Goal: Task Accomplishment & Management: Use online tool/utility

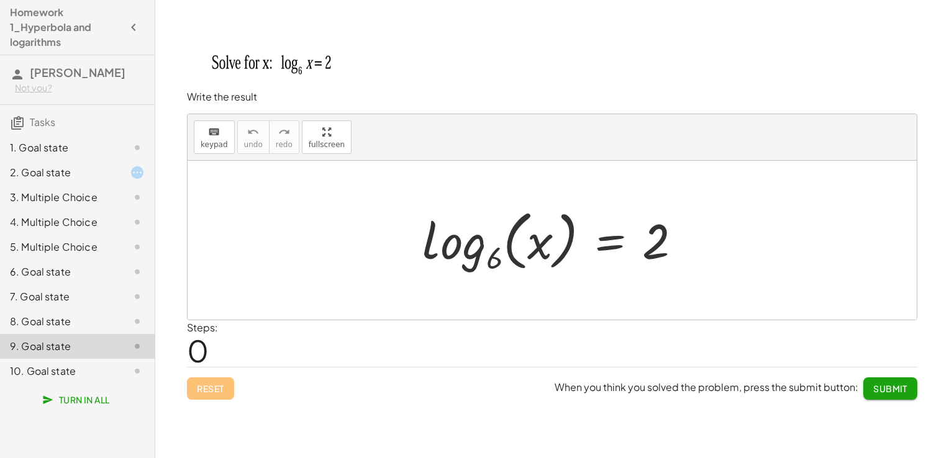
click at [51, 153] on div "1. Goal state" at bounding box center [60, 147] width 100 height 15
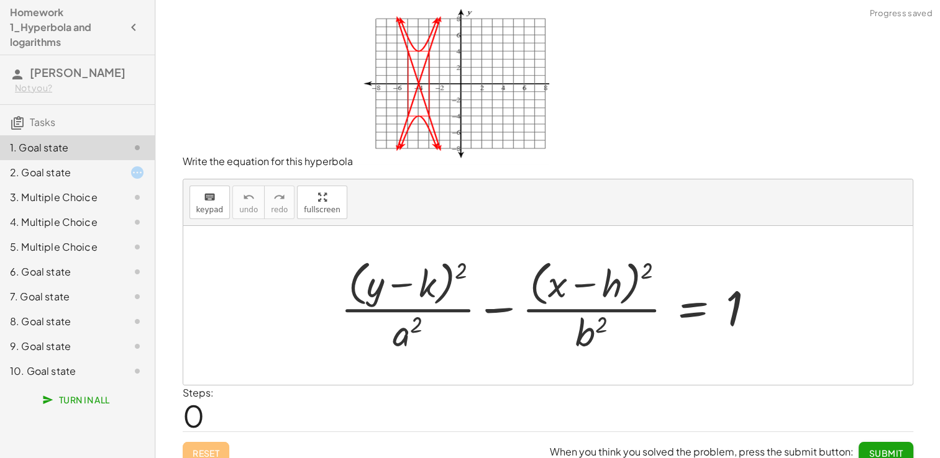
drag, startPoint x: 777, startPoint y: 324, endPoint x: 395, endPoint y: 277, distance: 385.4
click at [395, 277] on div "+ · ( + y − k ) 2 · a 2 − · ( + x − h ) 2 · b 2 = 1" at bounding box center [547, 305] width 729 height 159
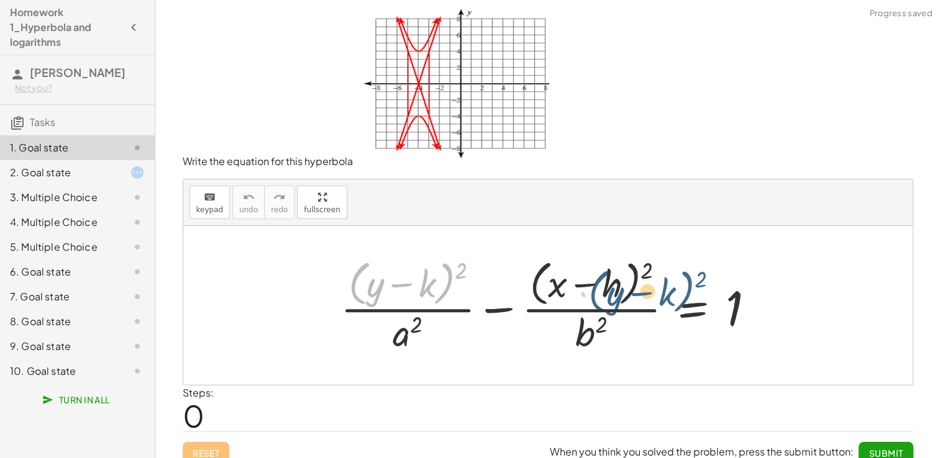
drag, startPoint x: 350, startPoint y: 274, endPoint x: 552, endPoint y: 281, distance: 201.9
click at [571, 281] on div at bounding box center [552, 305] width 437 height 101
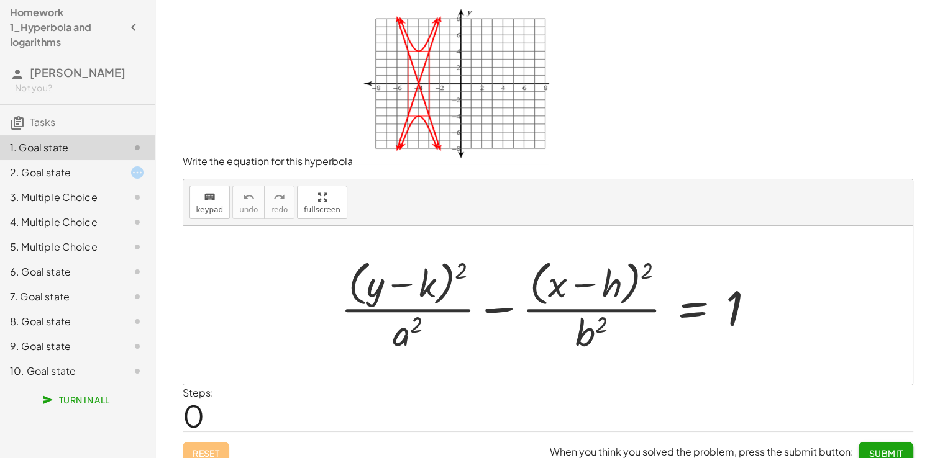
drag, startPoint x: 298, startPoint y: 261, endPoint x: 582, endPoint y: 323, distance: 291.0
click at [585, 320] on div "+ · ( + y − k ) 2 · a 2 − · ( + x − h ) 2 · b 2 = 1" at bounding box center [547, 305] width 729 height 159
click at [431, 277] on div at bounding box center [552, 305] width 437 height 101
click at [436, 280] on div at bounding box center [552, 305] width 437 height 101
click at [211, 199] on icon "keyboard" at bounding box center [210, 197] width 12 height 15
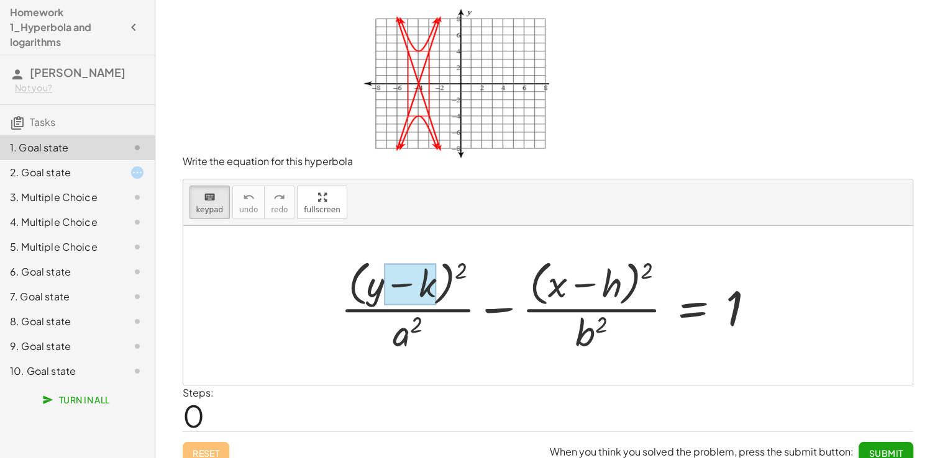
click at [433, 278] on div at bounding box center [410, 285] width 52 height 42
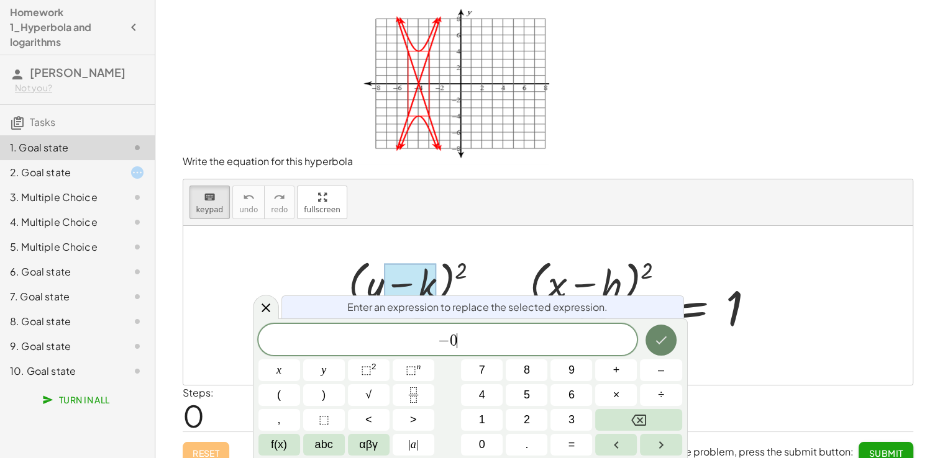
click at [661, 349] on button "Done" at bounding box center [660, 340] width 31 height 31
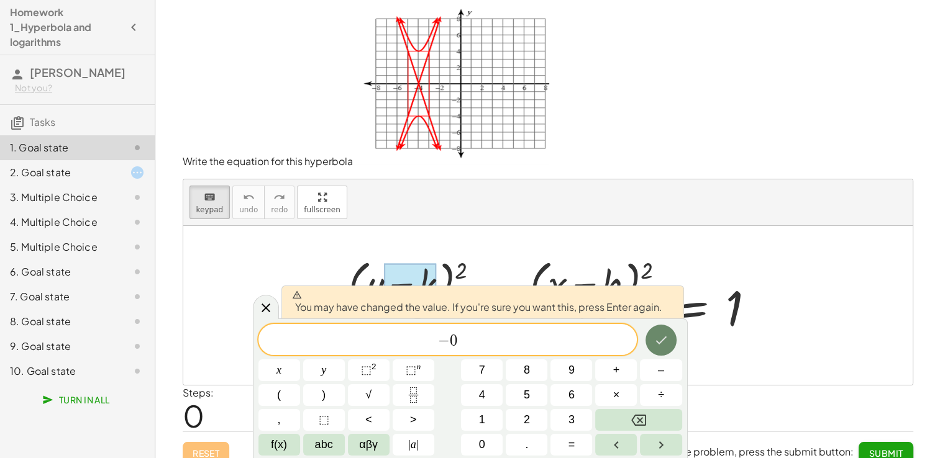
click at [669, 345] on button "Done" at bounding box center [660, 340] width 31 height 31
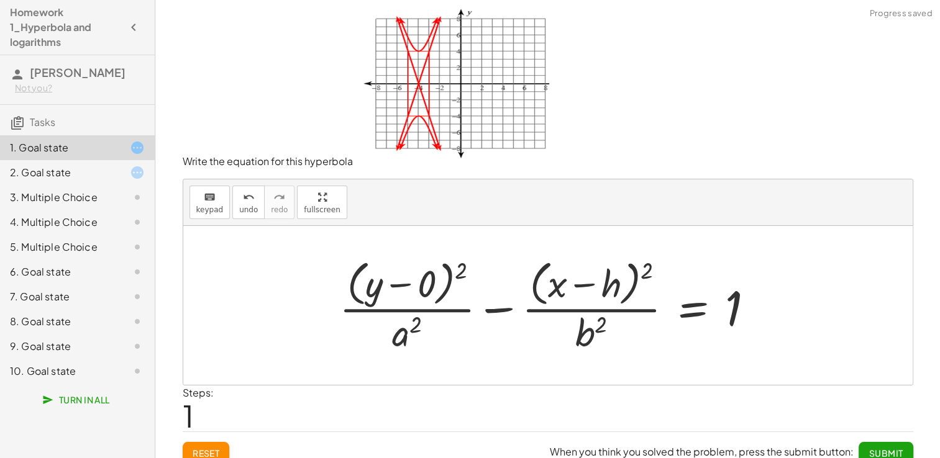
click at [408, 330] on div at bounding box center [552, 305] width 438 height 101
click at [197, 207] on span "keypad" at bounding box center [209, 210] width 27 height 9
click at [415, 327] on div at bounding box center [407, 331] width 30 height 43
click at [592, 315] on div at bounding box center [552, 305] width 438 height 101
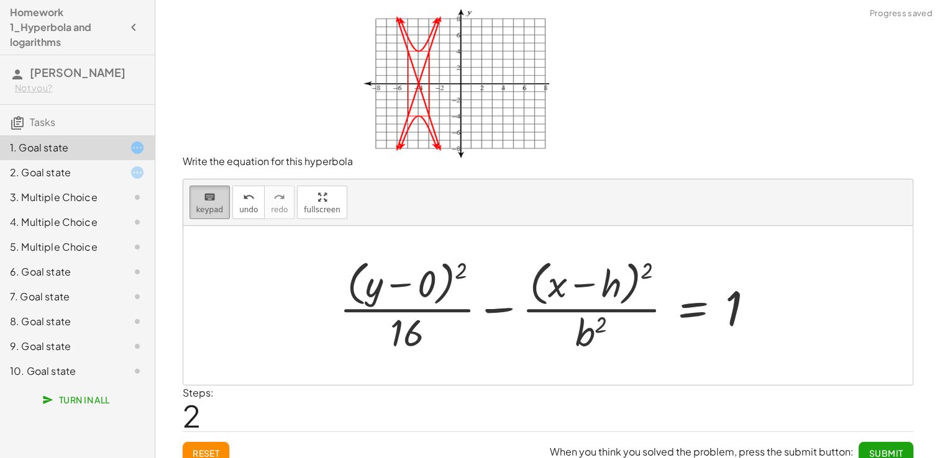
click at [214, 186] on button "keyboard keypad" at bounding box center [209, 203] width 41 height 34
click at [585, 335] on div at bounding box center [591, 331] width 32 height 43
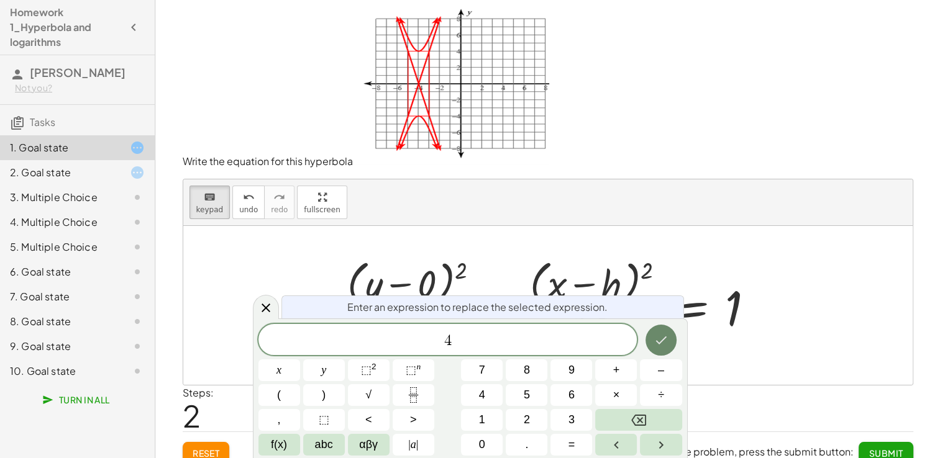
click at [653, 339] on button "Done" at bounding box center [660, 340] width 31 height 31
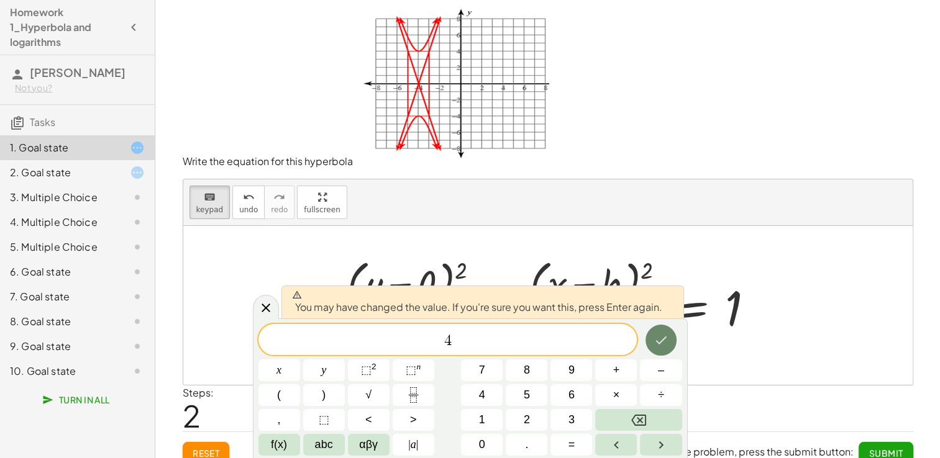
click at [659, 344] on icon "Done" at bounding box center [660, 340] width 15 height 15
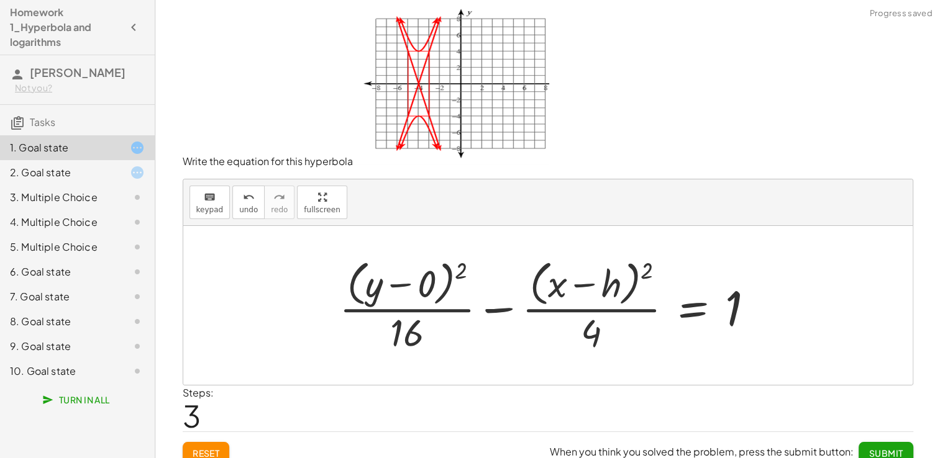
click at [612, 284] on div at bounding box center [552, 305] width 438 height 101
click at [226, 210] on button "keyboard keypad" at bounding box center [209, 203] width 41 height 34
click at [605, 283] on div at bounding box center [593, 285] width 55 height 42
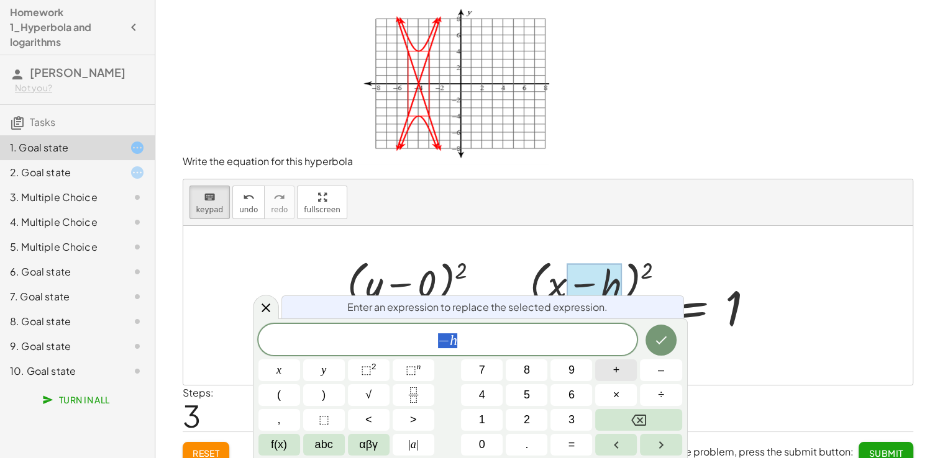
click at [620, 369] on button "+" at bounding box center [616, 371] width 42 height 22
click at [487, 389] on button "4" at bounding box center [482, 395] width 42 height 22
click at [659, 337] on icon "Done" at bounding box center [660, 340] width 15 height 15
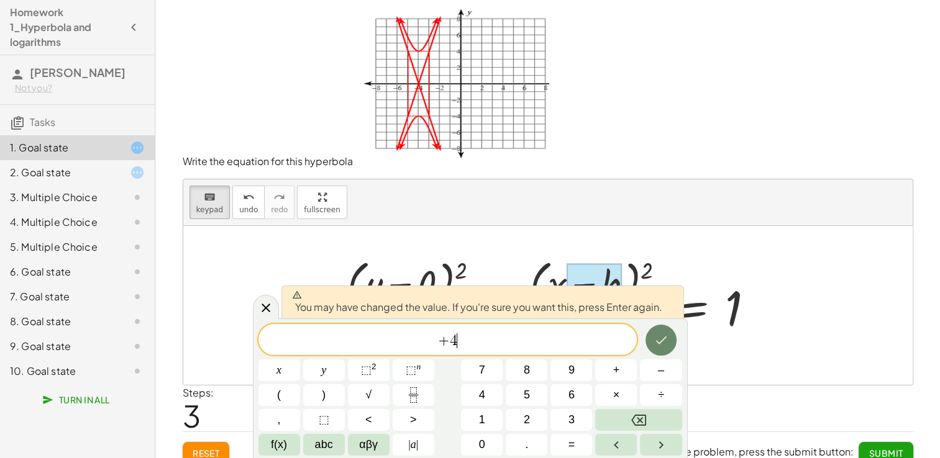
click at [659, 337] on icon "Done" at bounding box center [660, 340] width 15 height 15
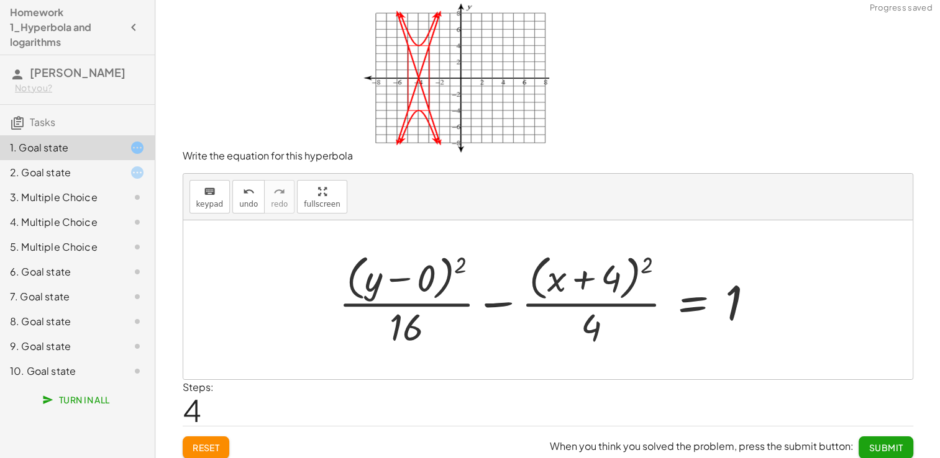
scroll to position [12, 0]
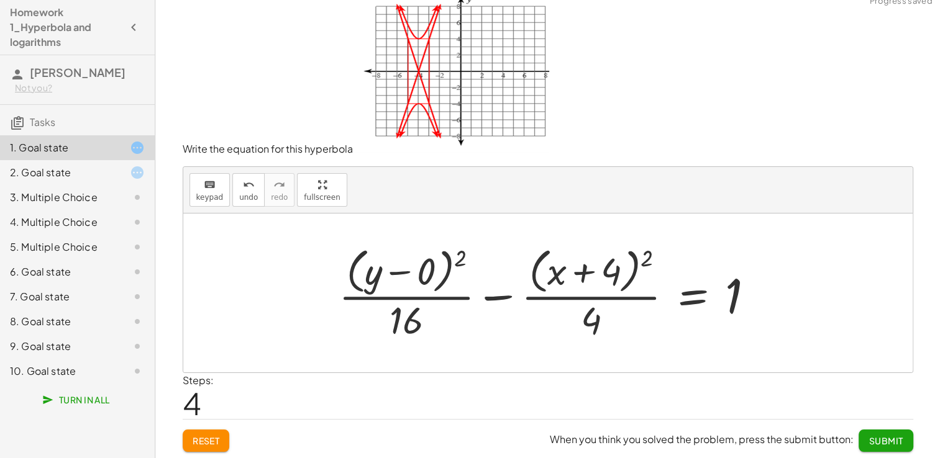
click at [879, 441] on span "Submit" at bounding box center [885, 440] width 34 height 11
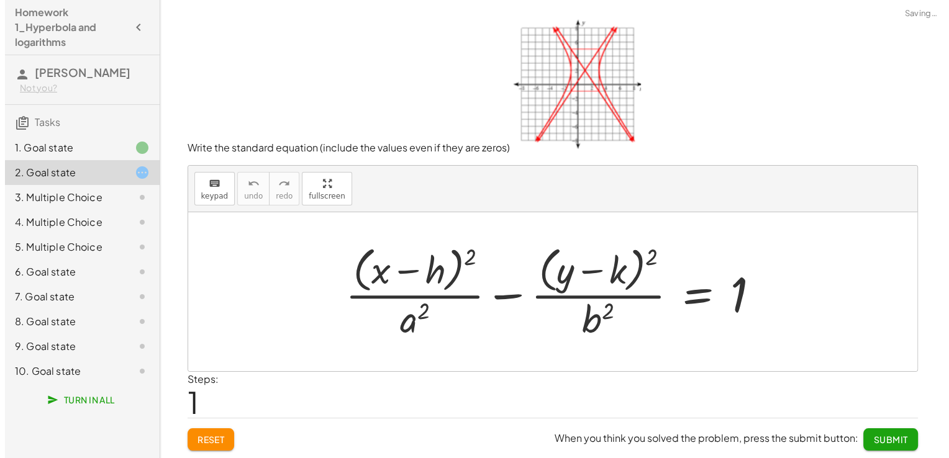
scroll to position [0, 0]
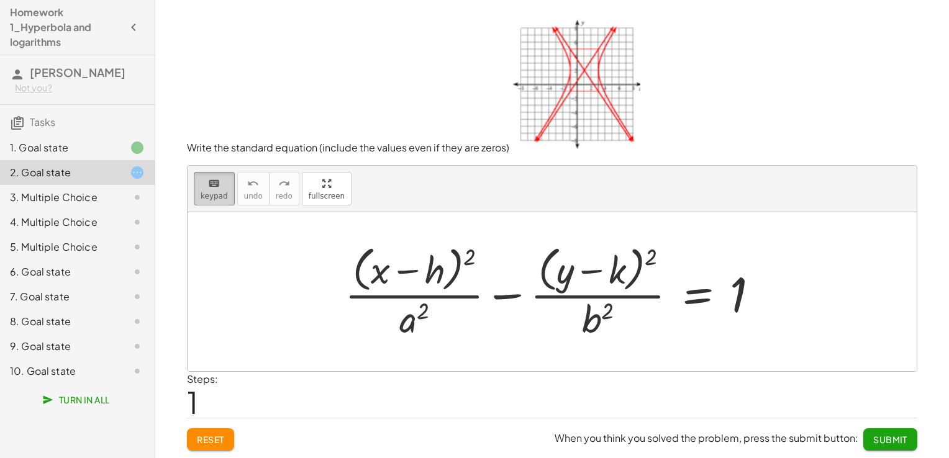
click at [225, 179] on button "keyboard keypad" at bounding box center [214, 189] width 41 height 34
drag, startPoint x: 445, startPoint y: 279, endPoint x: 435, endPoint y: 282, distance: 10.4
click at [423, 284] on div at bounding box center [417, 271] width 55 height 42
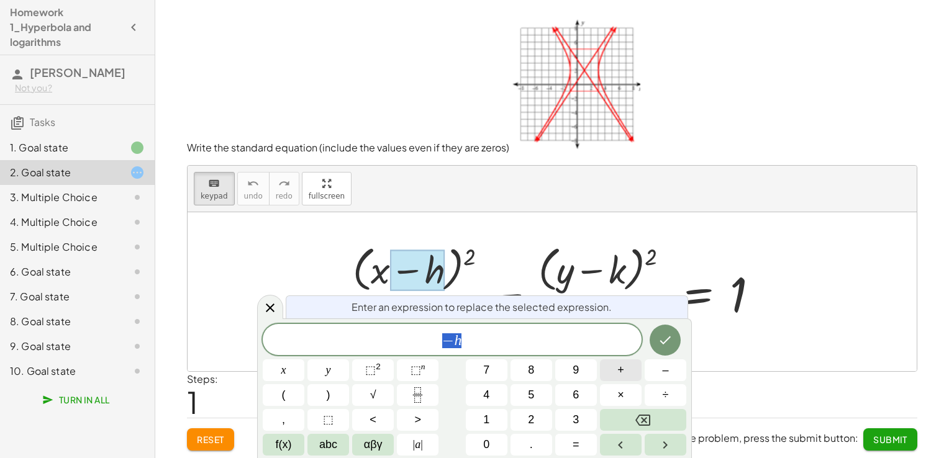
click at [634, 368] on button "+" at bounding box center [621, 371] width 42 height 22
click at [487, 421] on span "1" at bounding box center [486, 420] width 6 height 17
click at [663, 349] on button "Done" at bounding box center [665, 340] width 31 height 31
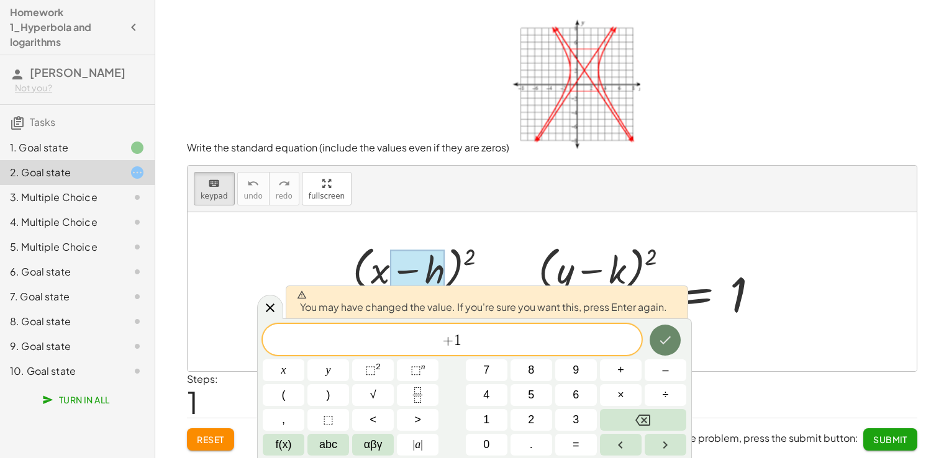
click at [664, 351] on button "Done" at bounding box center [665, 340] width 31 height 31
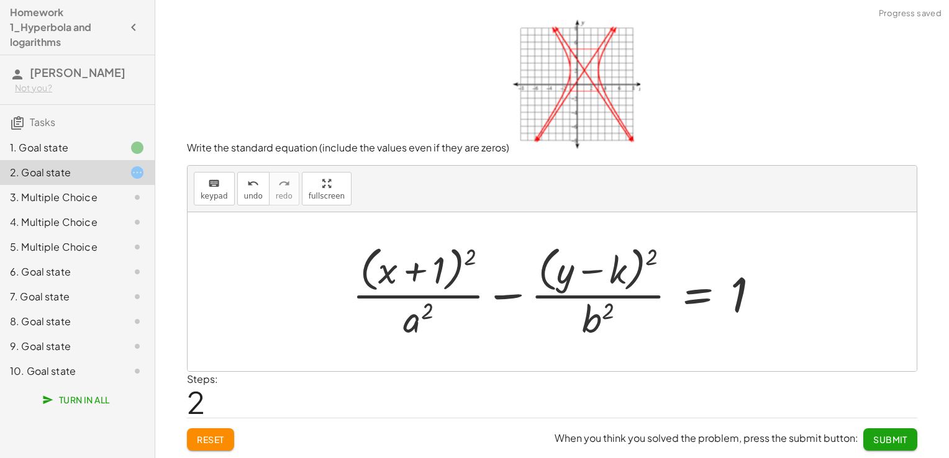
drag, startPoint x: 400, startPoint y: 329, endPoint x: 328, endPoint y: 261, distance: 99.3
click at [400, 328] on div at bounding box center [560, 291] width 429 height 101
click at [210, 192] on span "keypad" at bounding box center [214, 196] width 27 height 9
click at [422, 307] on div at bounding box center [418, 318] width 30 height 43
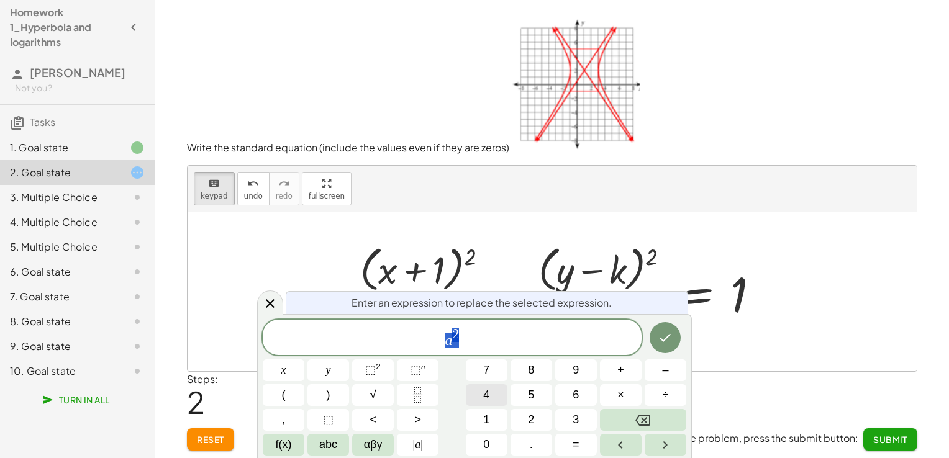
click at [498, 395] on button "4" at bounding box center [487, 395] width 42 height 22
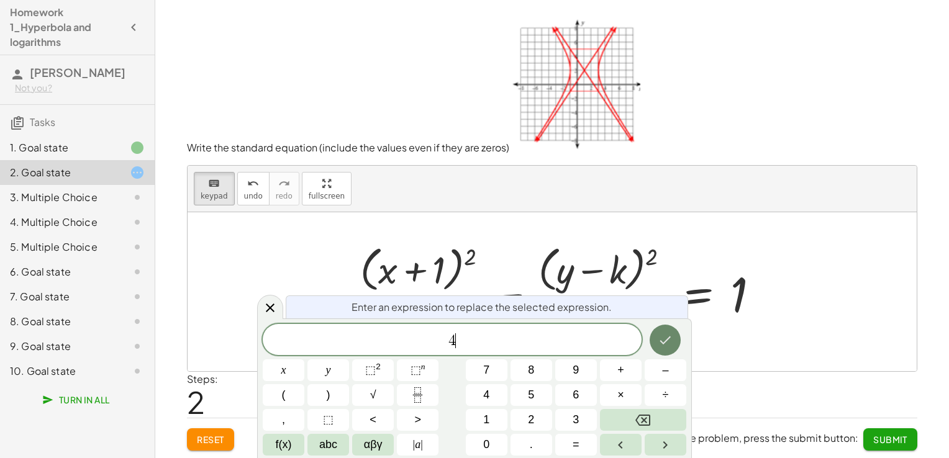
click at [668, 345] on icon "Done" at bounding box center [665, 340] width 15 height 15
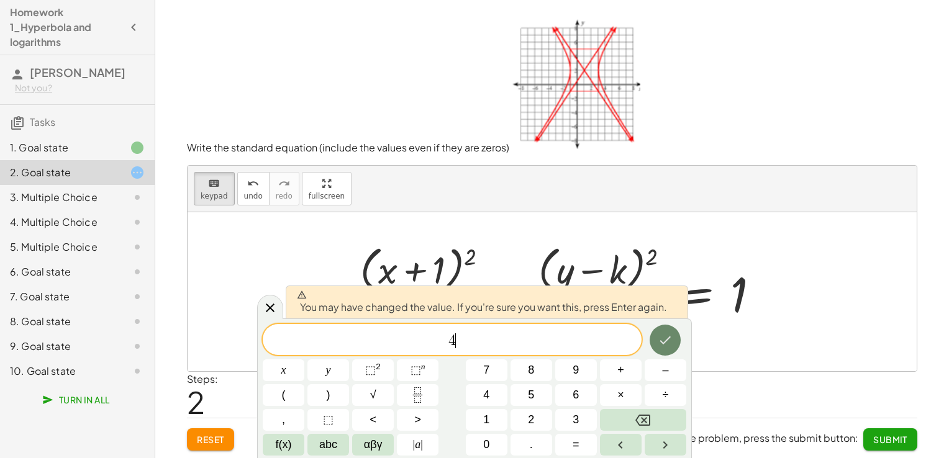
click at [668, 345] on icon "Done" at bounding box center [665, 340] width 15 height 15
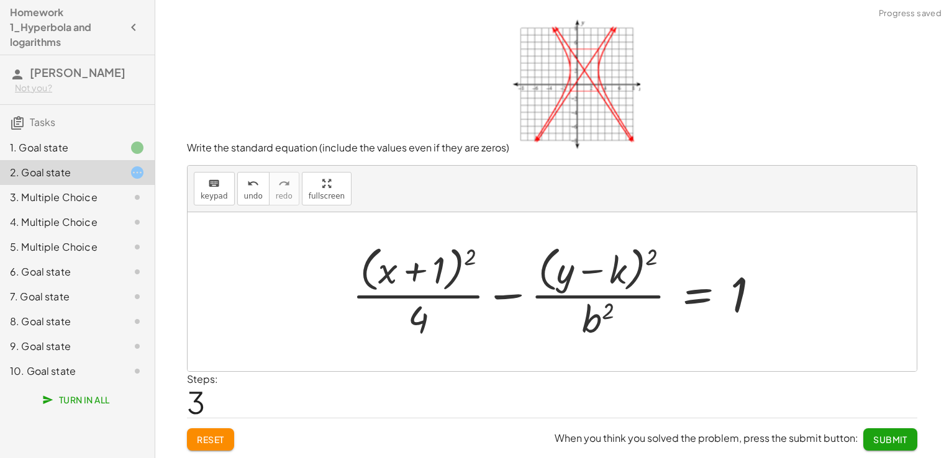
click at [597, 277] on div at bounding box center [560, 291] width 429 height 101
click at [219, 189] on div "keyboard" at bounding box center [214, 183] width 27 height 15
click at [610, 273] on div at bounding box center [600, 271] width 52 height 42
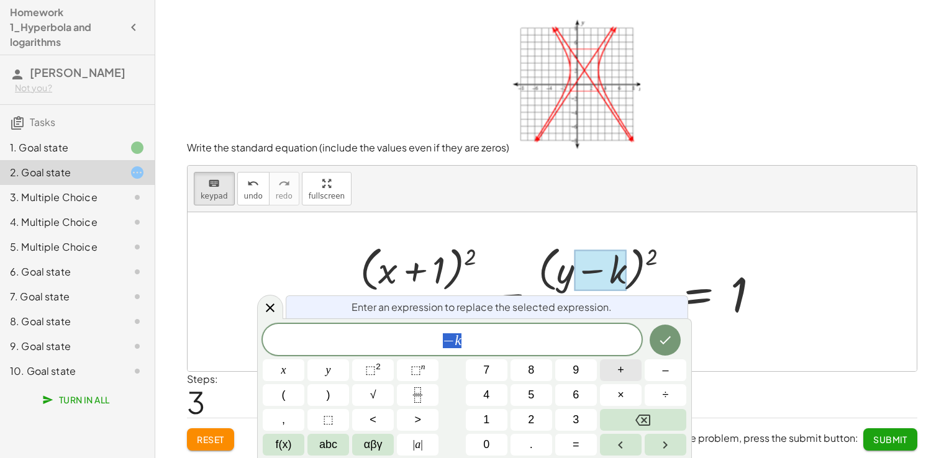
click at [631, 376] on button "+" at bounding box center [621, 371] width 42 height 22
click at [535, 410] on button "2" at bounding box center [531, 420] width 42 height 22
click at [672, 351] on button "Done" at bounding box center [665, 340] width 31 height 31
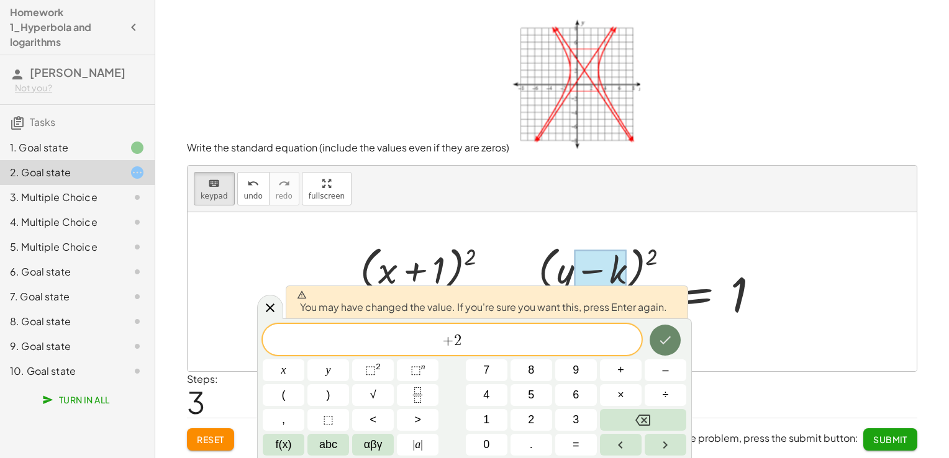
click at [670, 348] on button "Done" at bounding box center [665, 340] width 31 height 31
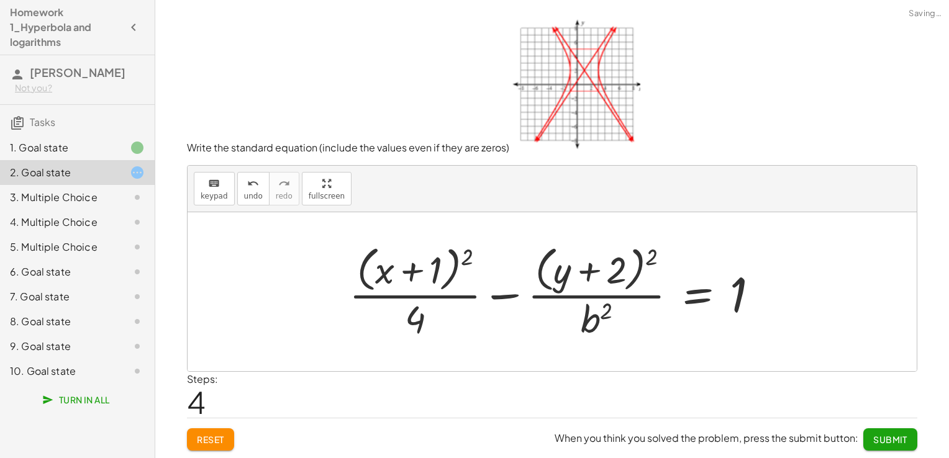
click at [600, 327] on div at bounding box center [559, 291] width 432 height 101
drag, startPoint x: 204, startPoint y: 189, endPoint x: 222, endPoint y: 192, distance: 18.3
click at [207, 189] on div "keyboard" at bounding box center [214, 183] width 27 height 15
click at [589, 326] on div at bounding box center [597, 318] width 32 height 43
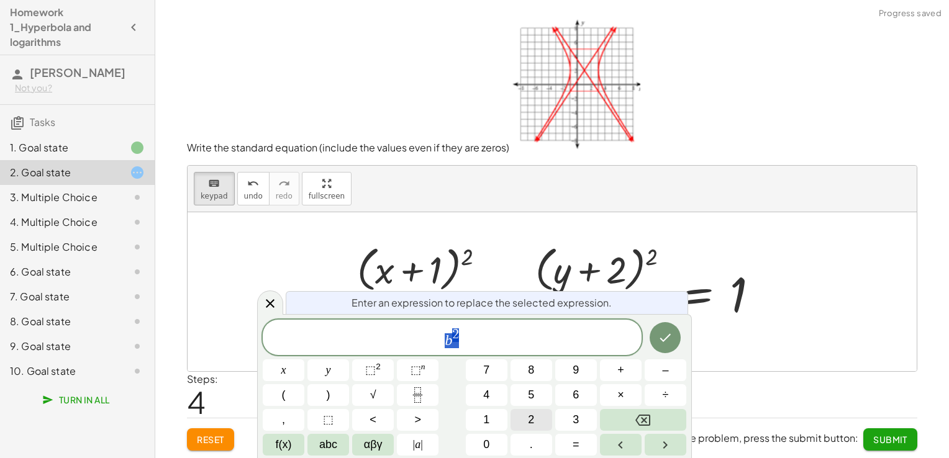
click at [542, 416] on button "2" at bounding box center [531, 420] width 42 height 22
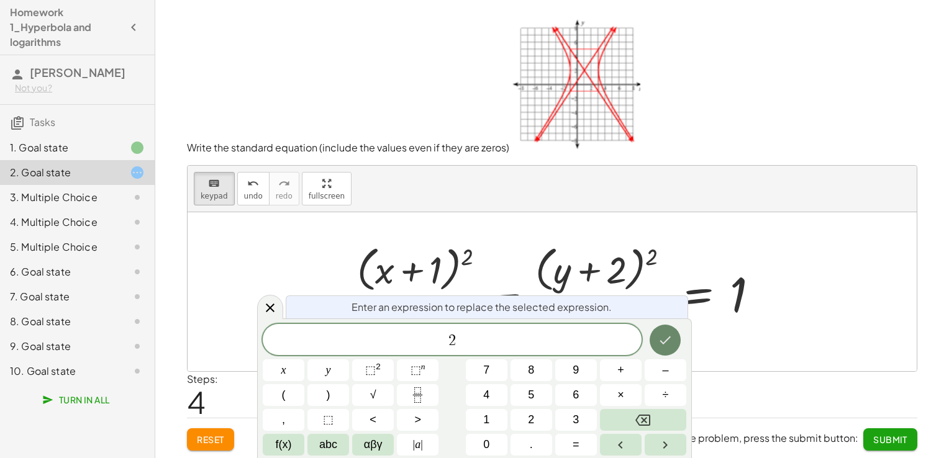
click at [669, 343] on icon "Done" at bounding box center [665, 340] width 15 height 15
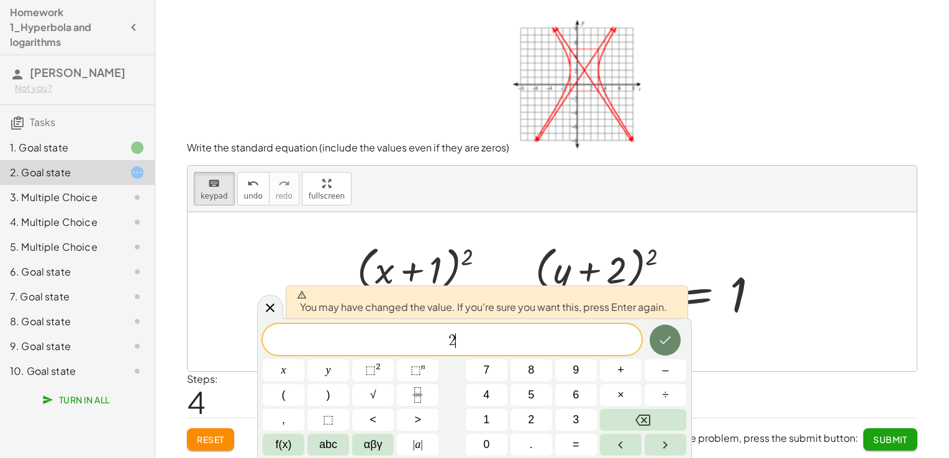
click at [669, 343] on icon "Done" at bounding box center [665, 340] width 15 height 15
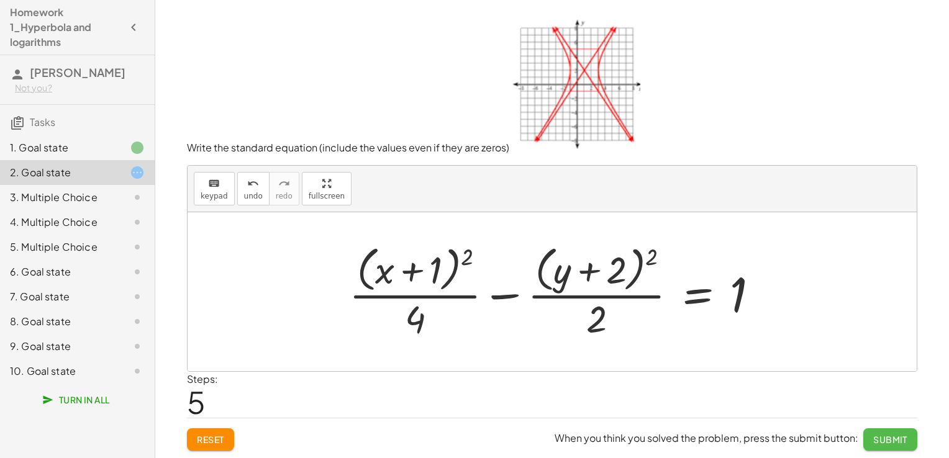
click at [874, 436] on span "Submit" at bounding box center [890, 439] width 34 height 11
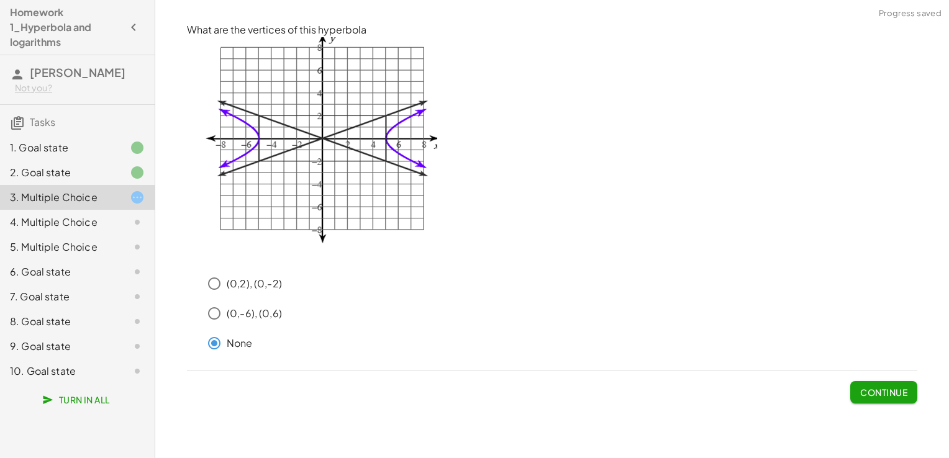
click at [894, 396] on span "Continue" at bounding box center [883, 392] width 47 height 11
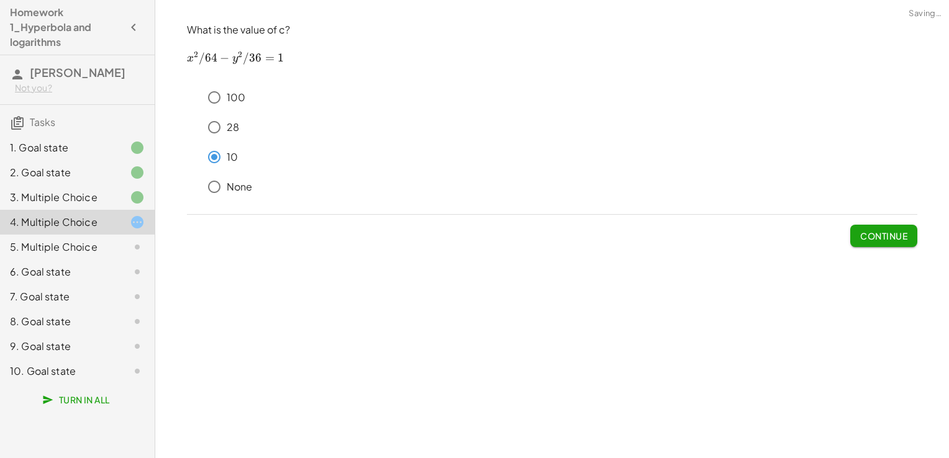
click at [878, 244] on button "Continue" at bounding box center [883, 236] width 67 height 22
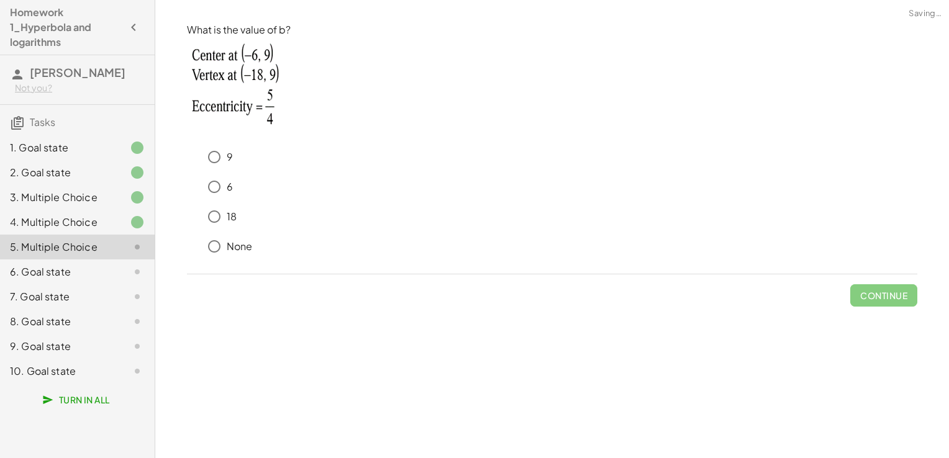
click at [232, 251] on p "None" at bounding box center [240, 247] width 26 height 14
click at [894, 294] on span "Continue" at bounding box center [883, 295] width 47 height 11
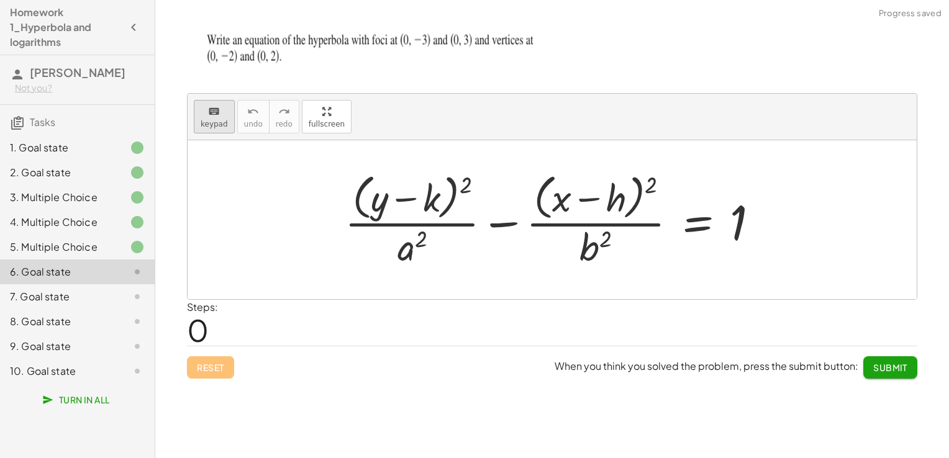
click at [220, 129] on button "keyboard keypad" at bounding box center [214, 117] width 41 height 34
click at [446, 195] on div at bounding box center [556, 219] width 437 height 101
click at [433, 195] on div at bounding box center [414, 199] width 52 height 42
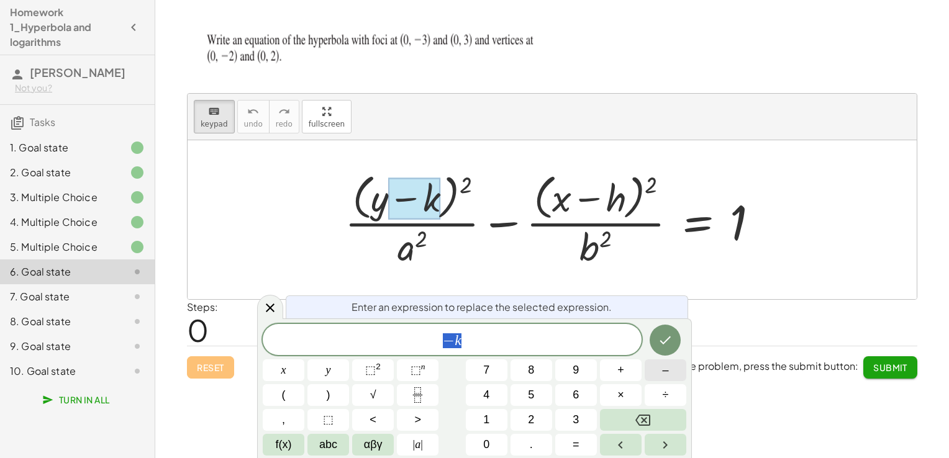
click at [668, 366] on button "–" at bounding box center [666, 371] width 42 height 22
click at [484, 437] on span "0" at bounding box center [486, 445] width 6 height 17
click at [666, 348] on button "Done" at bounding box center [665, 340] width 31 height 31
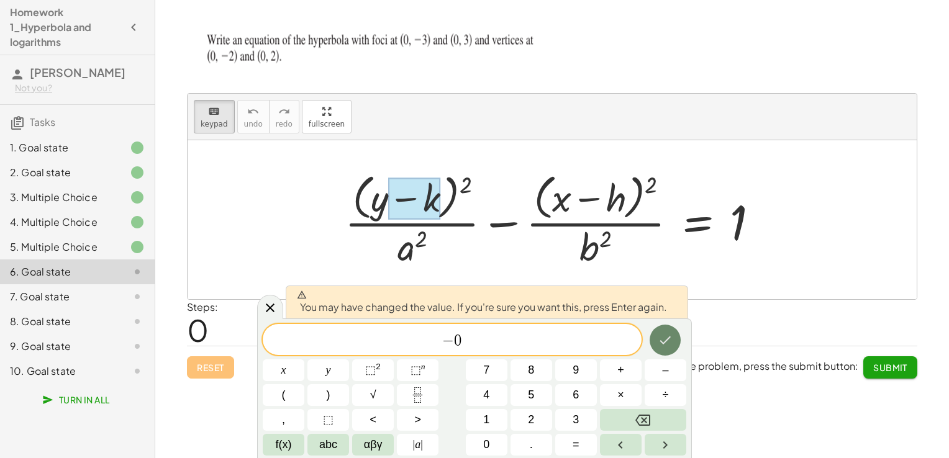
click at [672, 344] on icon "Done" at bounding box center [665, 340] width 15 height 15
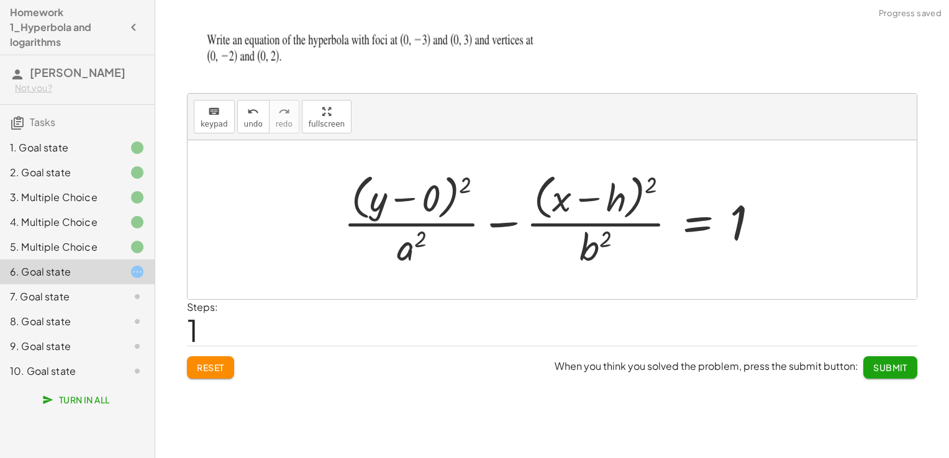
click at [412, 241] on div at bounding box center [556, 219] width 438 height 101
click at [209, 132] on button "keyboard keypad" at bounding box center [214, 117] width 41 height 34
click at [406, 250] on div at bounding box center [412, 246] width 30 height 43
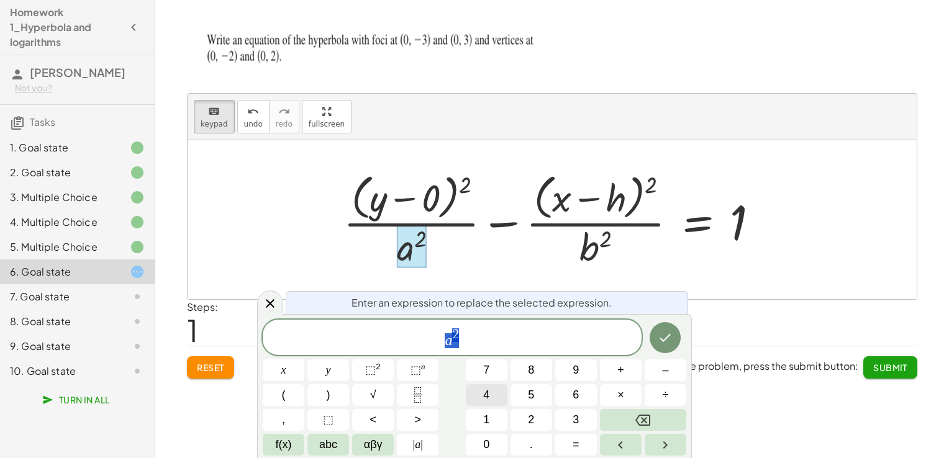
click at [480, 399] on button "4" at bounding box center [487, 395] width 42 height 22
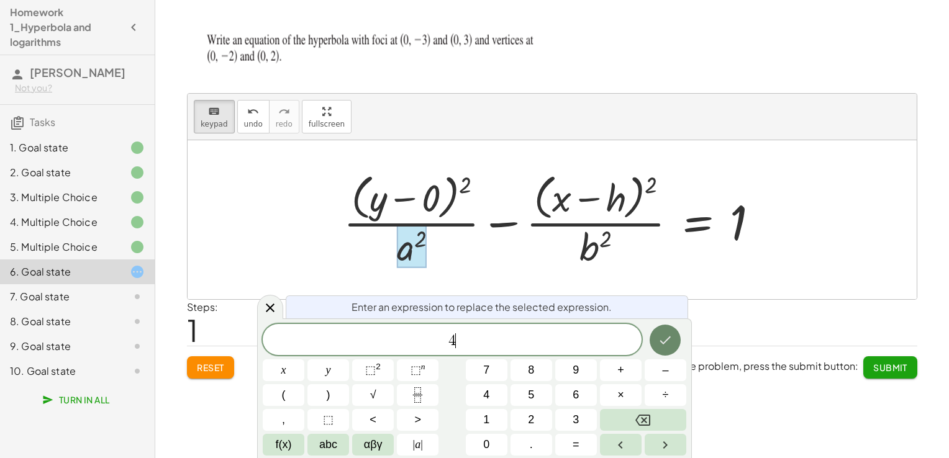
click at [671, 345] on icon "Done" at bounding box center [665, 340] width 15 height 15
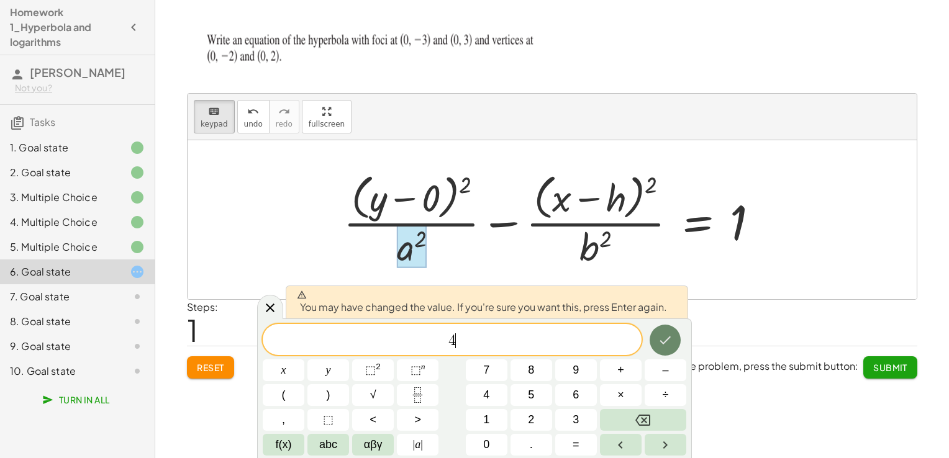
click at [661, 342] on icon "Done" at bounding box center [665, 340] width 15 height 15
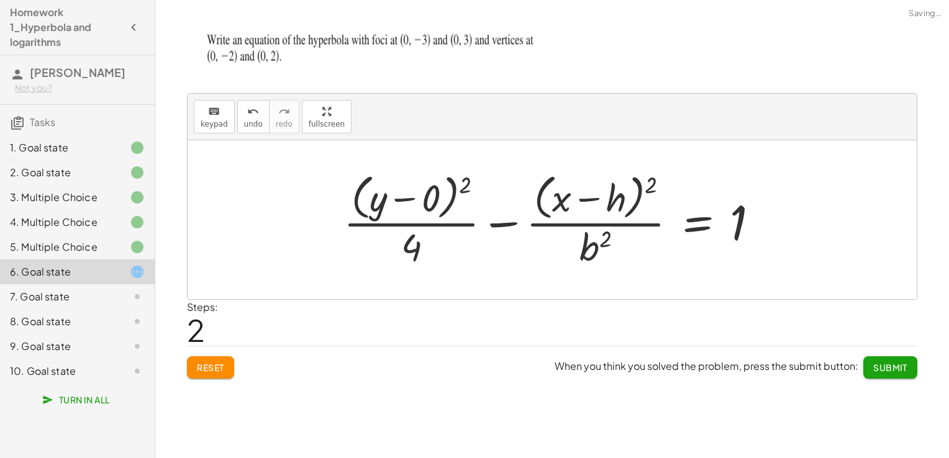
click at [661, 342] on div "Steps: 2" at bounding box center [552, 323] width 730 height 46
click at [205, 110] on div "keyboard" at bounding box center [214, 111] width 27 height 15
click at [595, 261] on div at bounding box center [595, 246] width 32 height 43
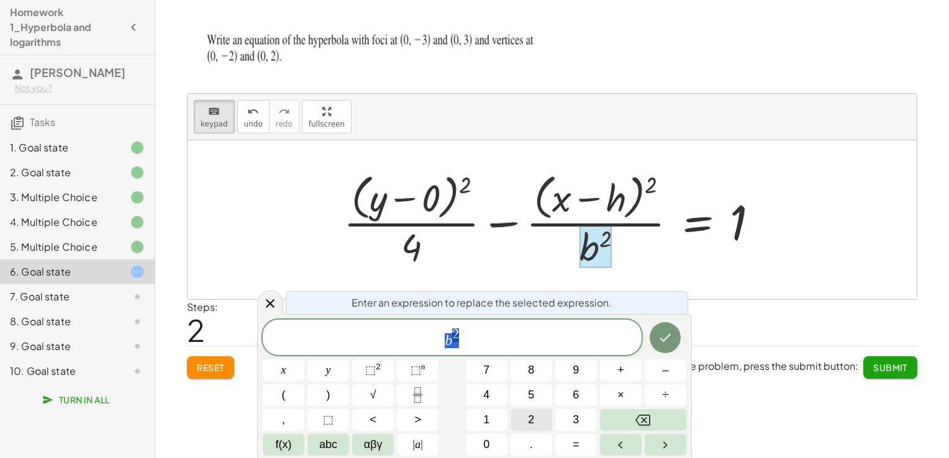
click at [536, 414] on button "2" at bounding box center [531, 420] width 42 height 22
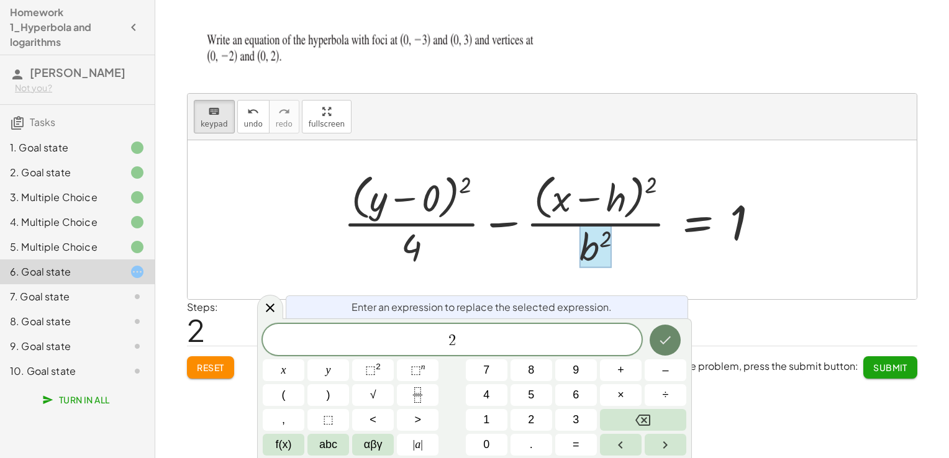
click at [665, 347] on icon "Done" at bounding box center [665, 340] width 15 height 15
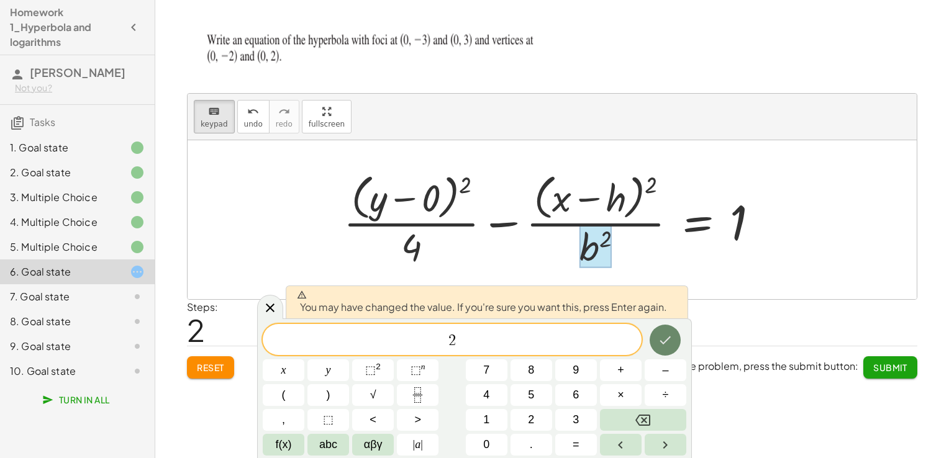
click at [664, 344] on icon "Done" at bounding box center [665, 340] width 15 height 15
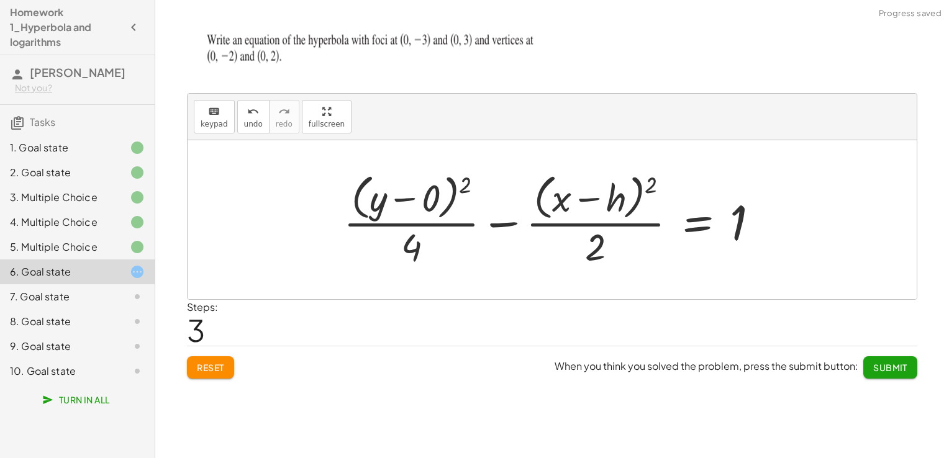
drag, startPoint x: 202, startPoint y: 111, endPoint x: 425, endPoint y: 165, distance: 228.9
click at [204, 111] on div "keyboard" at bounding box center [214, 111] width 27 height 15
click at [639, 207] on div at bounding box center [556, 219] width 438 height 101
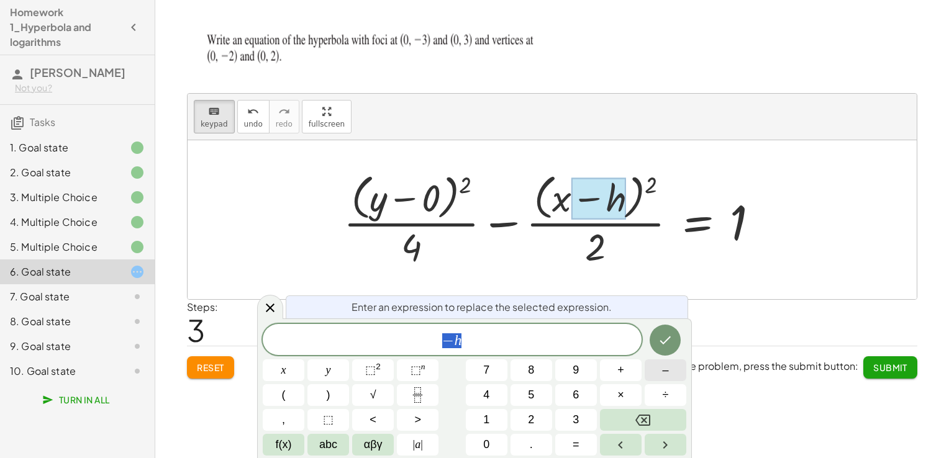
click at [658, 369] on button "–" at bounding box center [666, 371] width 42 height 22
click at [494, 446] on button "0" at bounding box center [487, 445] width 42 height 22
click at [668, 346] on icon "Done" at bounding box center [665, 340] width 15 height 15
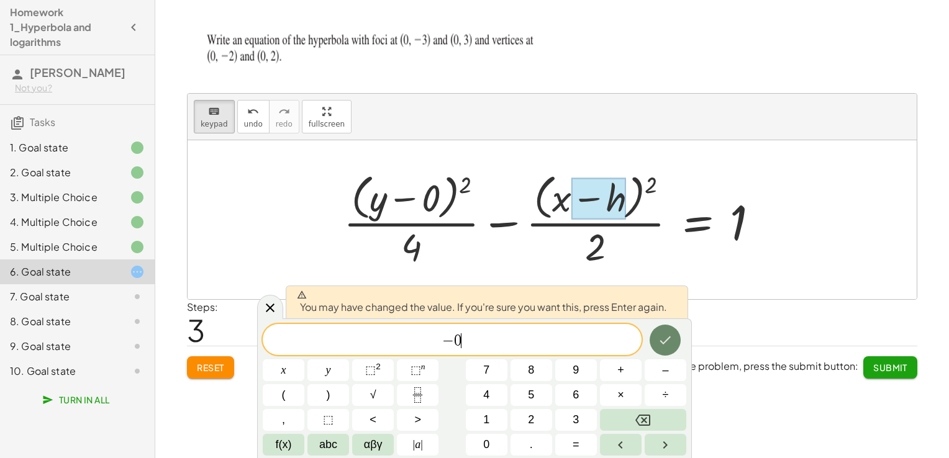
click at [668, 346] on icon "Done" at bounding box center [665, 340] width 15 height 15
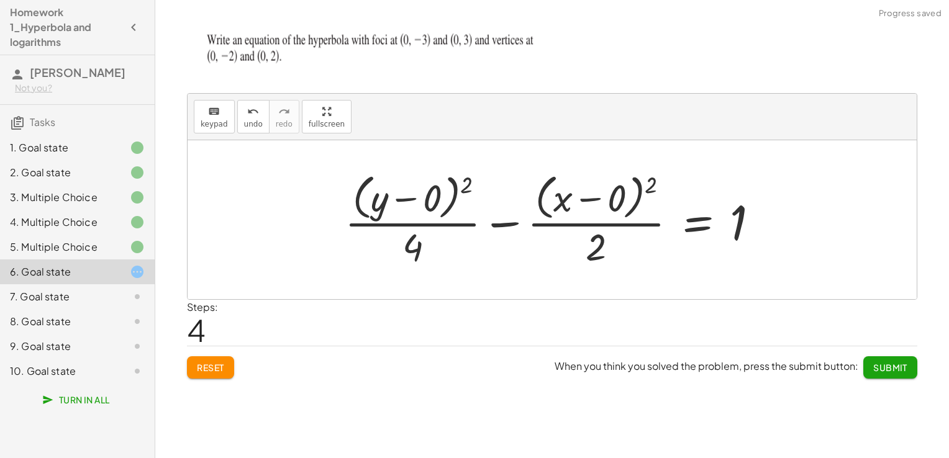
click at [890, 368] on span "Submit" at bounding box center [890, 367] width 34 height 11
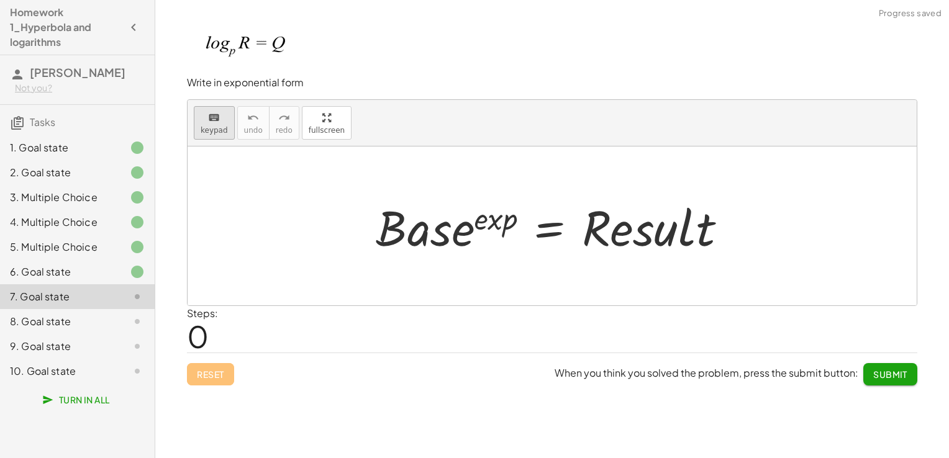
click at [229, 125] on button "keyboard keypad" at bounding box center [214, 123] width 41 height 34
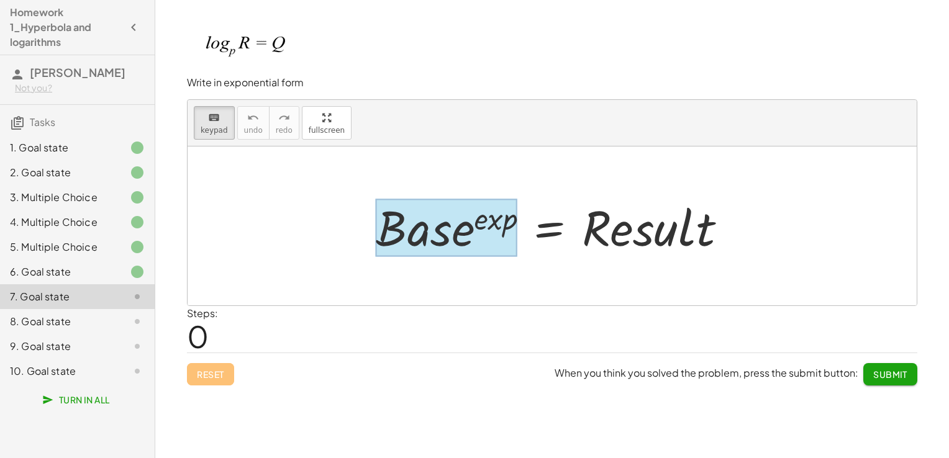
click at [428, 235] on div at bounding box center [447, 228] width 142 height 58
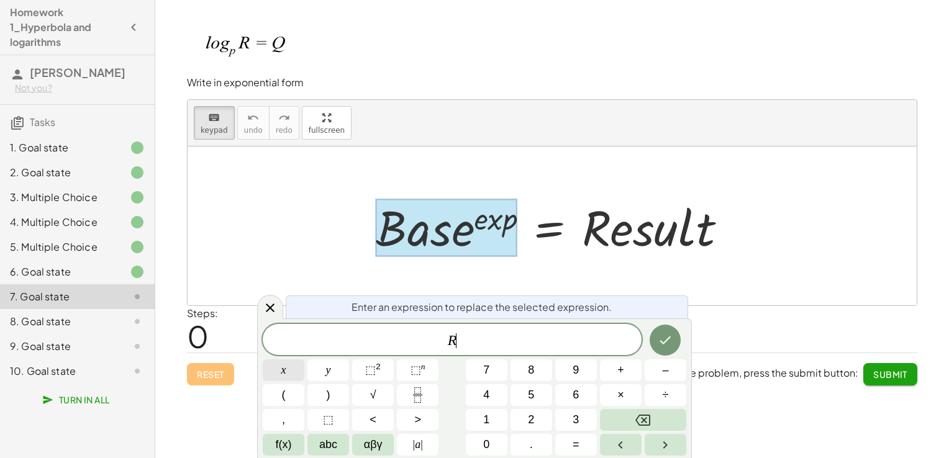
click at [300, 364] on button "x" at bounding box center [284, 371] width 42 height 22
click at [666, 426] on button "Backspace" at bounding box center [643, 420] width 86 height 22
click at [378, 371] on sup "2" at bounding box center [378, 366] width 5 height 9
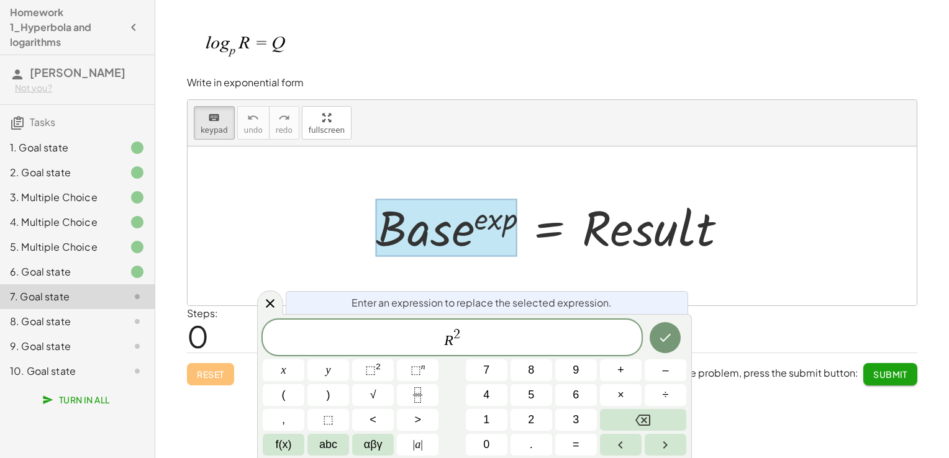
click at [456, 331] on span "2" at bounding box center [456, 335] width 7 height 14
click at [460, 331] on span "​ 2" at bounding box center [456, 335] width 7 height 14
click at [455, 331] on span "2" at bounding box center [456, 335] width 7 height 14
click at [461, 332] on span "R 2 ​" at bounding box center [452, 338] width 379 height 22
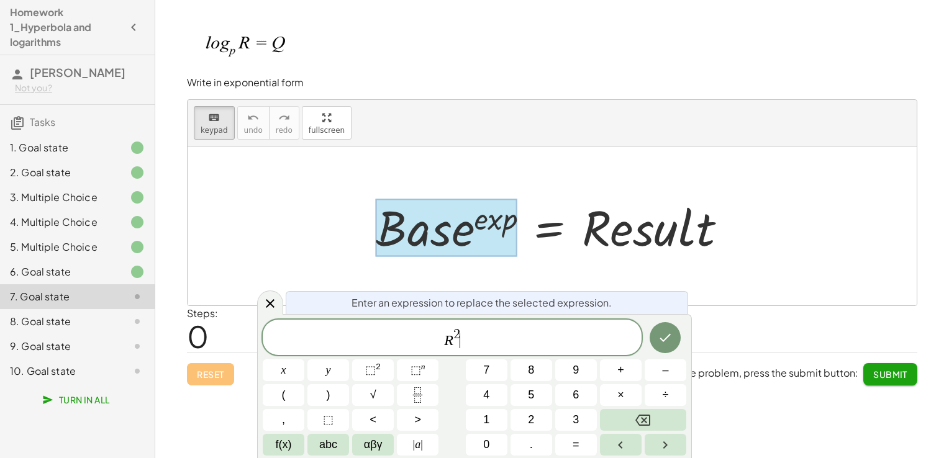
click at [453, 332] on span "2" at bounding box center [456, 335] width 7 height 14
click at [458, 328] on span "2" at bounding box center [456, 335] width 7 height 14
click at [290, 369] on button "x" at bounding box center [284, 371] width 42 height 22
click at [452, 332] on span "2" at bounding box center [453, 335] width 7 height 14
click at [457, 332] on var "x" at bounding box center [460, 334] width 6 height 15
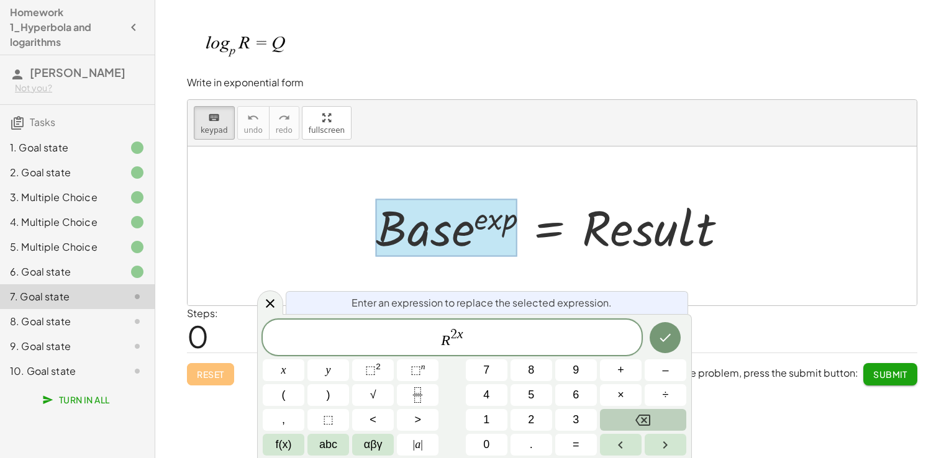
click at [620, 427] on button "Backspace" at bounding box center [643, 420] width 86 height 22
click at [663, 340] on icon "Done" at bounding box center [665, 337] width 15 height 15
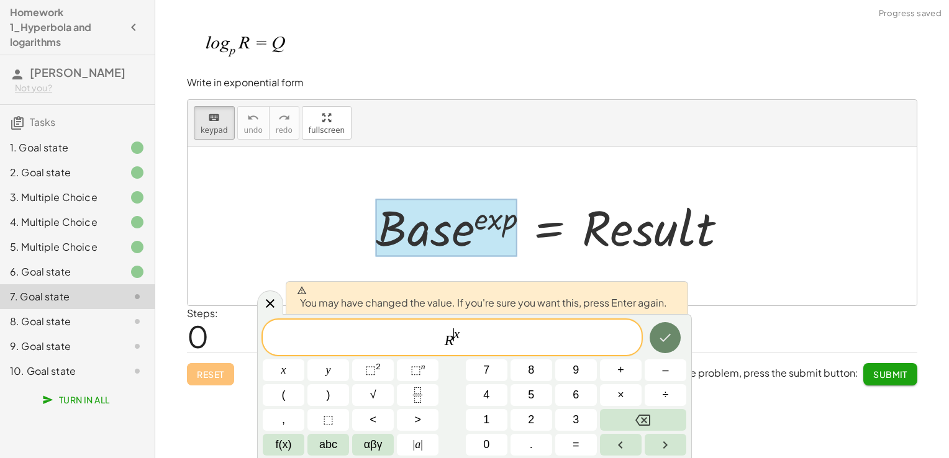
click at [663, 340] on icon "Done" at bounding box center [665, 337] width 15 height 15
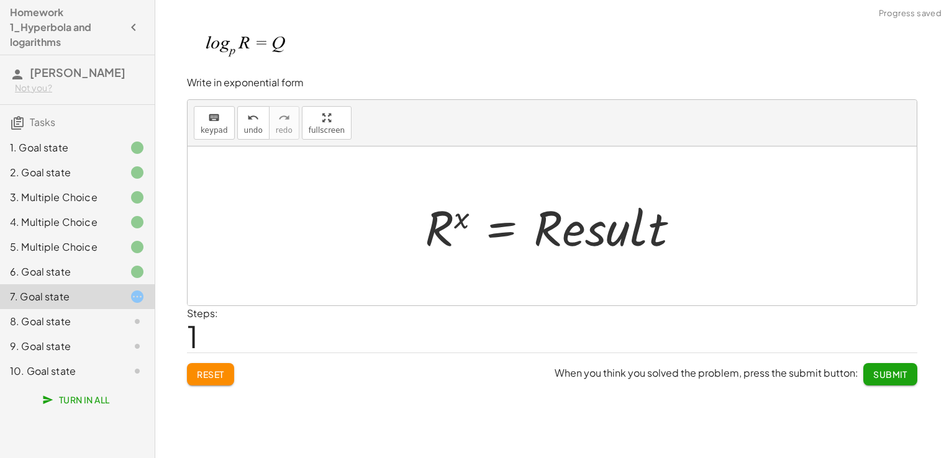
click at [642, 241] on div at bounding box center [557, 226] width 277 height 64
click at [593, 233] on div at bounding box center [557, 226] width 277 height 64
click at [222, 129] on span "keypad" at bounding box center [214, 130] width 27 height 9
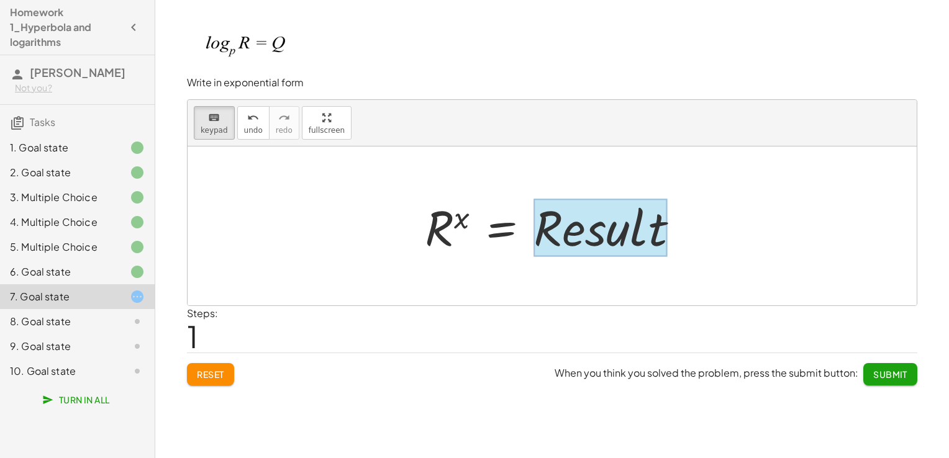
click at [592, 220] on div at bounding box center [600, 228] width 134 height 58
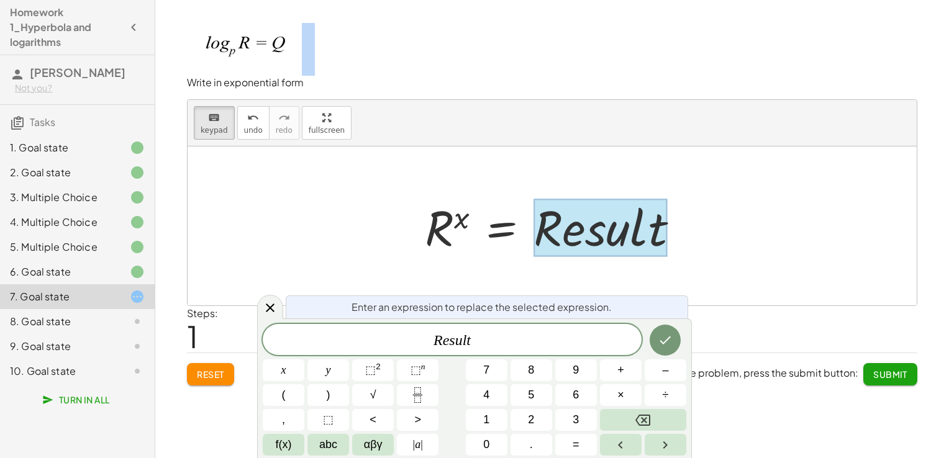
drag, startPoint x: 313, startPoint y: 52, endPoint x: 286, endPoint y: 48, distance: 26.9
click at [270, 46] on p at bounding box center [552, 49] width 730 height 53
click at [410, 84] on p "Write in exponential form" at bounding box center [552, 83] width 730 height 14
click at [373, 438] on span "αβγ" at bounding box center [373, 445] width 19 height 17
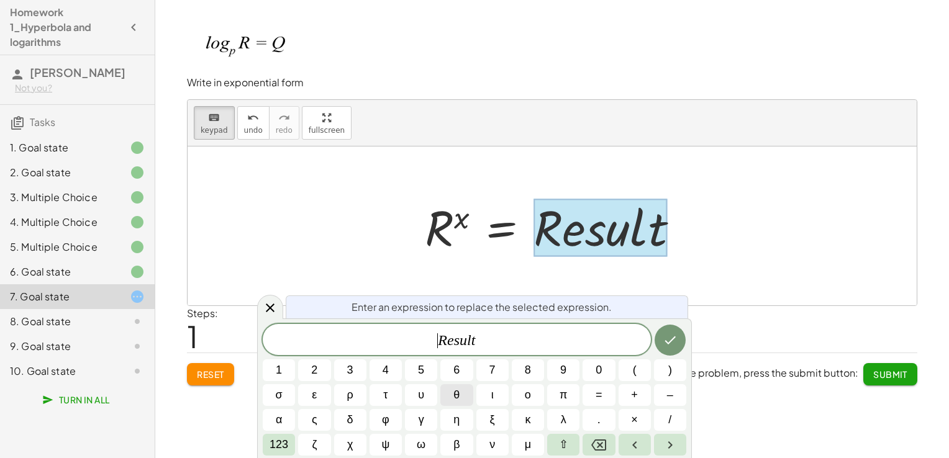
click at [452, 396] on button "θ" at bounding box center [456, 395] width 32 height 22
drag, startPoint x: 521, startPoint y: 333, endPoint x: 487, endPoint y: 332, distance: 34.2
click at [518, 333] on span "θ R e s u l t ​" at bounding box center [457, 340] width 388 height 17
click at [673, 337] on icon "Done" at bounding box center [670, 340] width 15 height 15
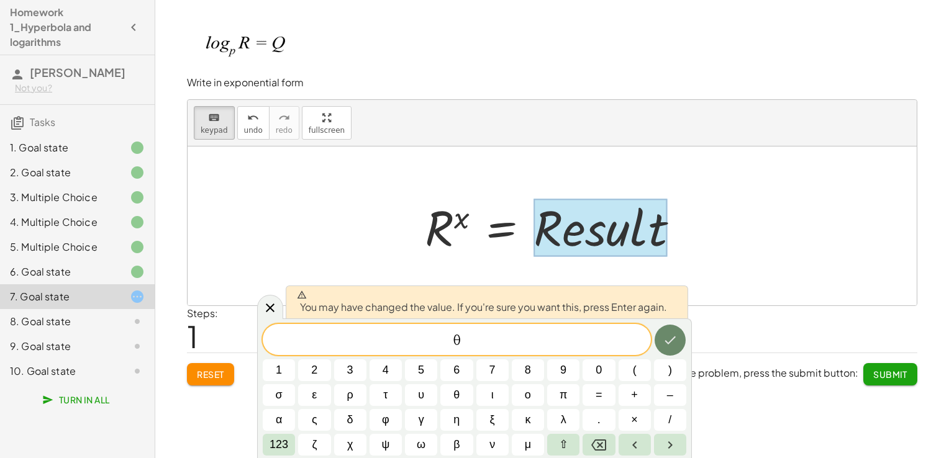
click at [673, 337] on icon "Done" at bounding box center [670, 340] width 15 height 15
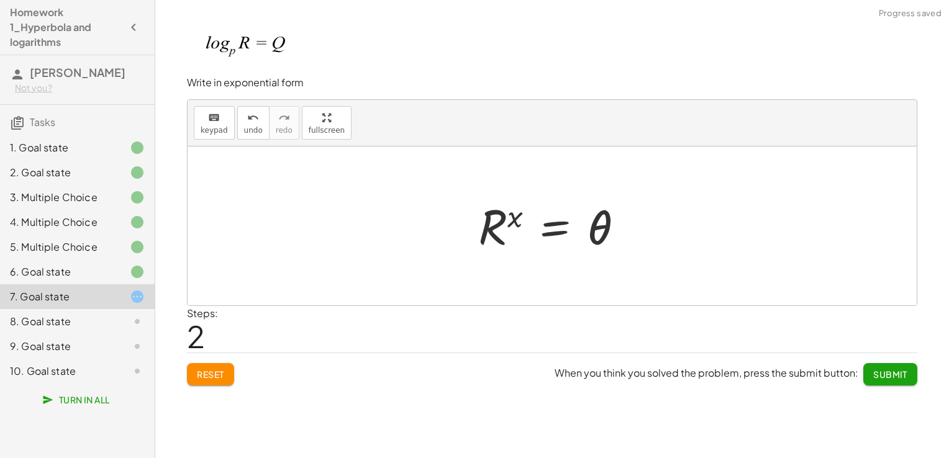
click at [595, 244] on div at bounding box center [557, 226] width 170 height 61
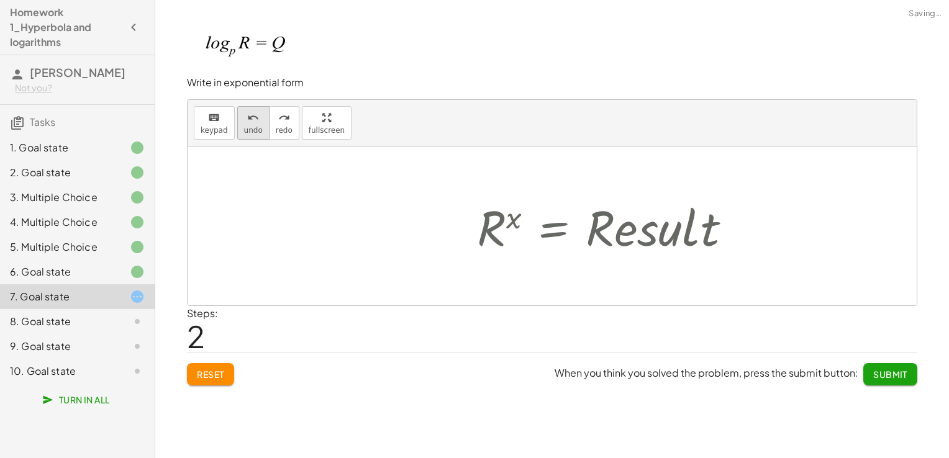
click at [256, 135] on button "undo undo" at bounding box center [253, 123] width 32 height 34
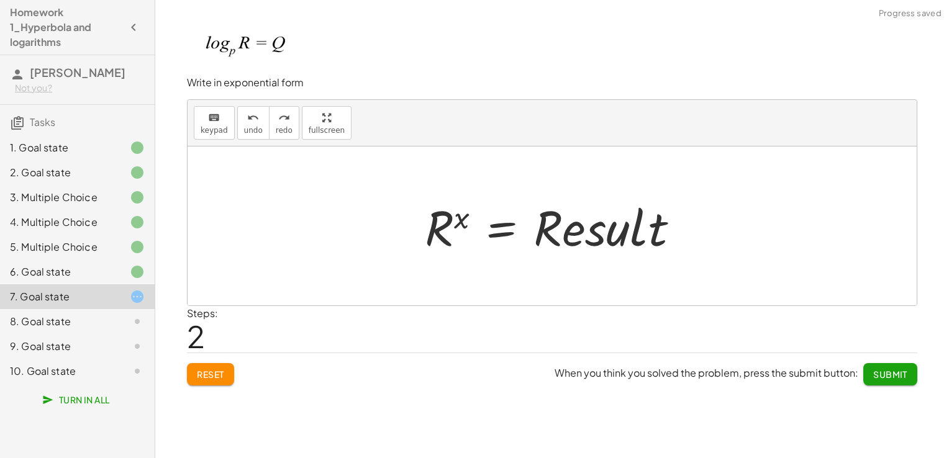
click at [573, 214] on div at bounding box center [557, 226] width 277 height 64
click at [212, 123] on icon "keyboard" at bounding box center [214, 118] width 12 height 15
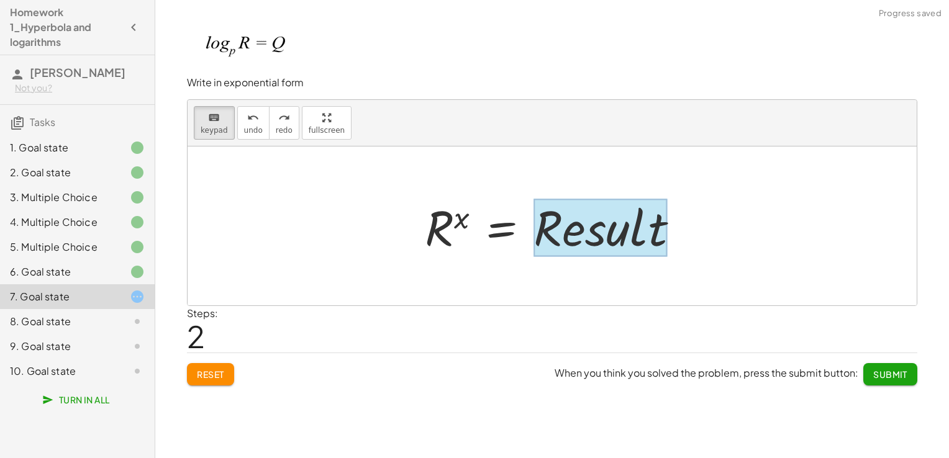
click at [559, 220] on div at bounding box center [600, 228] width 134 height 58
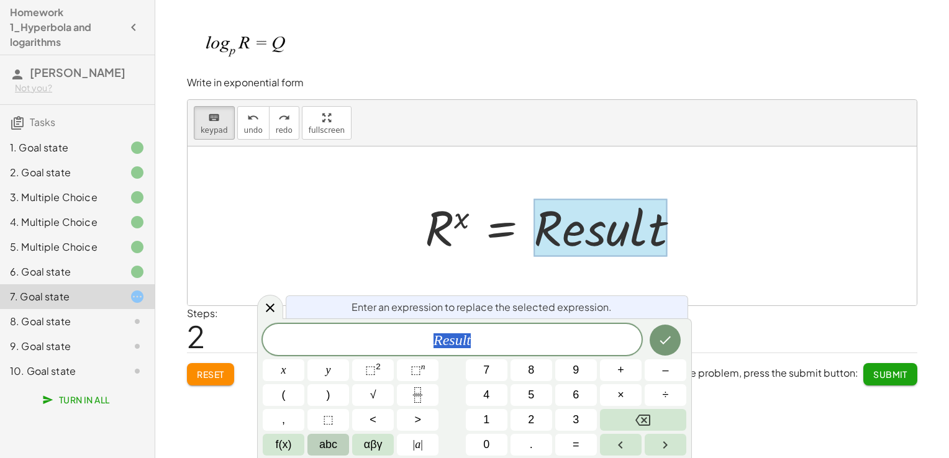
click at [322, 437] on span "abc" at bounding box center [328, 445] width 18 height 17
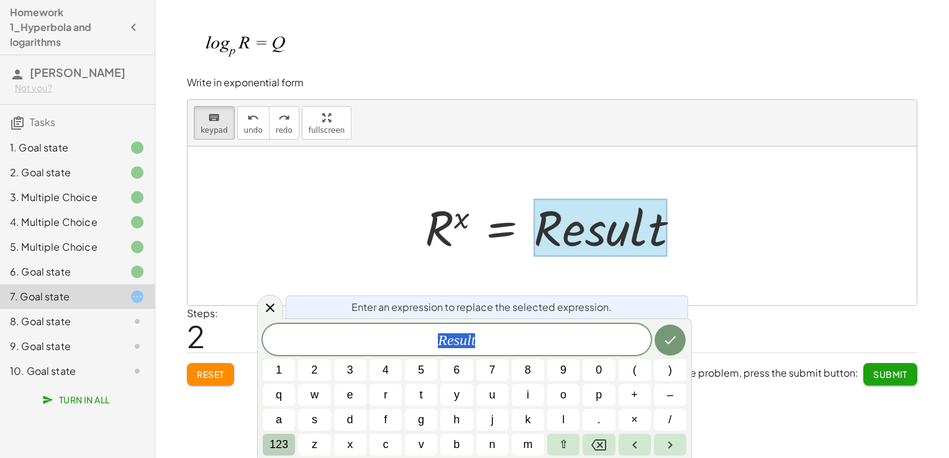
click at [278, 445] on span "123" at bounding box center [278, 445] width 19 height 17
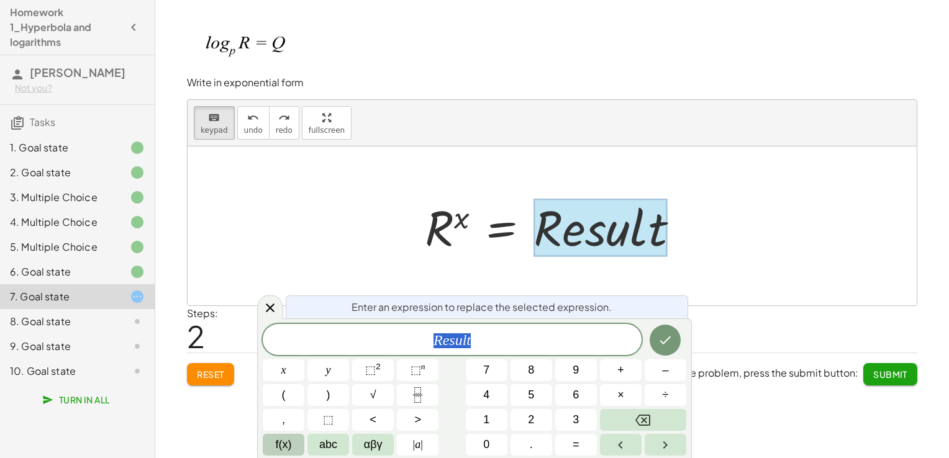
click at [288, 441] on span "f(x)" at bounding box center [284, 445] width 16 height 17
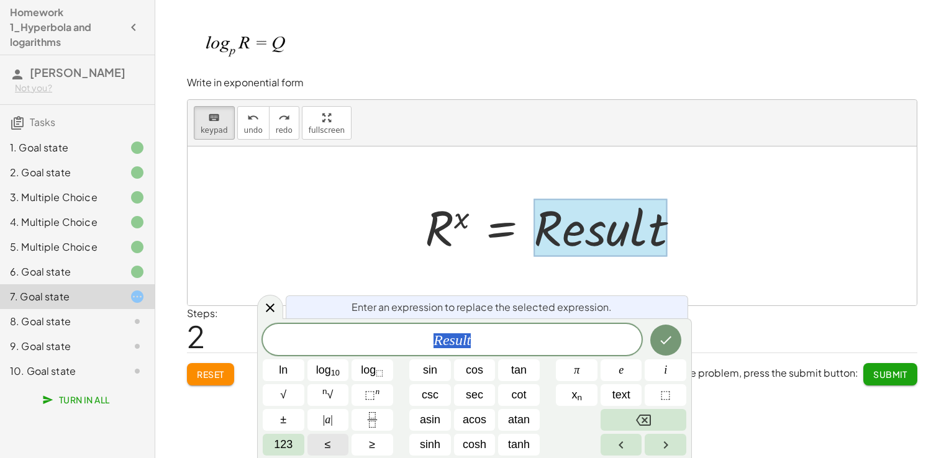
click at [288, 441] on span "123" at bounding box center [283, 445] width 19 height 17
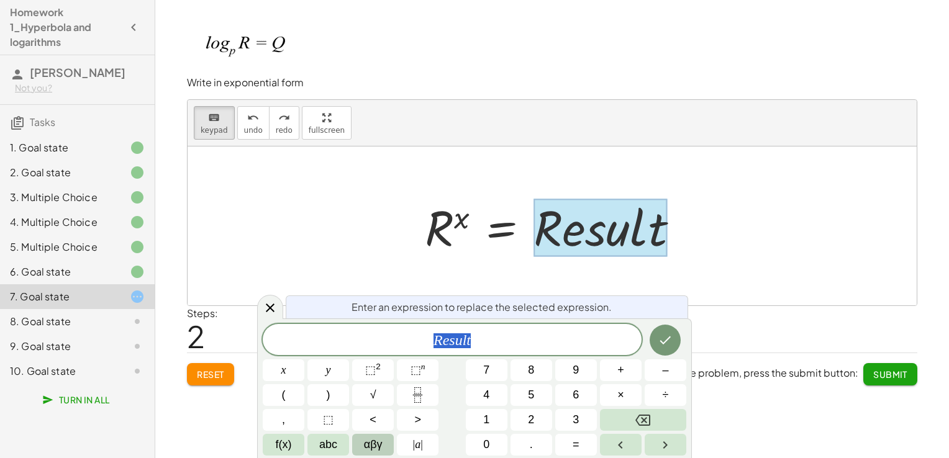
click at [364, 441] on span "αβγ" at bounding box center [373, 445] width 19 height 17
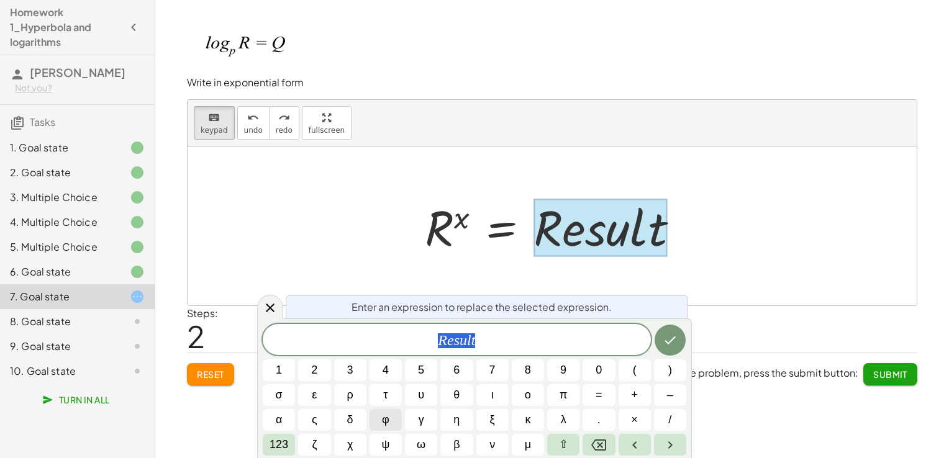
click at [394, 425] on button "φ" at bounding box center [385, 420] width 32 height 22
click at [665, 337] on icon "Done" at bounding box center [670, 340] width 15 height 15
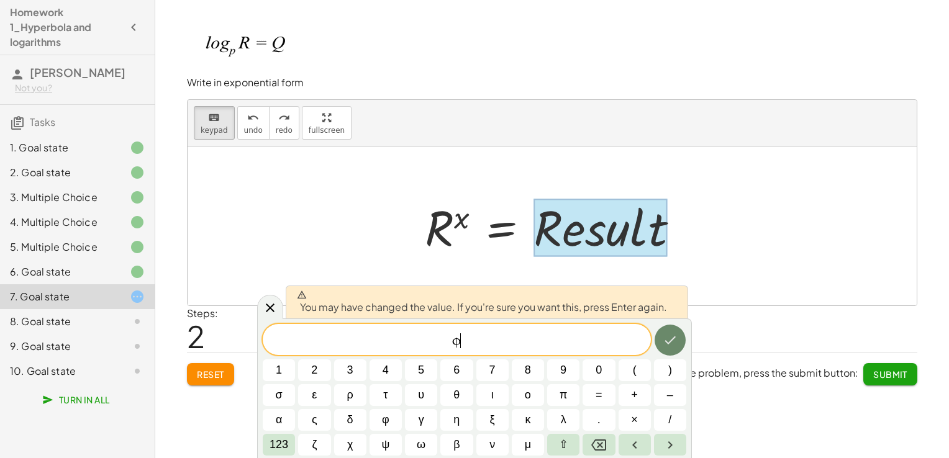
click at [665, 337] on icon "Done" at bounding box center [670, 340] width 15 height 15
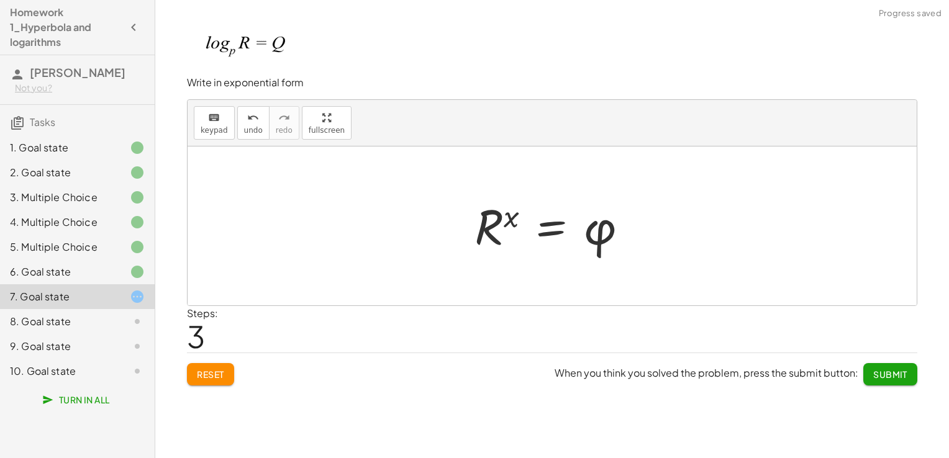
click at [216, 380] on button "Reset" at bounding box center [210, 374] width 47 height 22
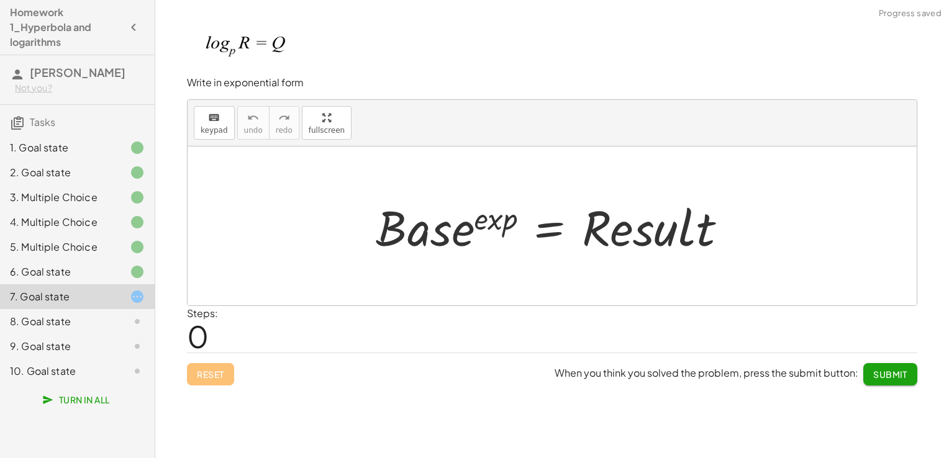
click at [427, 234] on div at bounding box center [556, 226] width 374 height 64
drag, startPoint x: 214, startPoint y: 135, endPoint x: 243, endPoint y: 140, distance: 29.5
click at [214, 135] on button "keyboard keypad" at bounding box center [214, 123] width 41 height 34
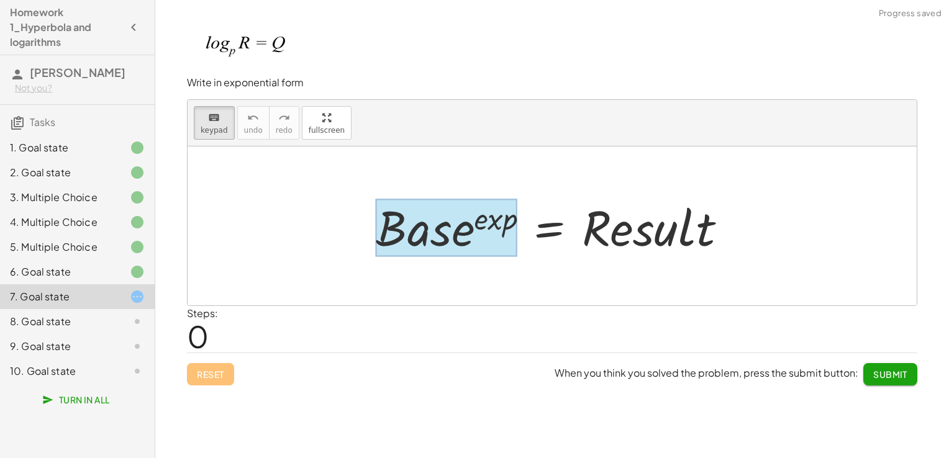
click at [408, 224] on div at bounding box center [447, 228] width 142 height 58
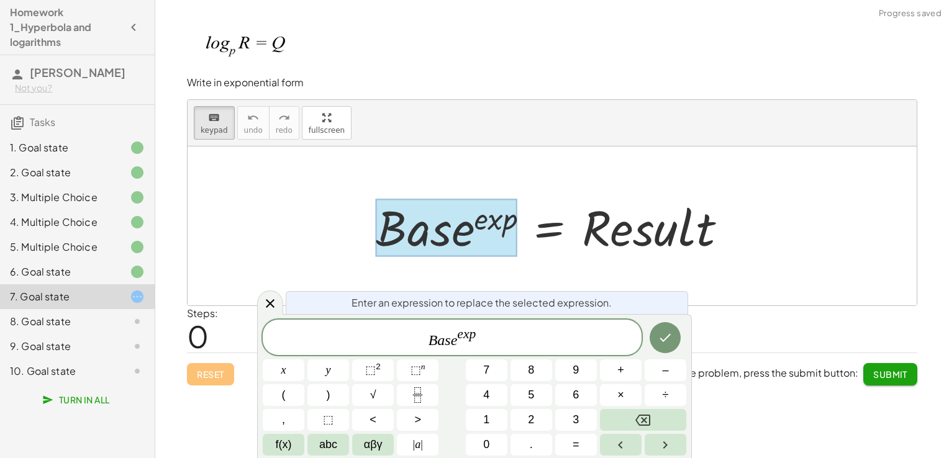
click at [408, 224] on div at bounding box center [447, 228] width 142 height 58
click at [415, 234] on div at bounding box center [447, 228] width 142 height 58
click at [332, 441] on span "abc" at bounding box center [328, 445] width 18 height 17
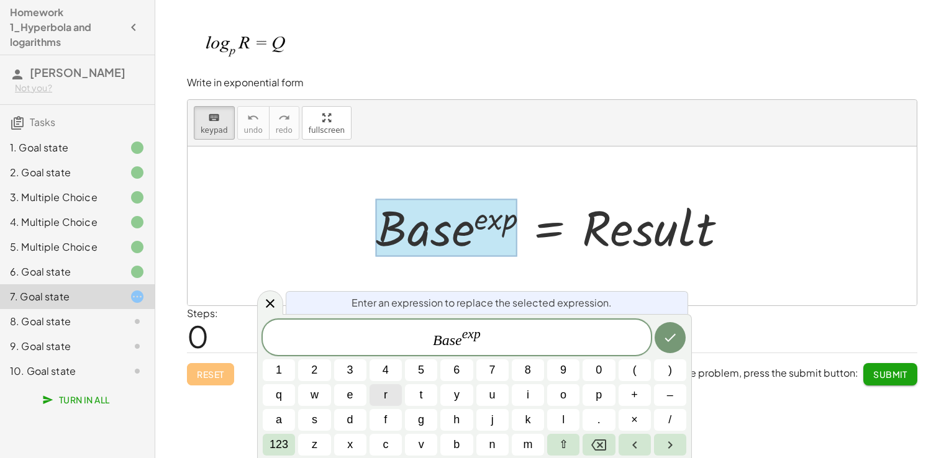
click at [383, 401] on button "r" at bounding box center [385, 395] width 32 height 22
click at [586, 448] on button "Backspace" at bounding box center [598, 445] width 32 height 22
click at [509, 342] on span "​ B a s e e x p" at bounding box center [457, 338] width 388 height 22
click at [509, 342] on span "B a s e e x p ​" at bounding box center [457, 338] width 388 height 22
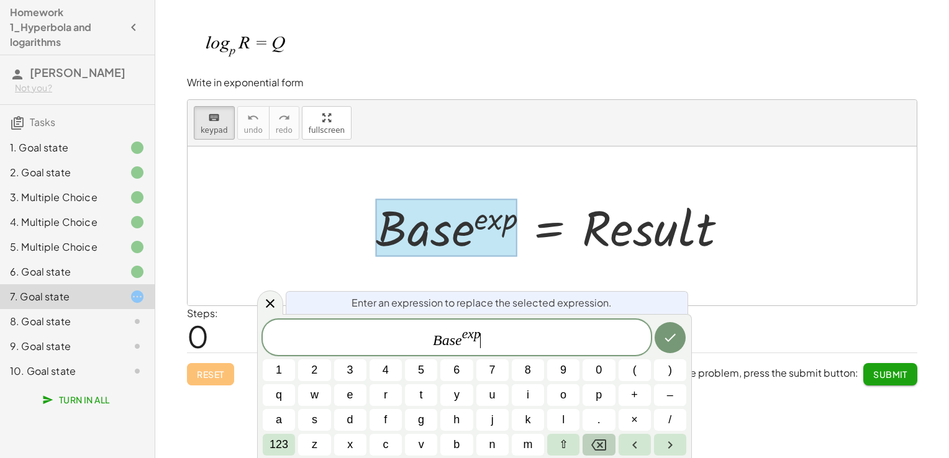
click at [615, 449] on div "B a s e e x p ​ 1 2 3 4 5 6 7 8 9 0 ( ) q w e r t y u i o p + – a s d f g h j k…" at bounding box center [474, 388] width 423 height 136
click at [614, 449] on button "Backspace" at bounding box center [598, 445] width 32 height 22
click at [613, 449] on button "Backspace" at bounding box center [598, 445] width 32 height 22
click at [612, 449] on button "Backspace" at bounding box center [598, 445] width 32 height 22
click at [610, 449] on button "Backspace" at bounding box center [598, 445] width 32 height 22
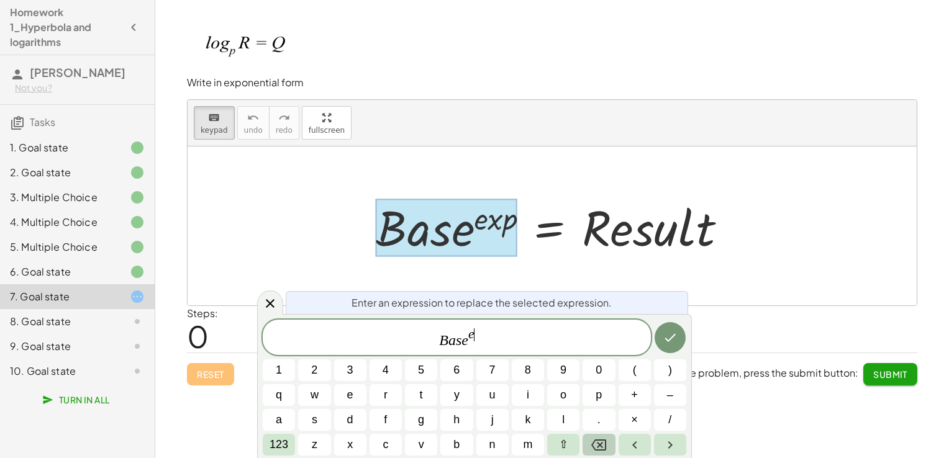
click at [608, 448] on button "Backspace" at bounding box center [598, 445] width 32 height 22
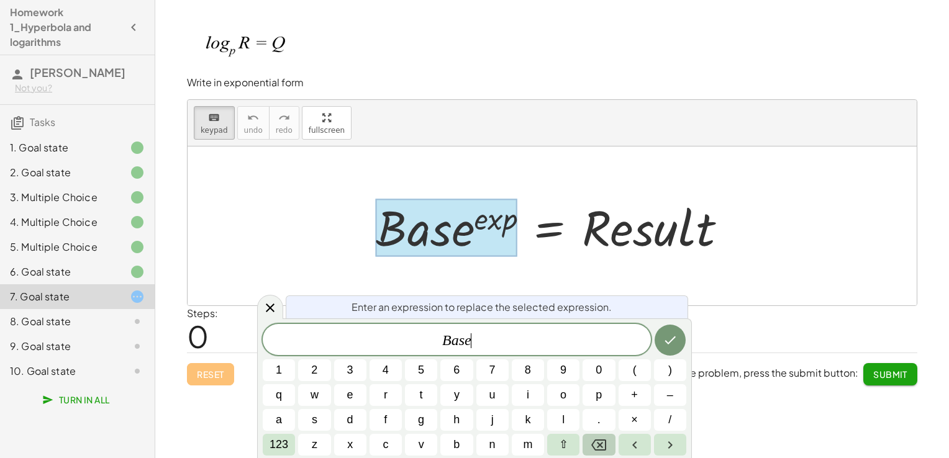
click at [605, 448] on button "Backspace" at bounding box center [598, 445] width 32 height 22
click at [605, 448] on icon "Backspace" at bounding box center [598, 445] width 15 height 15
click at [604, 448] on icon "Backspace" at bounding box center [598, 445] width 15 height 15
click at [603, 448] on icon "Backspace" at bounding box center [598, 445] width 15 height 15
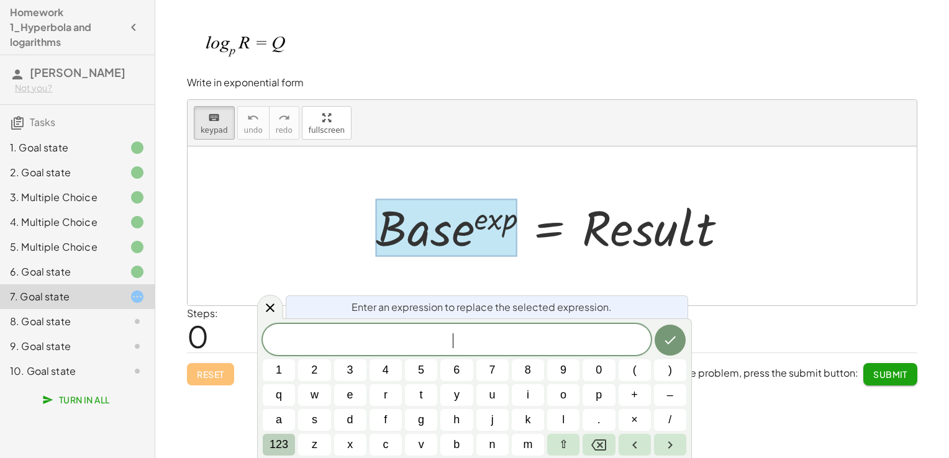
click at [267, 436] on button "123" at bounding box center [279, 445] width 32 height 22
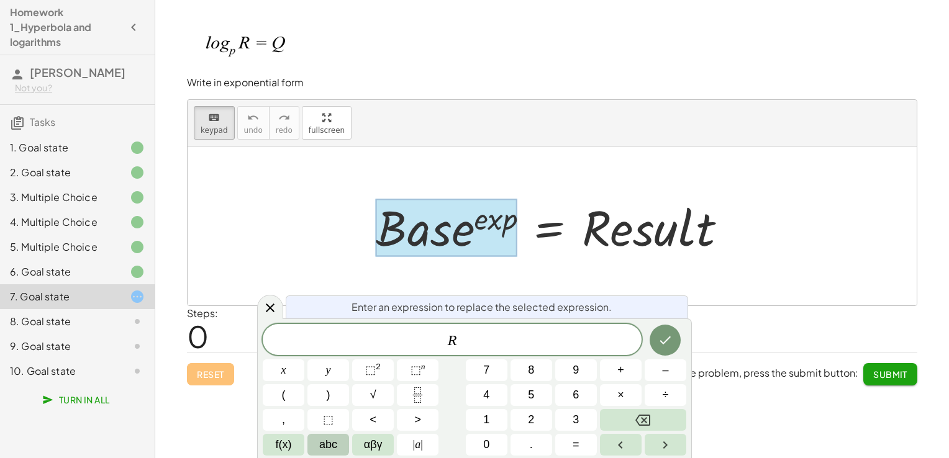
click at [329, 444] on span "abc" at bounding box center [328, 445] width 18 height 17
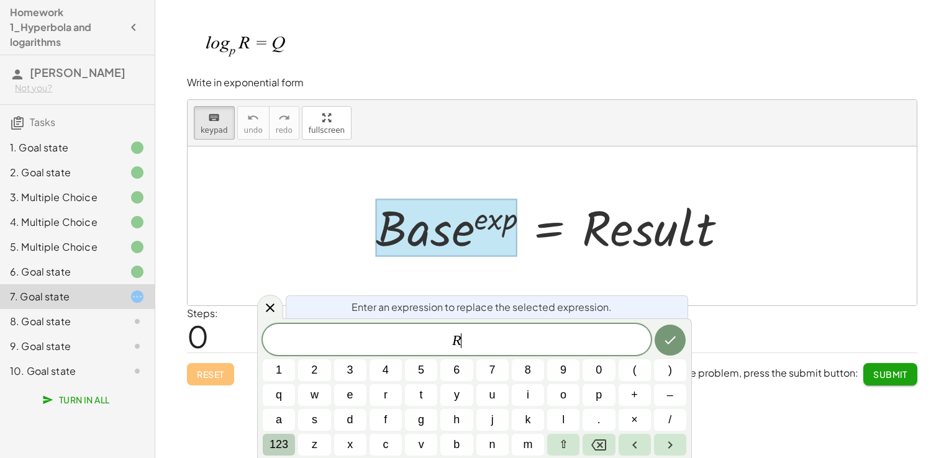
click at [276, 443] on span "123" at bounding box center [278, 445] width 19 height 17
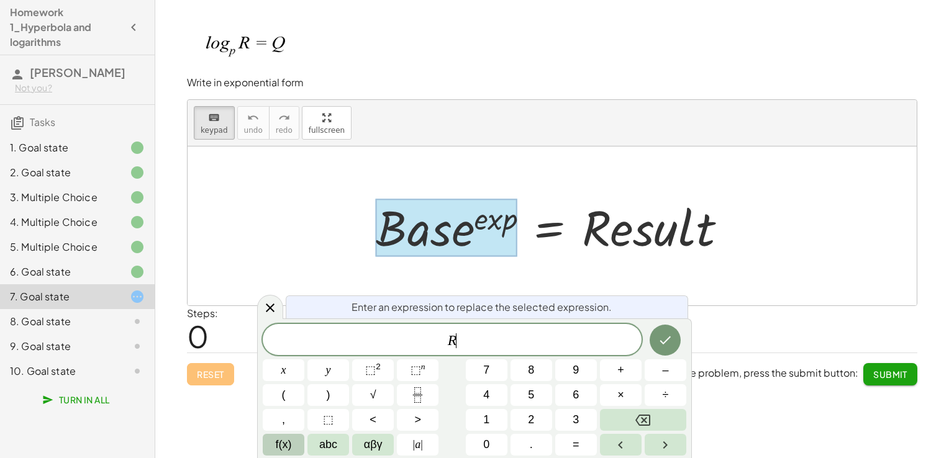
click at [292, 444] on button "f(x)" at bounding box center [284, 445] width 42 height 22
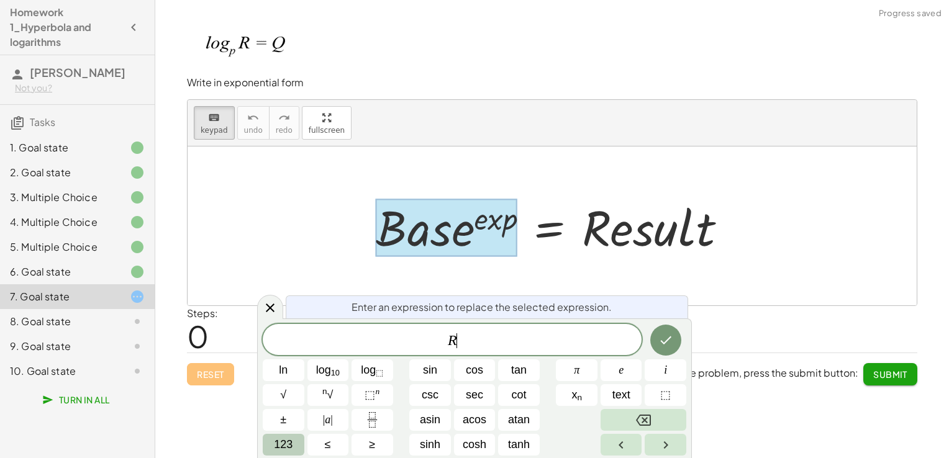
click at [289, 443] on span "123" at bounding box center [283, 445] width 19 height 17
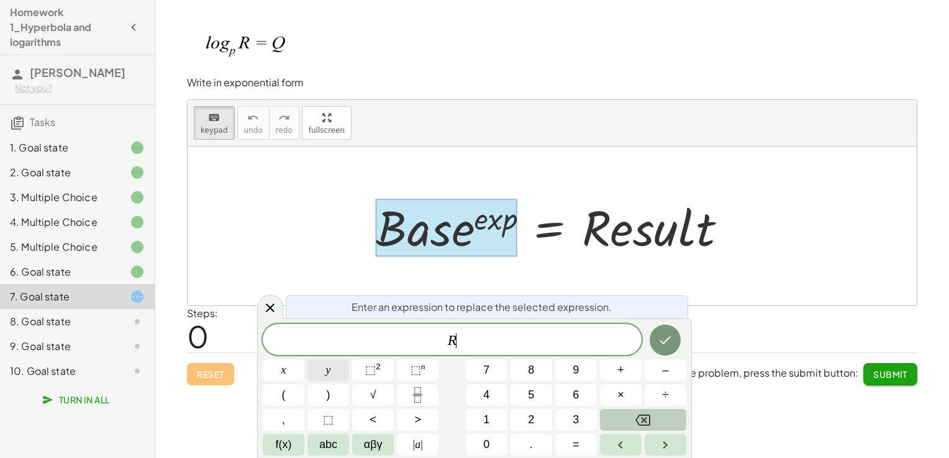
click at [308, 371] on button "y" at bounding box center [328, 371] width 42 height 22
click at [653, 416] on button "Backspace" at bounding box center [643, 420] width 86 height 22
click at [392, 371] on button "⬚ 2" at bounding box center [373, 371] width 42 height 22
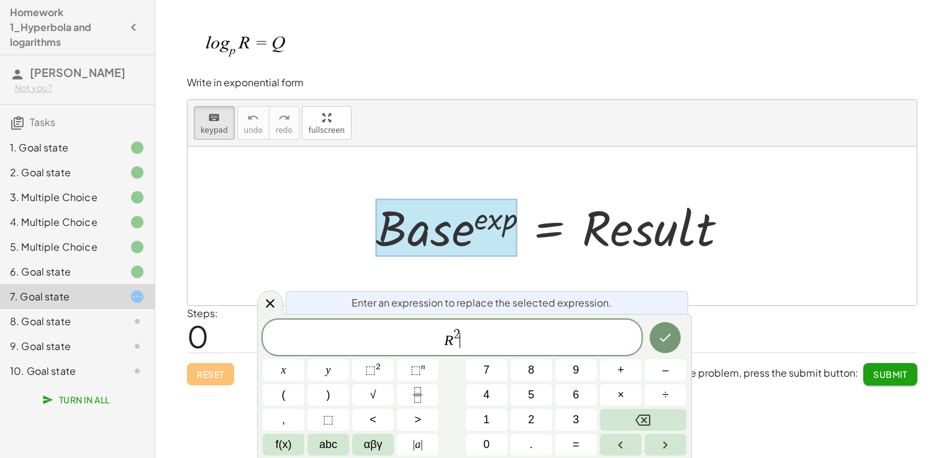
click at [474, 338] on span "R 2 ​" at bounding box center [452, 338] width 379 height 22
click at [463, 334] on span "R 2 ​" at bounding box center [452, 338] width 379 height 22
drag, startPoint x: 453, startPoint y: 332, endPoint x: 460, endPoint y: 332, distance: 6.8
click at [455, 332] on span "2" at bounding box center [456, 335] width 7 height 14
click at [462, 332] on span "R 2 ​" at bounding box center [452, 338] width 379 height 22
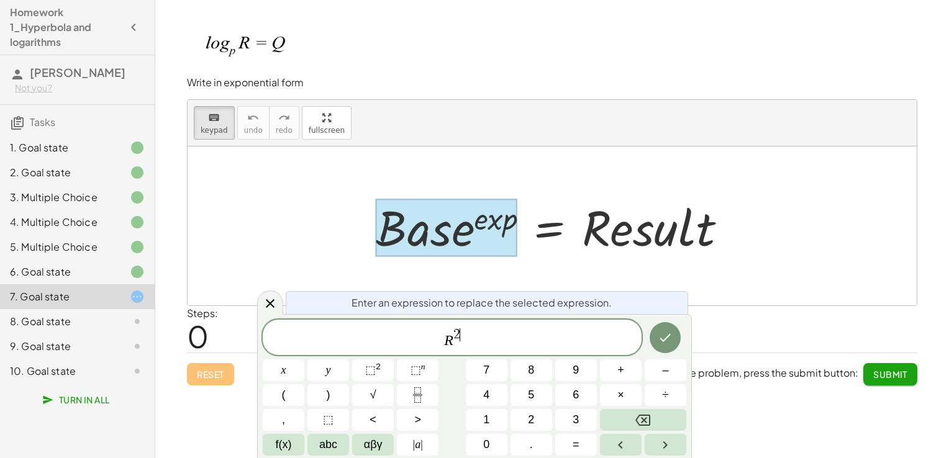
click at [458, 325] on div "R 2 ​" at bounding box center [452, 337] width 379 height 35
click at [297, 368] on button "x" at bounding box center [284, 371] width 42 height 22
click at [457, 333] on var "x" at bounding box center [460, 334] width 6 height 15
click at [655, 333] on button "Done" at bounding box center [665, 337] width 31 height 31
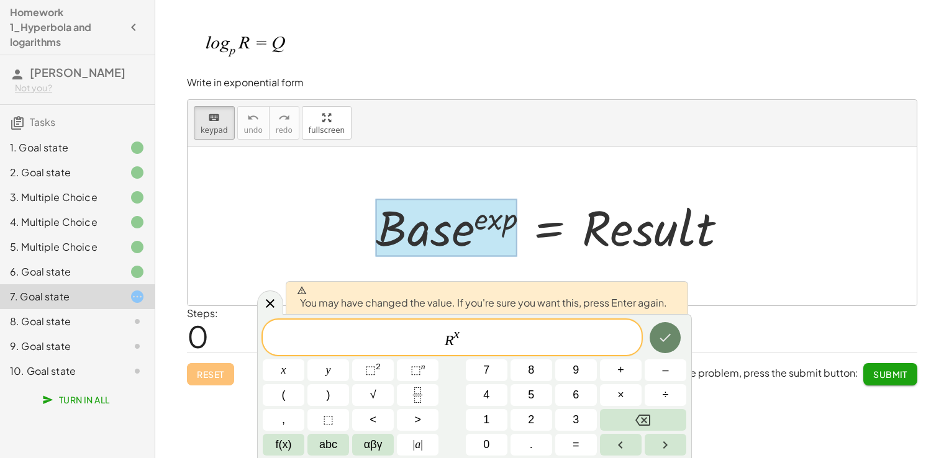
click at [671, 333] on icon "Done" at bounding box center [665, 337] width 15 height 15
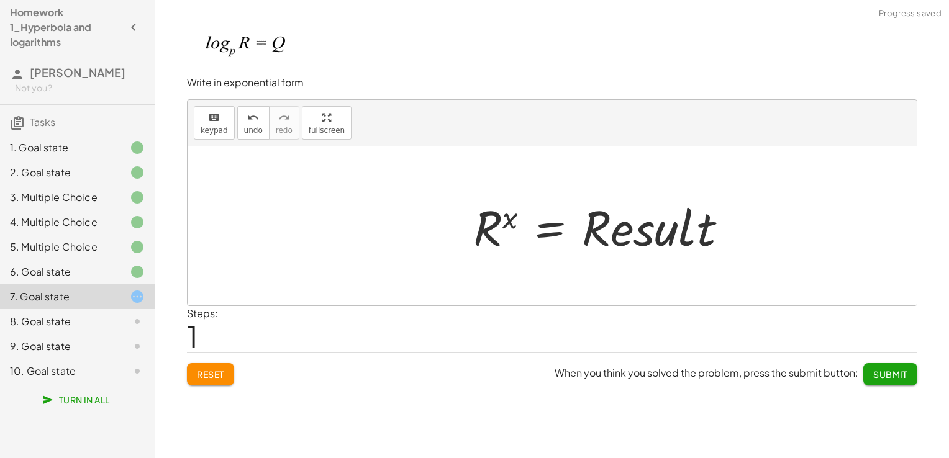
click at [663, 239] on div at bounding box center [605, 226] width 277 height 64
click at [638, 237] on div at bounding box center [605, 226] width 277 height 64
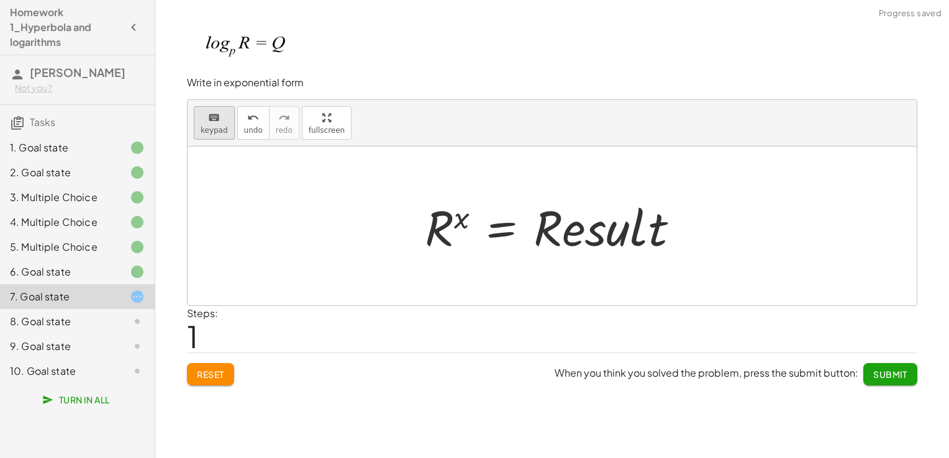
click at [207, 126] on span "keypad" at bounding box center [214, 130] width 27 height 9
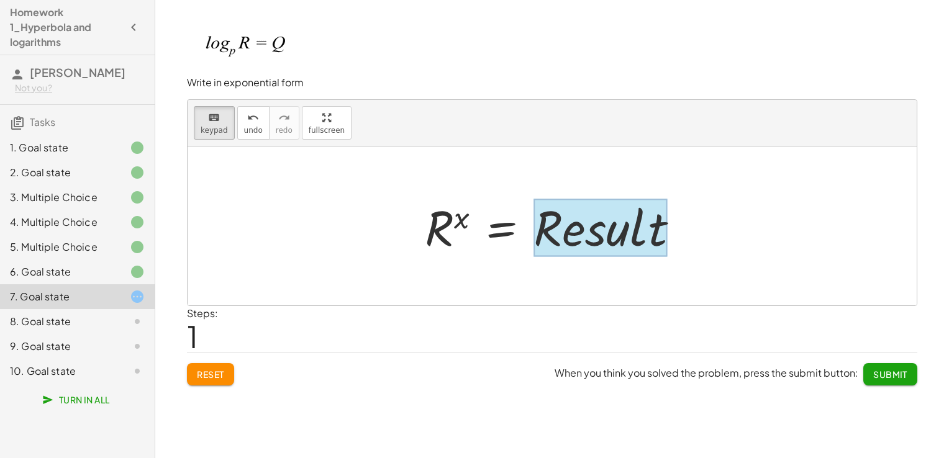
click at [642, 235] on div at bounding box center [600, 228] width 134 height 58
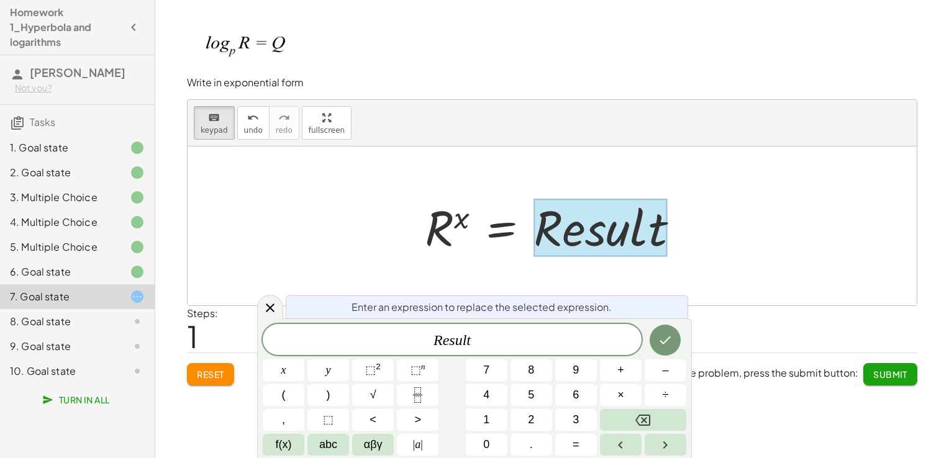
click at [642, 235] on div at bounding box center [600, 228] width 134 height 58
click at [491, 355] on div "R e s u l t x y ⬚ 2 ⬚ n 7 8 9 + – ( ) √ 4 5 6 × ÷ , ⬚ < > 1 2 3 f(x) abc αβγ | …" at bounding box center [474, 390] width 423 height 132
click at [487, 346] on span "R e s u l t ​" at bounding box center [452, 340] width 379 height 17
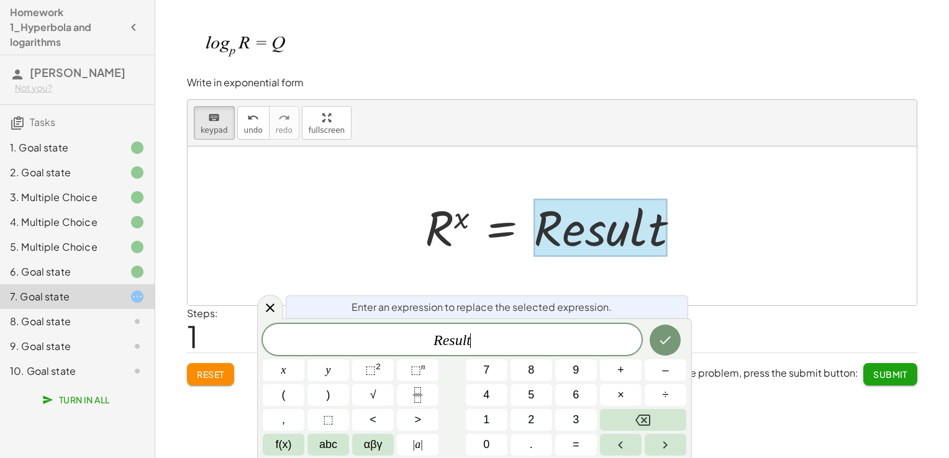
click at [487, 346] on span "R e s u l t ​" at bounding box center [452, 340] width 379 height 17
drag, startPoint x: 473, startPoint y: 343, endPoint x: 404, endPoint y: 334, distance: 69.6
click at [404, 334] on span "R e s u l t" at bounding box center [452, 340] width 379 height 17
click at [299, 443] on button "f(x)" at bounding box center [284, 445] width 42 height 22
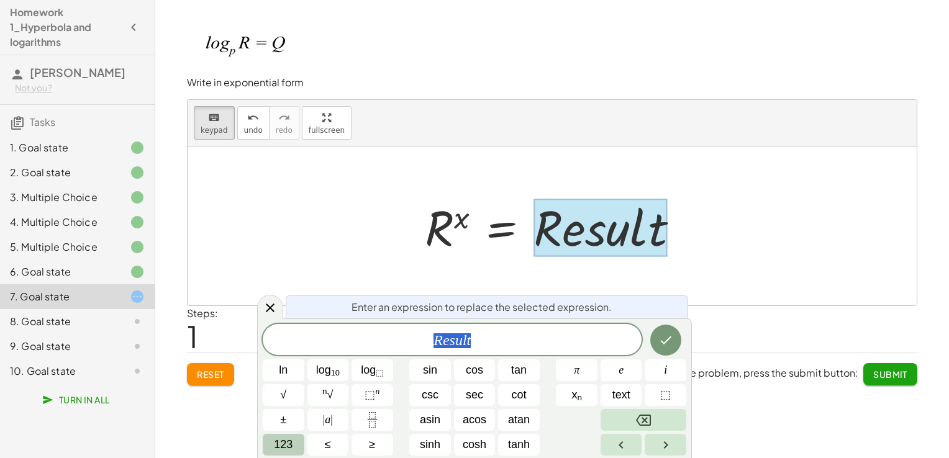
click at [281, 441] on span "123" at bounding box center [283, 445] width 19 height 17
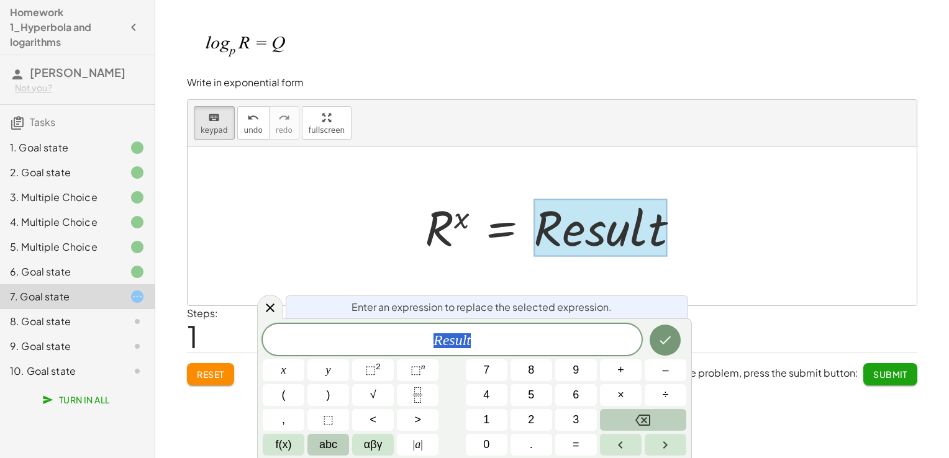
click at [328, 441] on span "abc" at bounding box center [328, 445] width 18 height 17
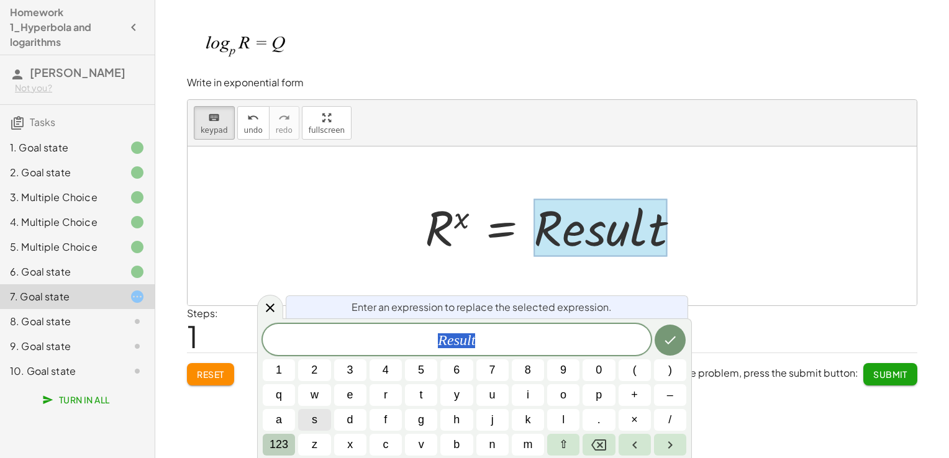
click at [291, 437] on button "123" at bounding box center [279, 445] width 32 height 22
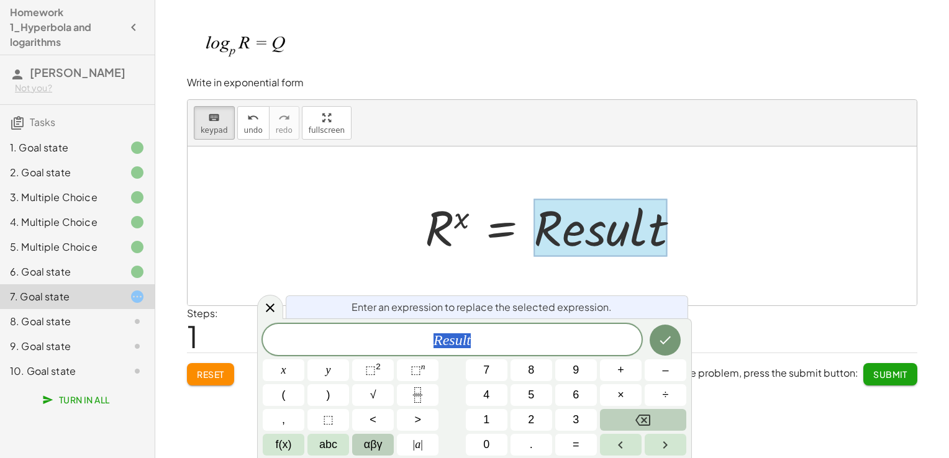
click at [377, 445] on span "αβγ" at bounding box center [373, 445] width 19 height 17
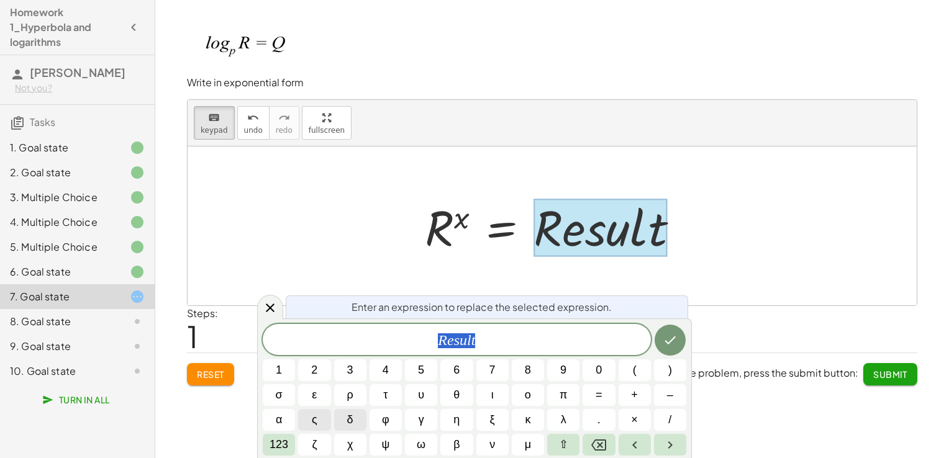
click at [356, 423] on button "δ" at bounding box center [350, 420] width 32 height 22
click at [604, 440] on icon "Backspace" at bounding box center [598, 445] width 15 height 11
click at [664, 446] on icon "Right arrow" at bounding box center [670, 445] width 15 height 15
click at [664, 445] on icon "Right arrow" at bounding box center [670, 445] width 15 height 15
click at [279, 443] on span "123" at bounding box center [278, 445] width 19 height 17
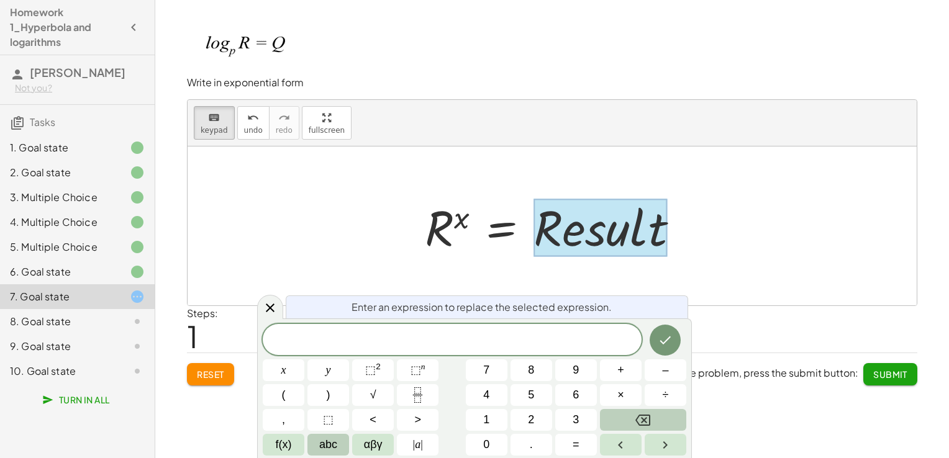
click at [320, 441] on span "abc" at bounding box center [328, 445] width 18 height 17
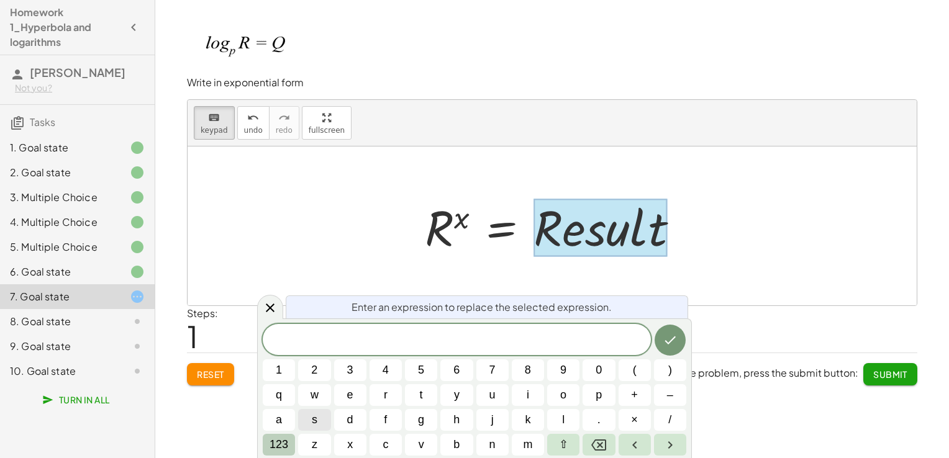
click at [275, 437] on span "123" at bounding box center [278, 445] width 19 height 17
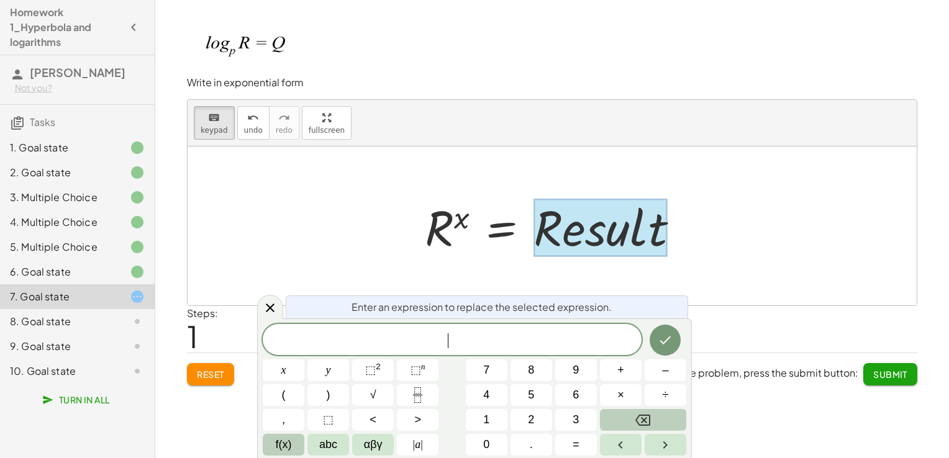
click at [286, 438] on span "f(x)" at bounding box center [284, 445] width 16 height 17
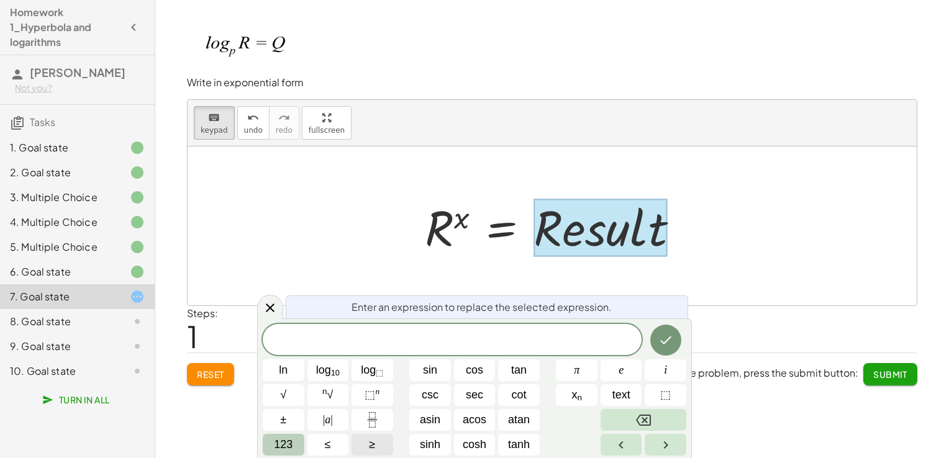
click at [376, 441] on button "≥" at bounding box center [372, 445] width 42 height 22
click at [625, 414] on button "Backspace" at bounding box center [643, 420] width 86 height 22
click at [273, 439] on button "123" at bounding box center [284, 445] width 42 height 22
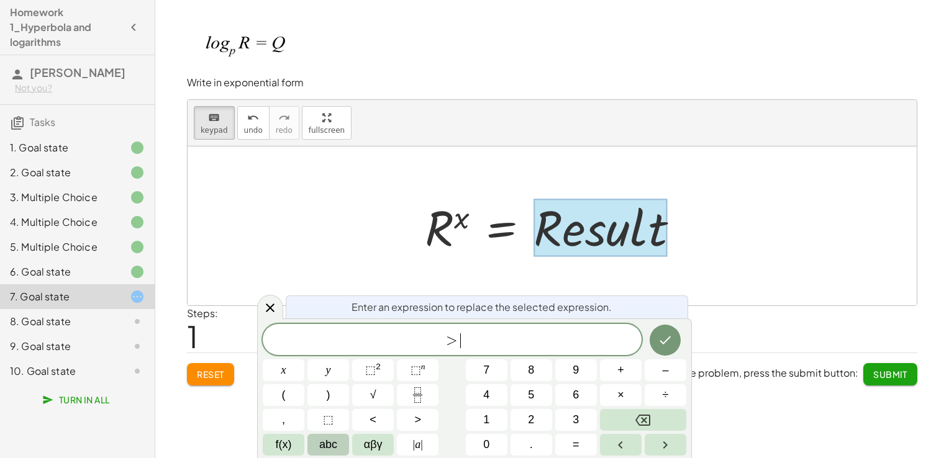
click at [327, 443] on span "abc" at bounding box center [328, 445] width 18 height 17
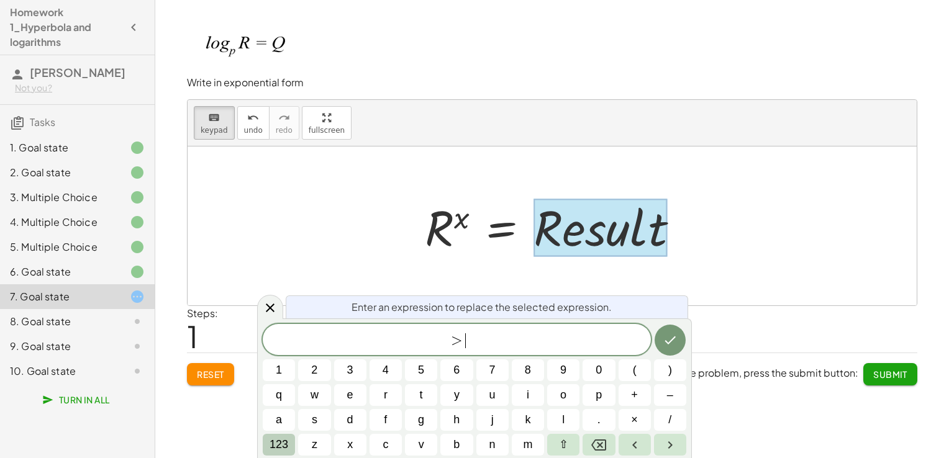
click at [283, 441] on span "123" at bounding box center [278, 445] width 19 height 17
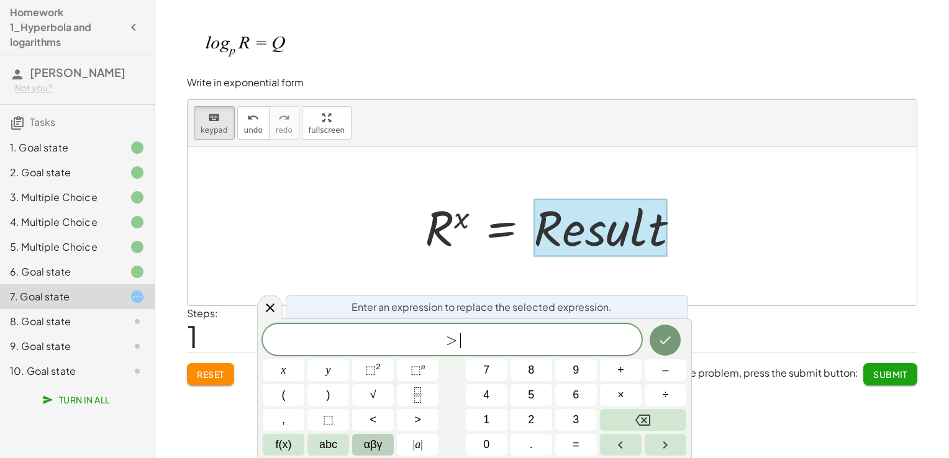
click at [366, 444] on span "αβγ" at bounding box center [373, 445] width 19 height 17
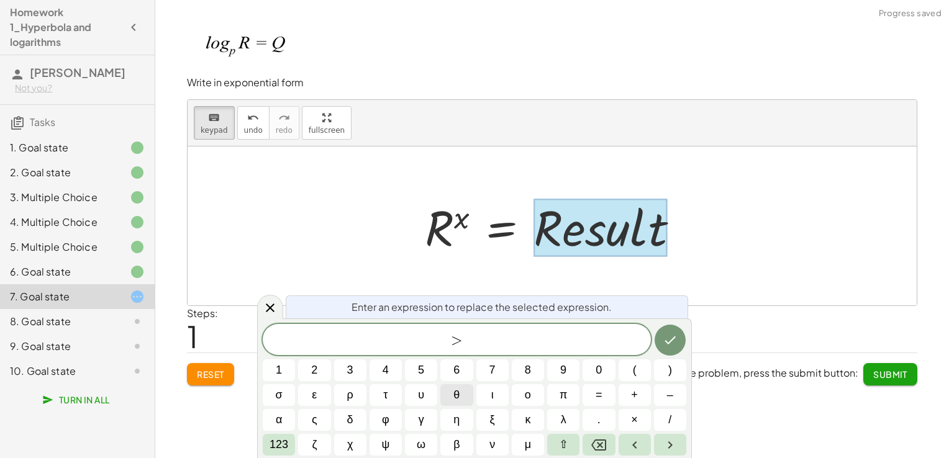
click at [450, 389] on button "θ" at bounding box center [456, 395] width 32 height 22
click at [460, 349] on span "> θ ​" at bounding box center [457, 340] width 388 height 17
click at [607, 443] on button "Backspace" at bounding box center [598, 445] width 32 height 22
click at [606, 443] on button "Backspace" at bounding box center [598, 445] width 32 height 22
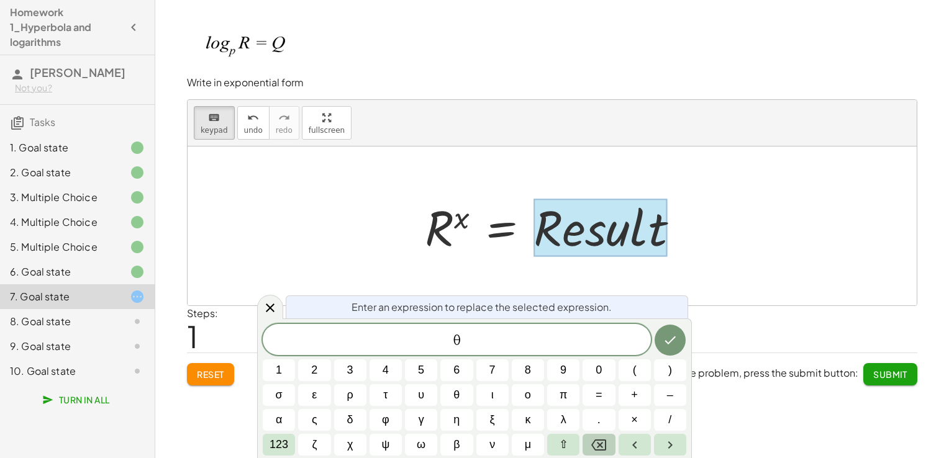
click at [604, 450] on icon "Backspace" at bounding box center [598, 445] width 15 height 11
click at [291, 386] on button "σ" at bounding box center [279, 395] width 32 height 22
click at [543, 337] on span "σ ​ θ" at bounding box center [457, 340] width 388 height 17
click at [589, 441] on button "Backspace" at bounding box center [598, 445] width 32 height 22
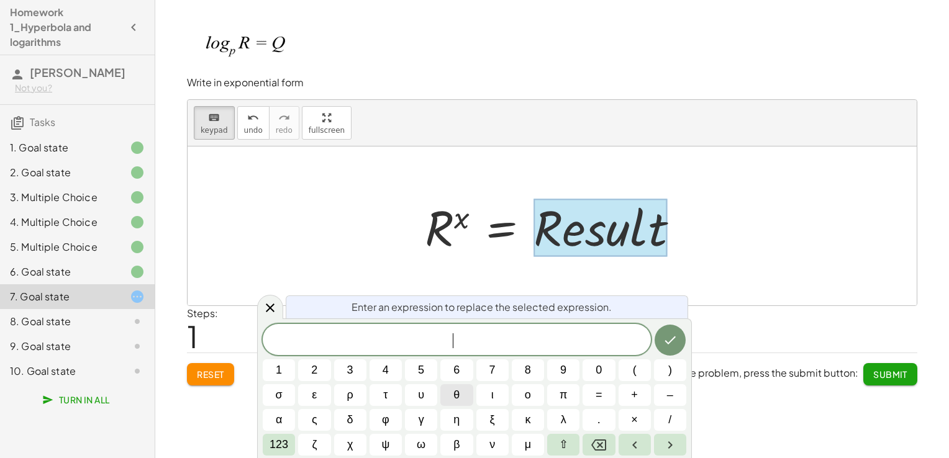
click at [448, 398] on button "θ" at bounding box center [456, 395] width 32 height 22
click at [681, 340] on button "Done" at bounding box center [669, 340] width 31 height 31
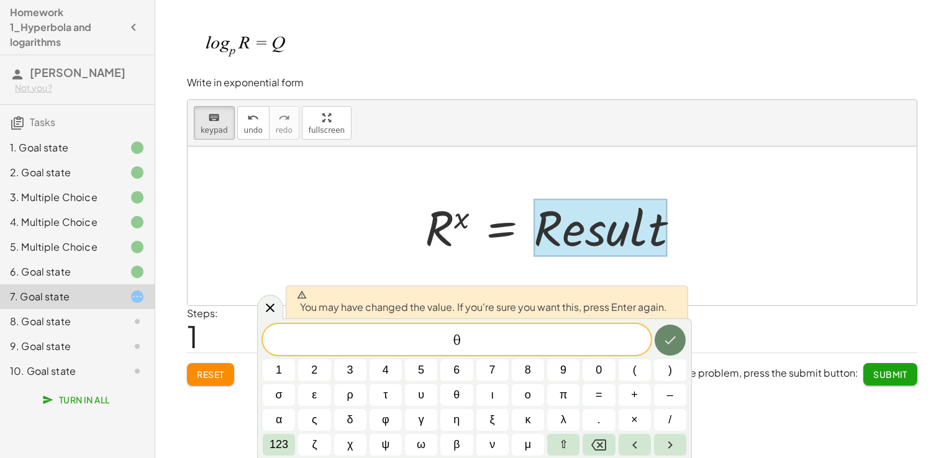
click at [295, 360] on div at bounding box center [279, 371] width 32 height 22
click at [673, 344] on icon "Done" at bounding box center [670, 340] width 15 height 15
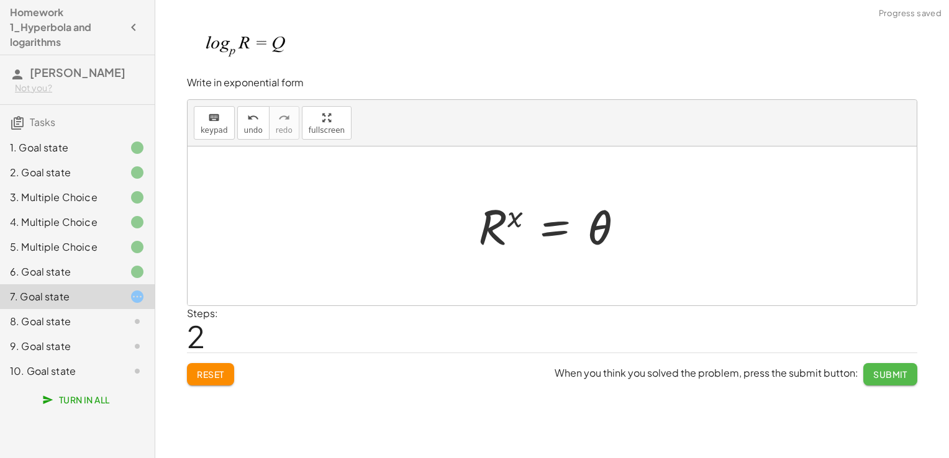
click at [887, 371] on span "Submit" at bounding box center [890, 374] width 34 height 11
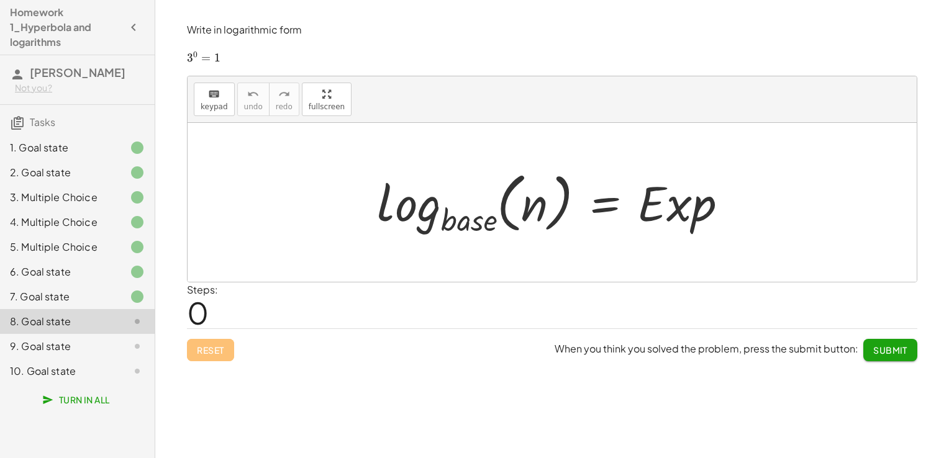
click at [477, 224] on div at bounding box center [557, 202] width 373 height 73
click at [207, 108] on span "keypad" at bounding box center [214, 106] width 27 height 9
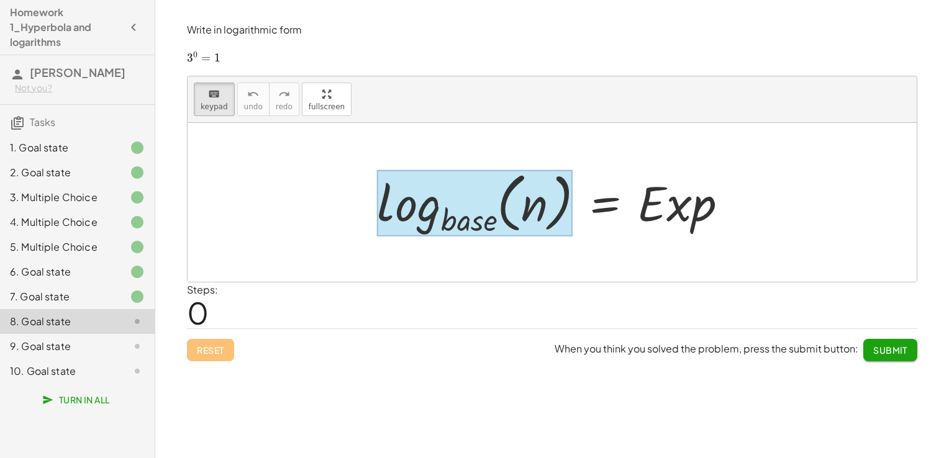
click at [476, 211] on div at bounding box center [475, 203] width 196 height 67
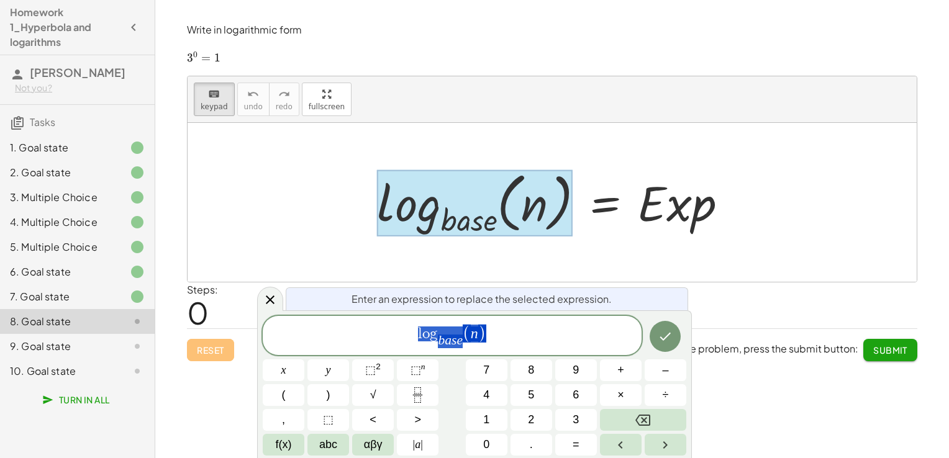
click at [445, 350] on div "l o g b a s e ​ ( n )" at bounding box center [452, 335] width 379 height 39
click at [461, 347] on var "e" at bounding box center [459, 340] width 6 height 15
click at [469, 330] on span ")" at bounding box center [473, 334] width 8 height 18
click at [668, 342] on icon "Done" at bounding box center [665, 336] width 15 height 15
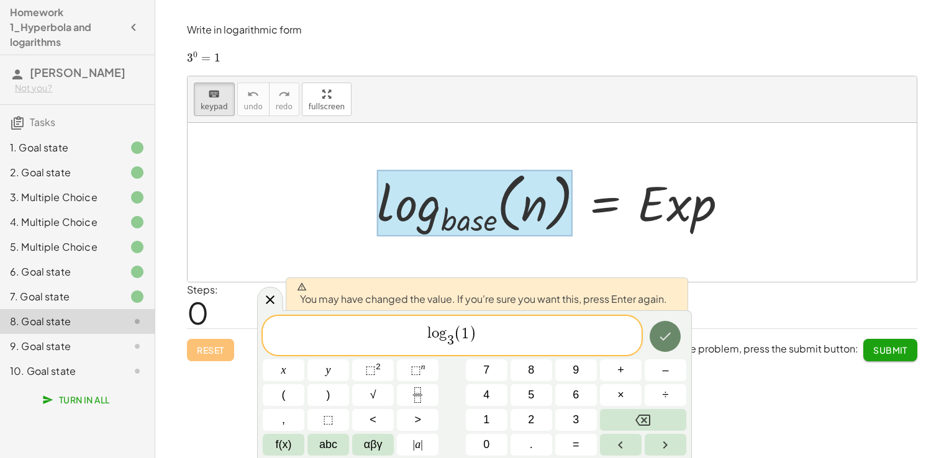
click at [674, 334] on button "Done" at bounding box center [665, 336] width 31 height 31
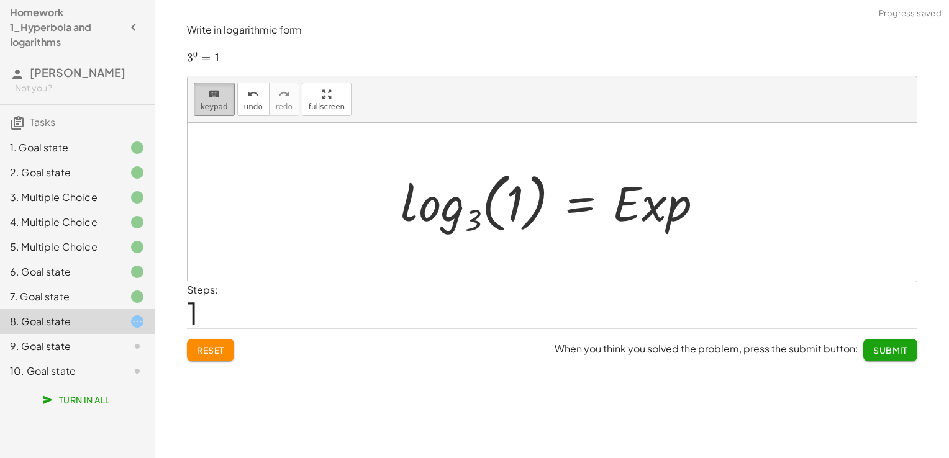
click at [216, 107] on span "keypad" at bounding box center [214, 106] width 27 height 9
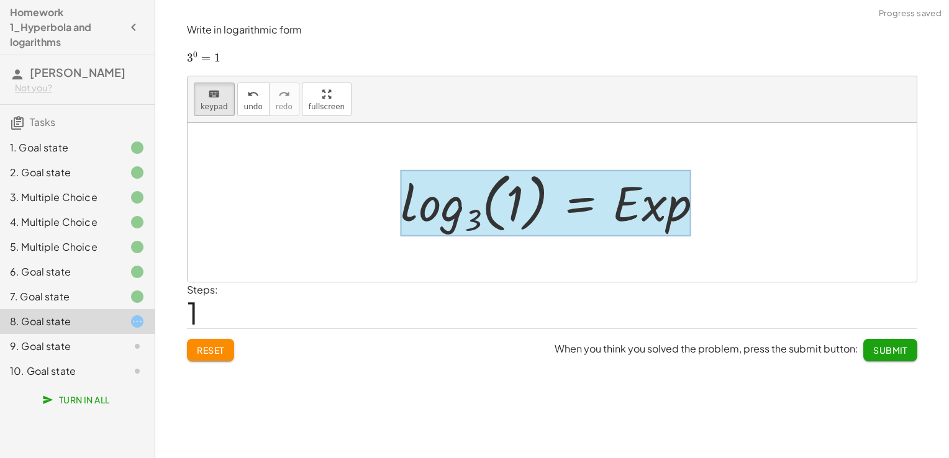
click at [595, 202] on div at bounding box center [546, 203] width 291 height 67
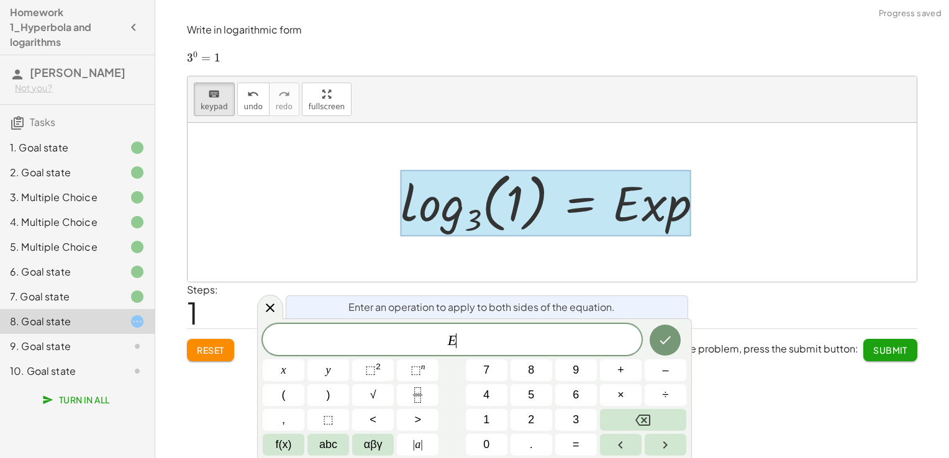
click at [628, 199] on div at bounding box center [546, 203] width 291 height 67
click at [512, 341] on span "E ​" at bounding box center [452, 340] width 379 height 17
click at [675, 340] on button "Done" at bounding box center [665, 340] width 31 height 31
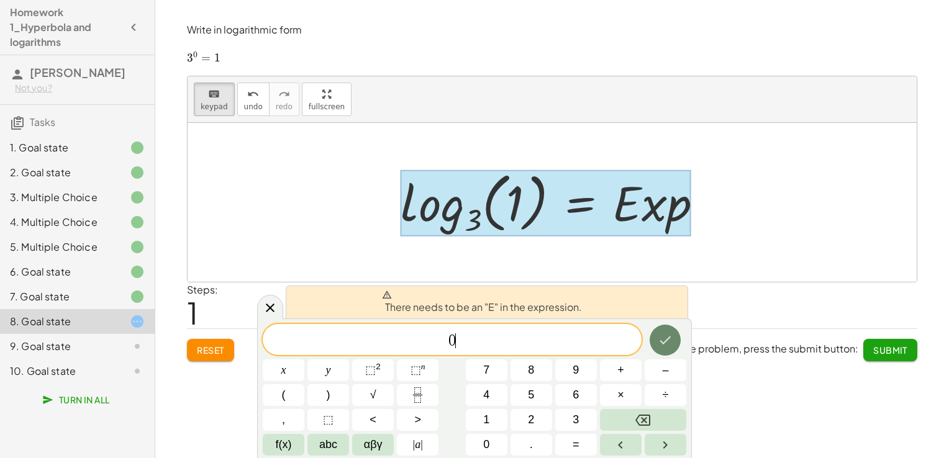
click at [673, 340] on button "Done" at bounding box center [665, 340] width 31 height 31
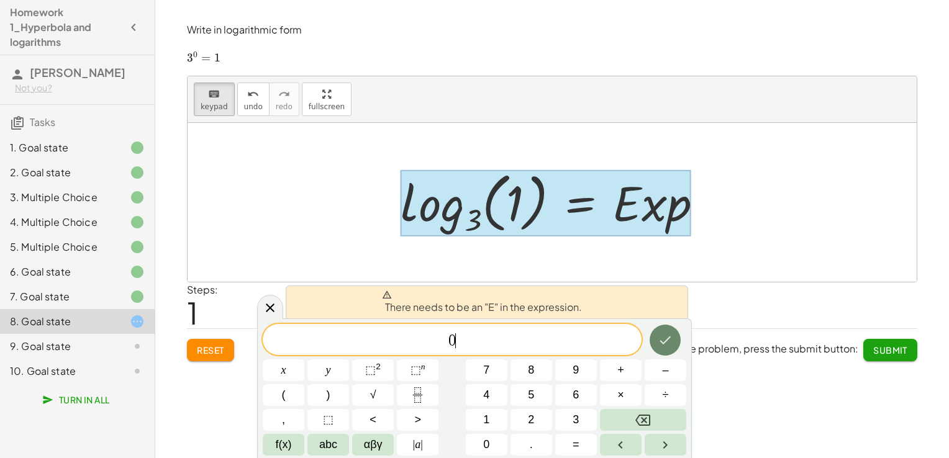
click at [673, 340] on button "Done" at bounding box center [665, 340] width 31 height 31
drag, startPoint x: 443, startPoint y: 345, endPoint x: 589, endPoint y: 358, distance: 147.1
click at [443, 345] on span "​ 0" at bounding box center [452, 340] width 379 height 17
click at [688, 348] on div "There needs to be an "E" in the expression. ​ 0 x y ⬚ 2 ⬚ n 7 8 9 + – ( ) √ 4 5…" at bounding box center [474, 389] width 435 height 140
click at [628, 422] on button "Backspace" at bounding box center [643, 420] width 86 height 22
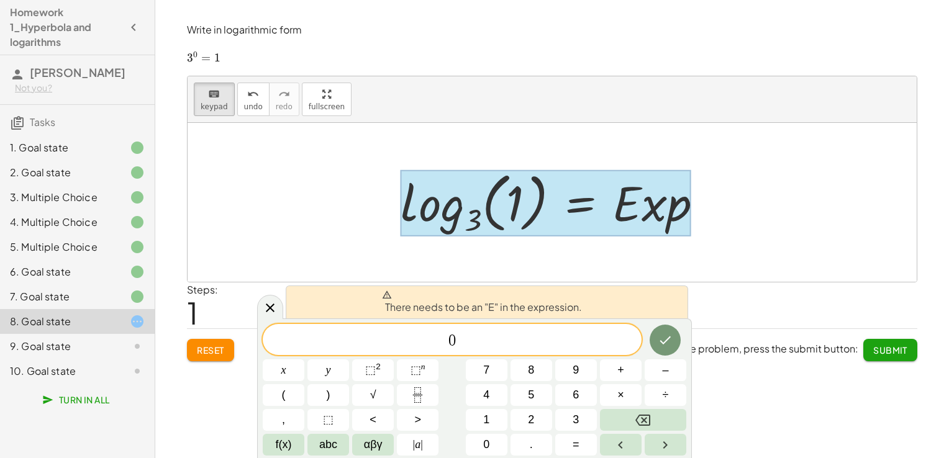
drag, startPoint x: 819, startPoint y: 278, endPoint x: 799, endPoint y: 277, distance: 19.9
click at [817, 278] on div at bounding box center [552, 202] width 729 height 159
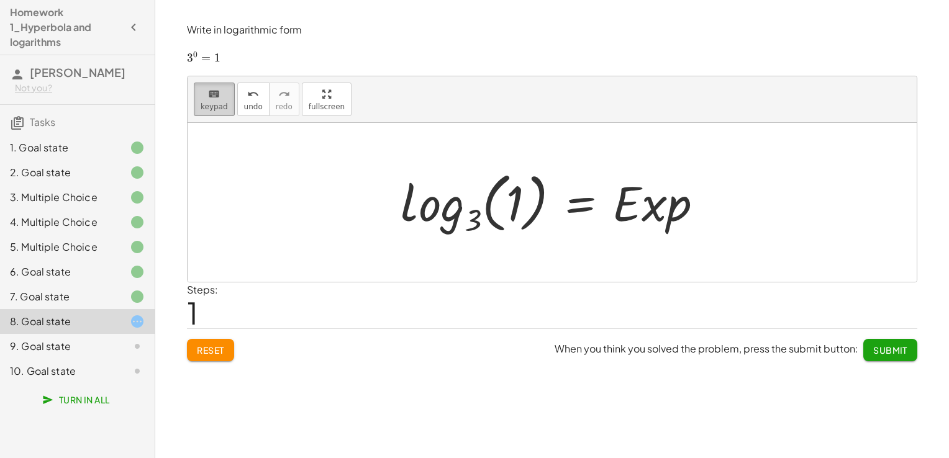
click at [214, 106] on span "keypad" at bounding box center [214, 106] width 27 height 9
click at [214, 104] on span "keypad" at bounding box center [214, 106] width 27 height 9
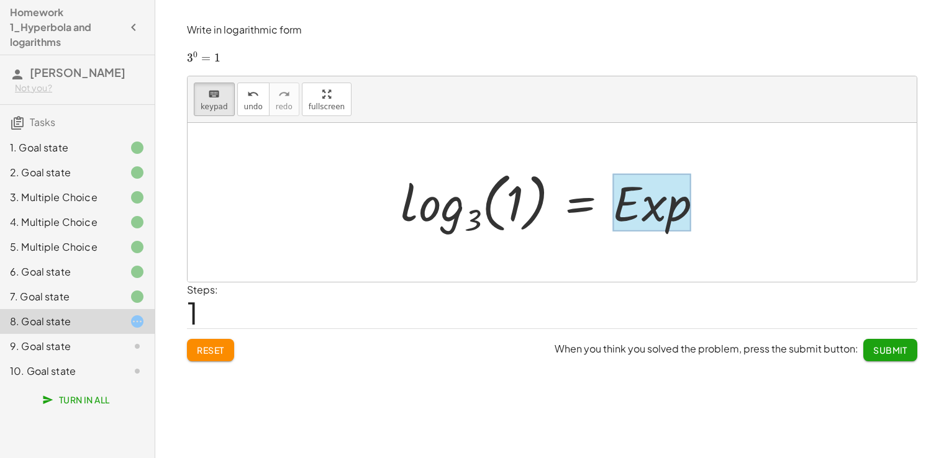
click at [684, 214] on div at bounding box center [651, 203] width 78 height 58
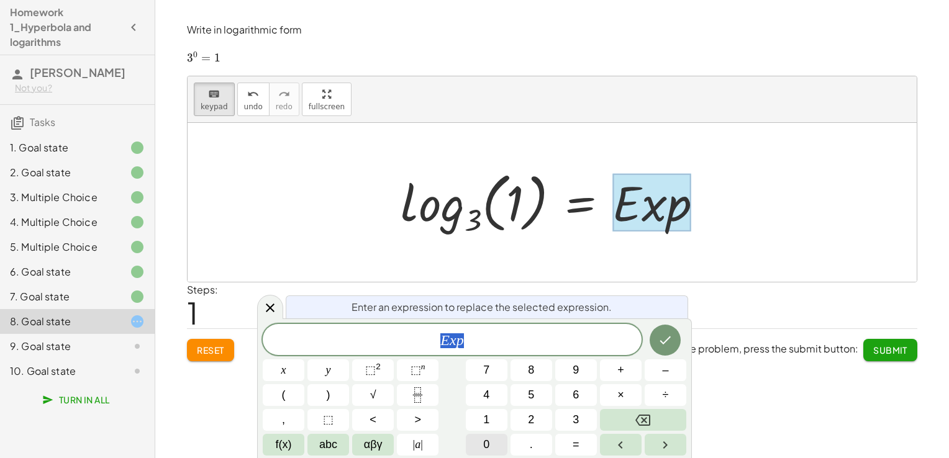
click at [493, 441] on button "0" at bounding box center [487, 445] width 42 height 22
click at [658, 342] on button "Done" at bounding box center [665, 340] width 31 height 31
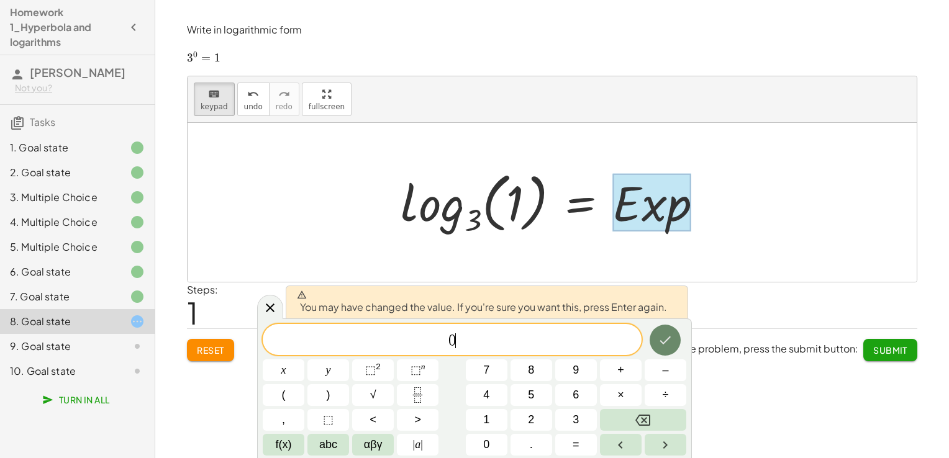
click at [658, 342] on icon "Done" at bounding box center [665, 340] width 15 height 15
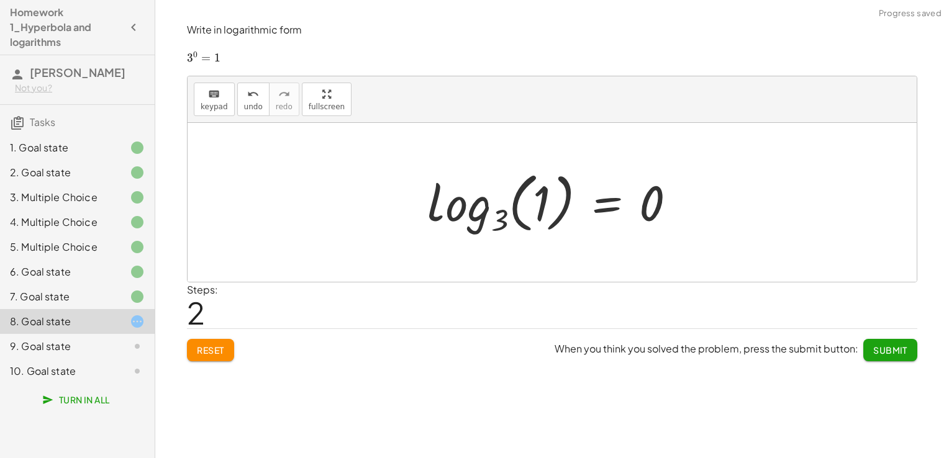
click at [889, 354] on span "Submit" at bounding box center [890, 350] width 34 height 11
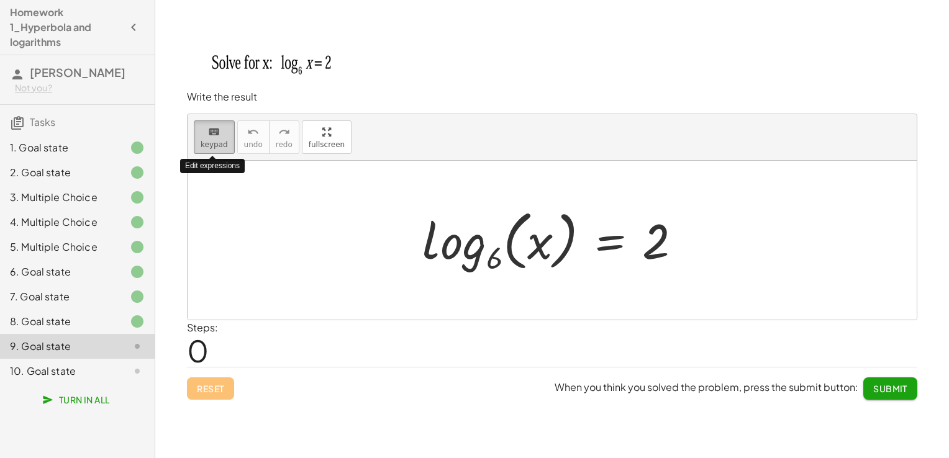
click at [209, 148] on span "keypad" at bounding box center [214, 144] width 27 height 9
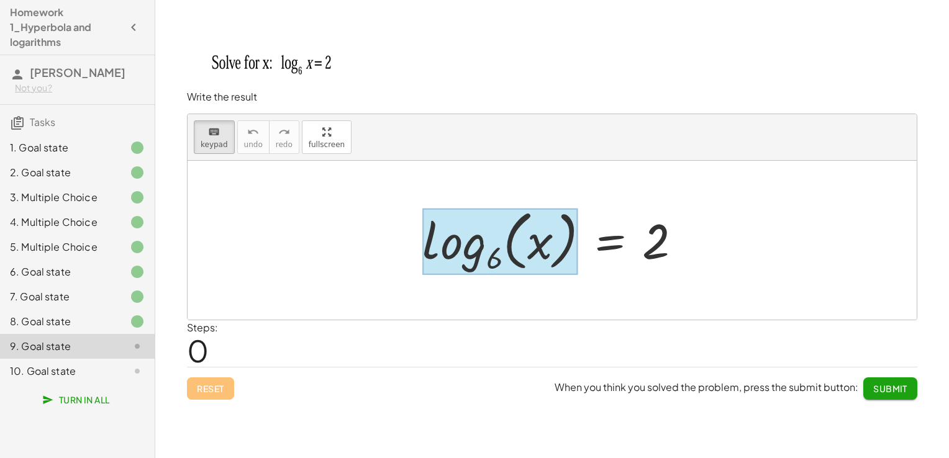
drag, startPoint x: 479, startPoint y: 214, endPoint x: 467, endPoint y: 235, distance: 24.5
click at [467, 235] on div at bounding box center [499, 241] width 155 height 67
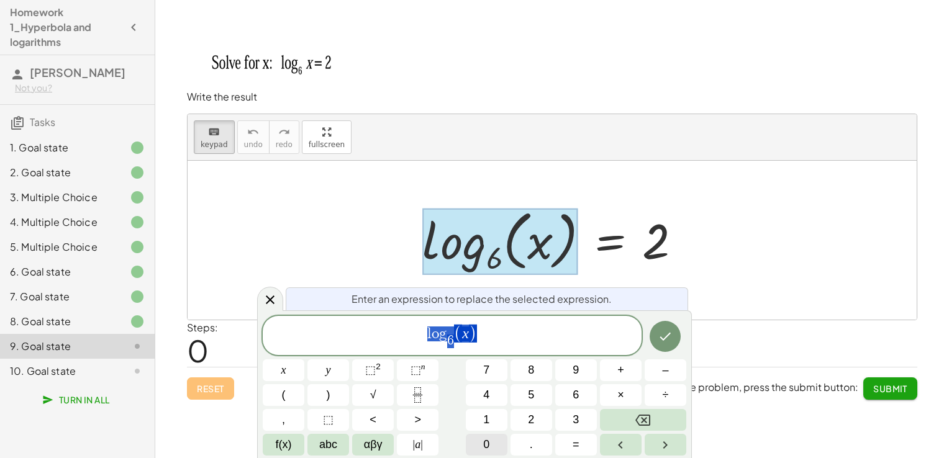
click at [491, 440] on button "0" at bounding box center [487, 445] width 42 height 22
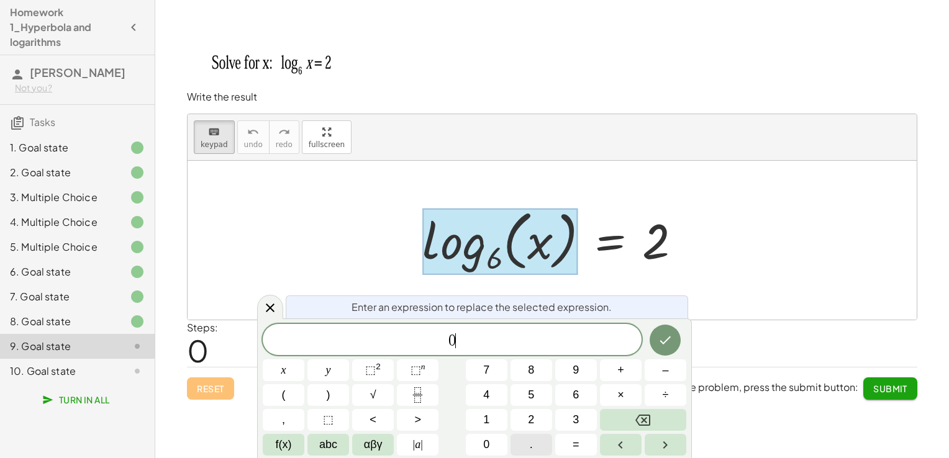
click at [528, 445] on button "." at bounding box center [531, 445] width 42 height 22
click at [489, 445] on span "0" at bounding box center [486, 445] width 6 height 17
click at [491, 368] on button "7" at bounding box center [487, 371] width 42 height 22
click at [533, 386] on button "5" at bounding box center [531, 395] width 42 height 22
click at [656, 346] on button "Done" at bounding box center [665, 340] width 31 height 31
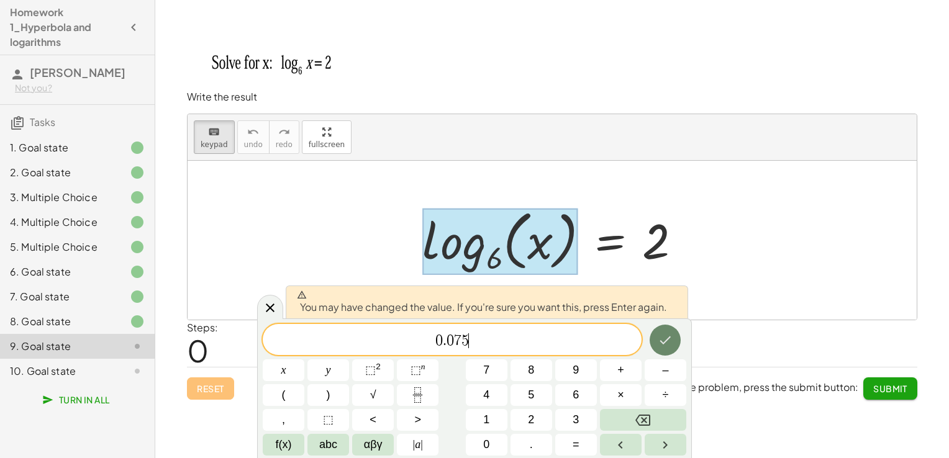
click at [656, 346] on button "Done" at bounding box center [665, 340] width 31 height 31
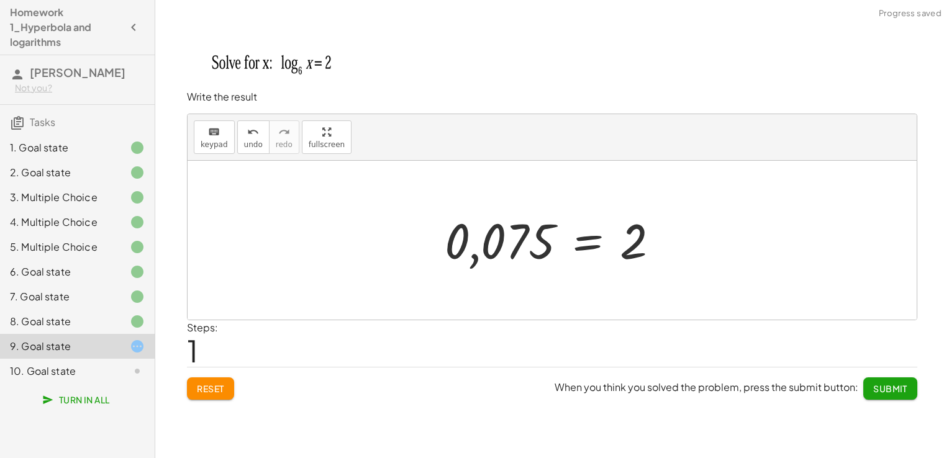
click at [518, 237] on div at bounding box center [556, 240] width 237 height 61
click at [214, 384] on span "Reset" at bounding box center [210, 388] width 27 height 11
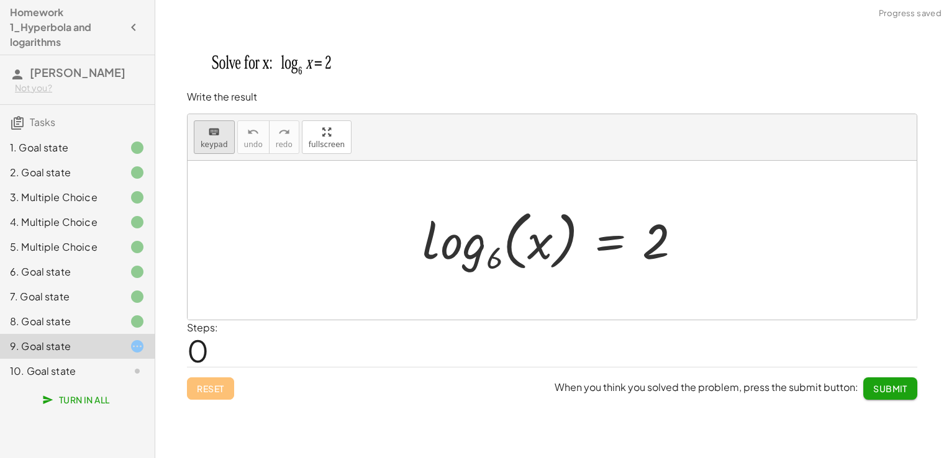
click at [216, 130] on icon "keyboard" at bounding box center [214, 132] width 12 height 15
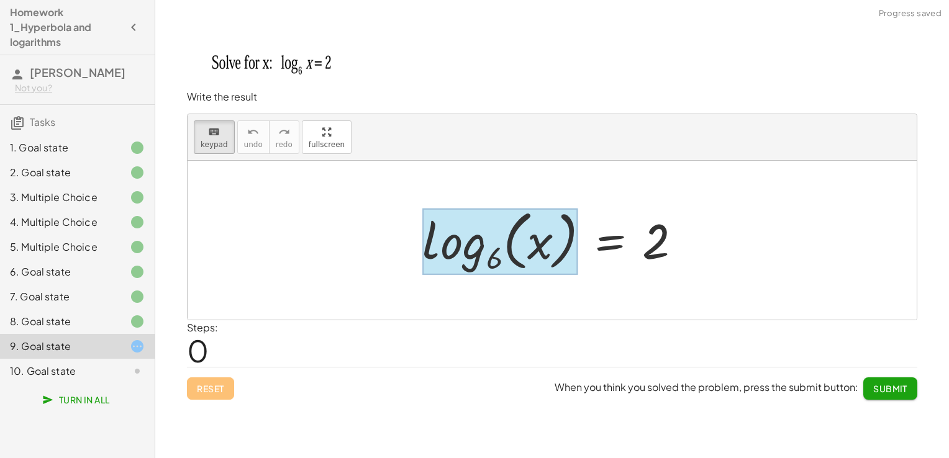
click at [430, 270] on div at bounding box center [499, 241] width 155 height 67
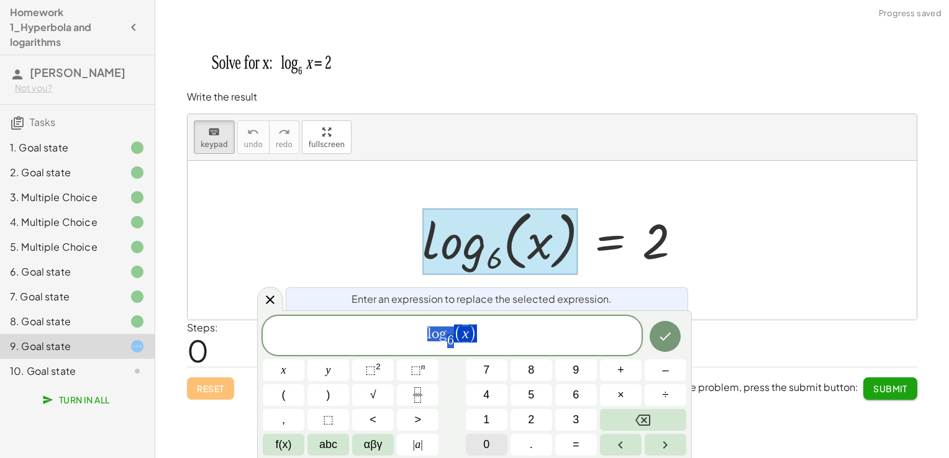
click at [482, 437] on button "0" at bounding box center [487, 445] width 42 height 22
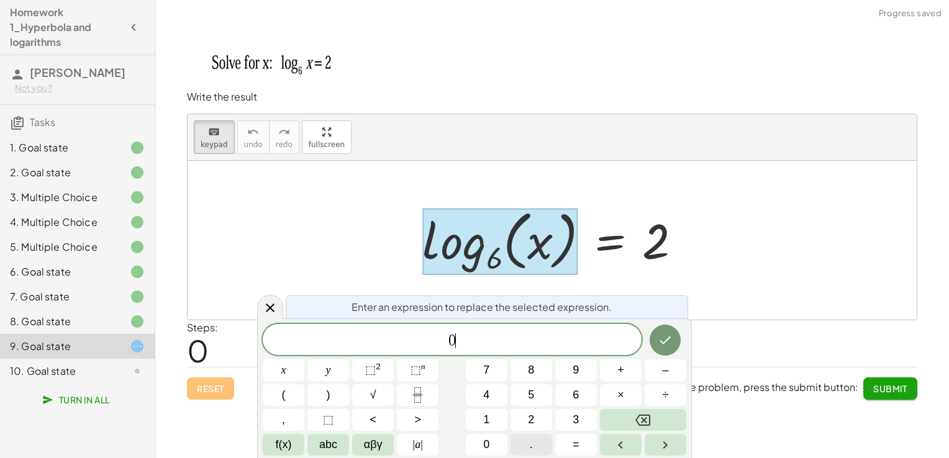
click at [512, 441] on button "." at bounding box center [531, 445] width 42 height 22
click at [499, 438] on button "0" at bounding box center [487, 445] width 42 height 22
click at [498, 371] on button "7" at bounding box center [487, 371] width 42 height 22
click at [528, 394] on span "5" at bounding box center [531, 395] width 6 height 17
click at [519, 438] on button "." at bounding box center [531, 445] width 42 height 22
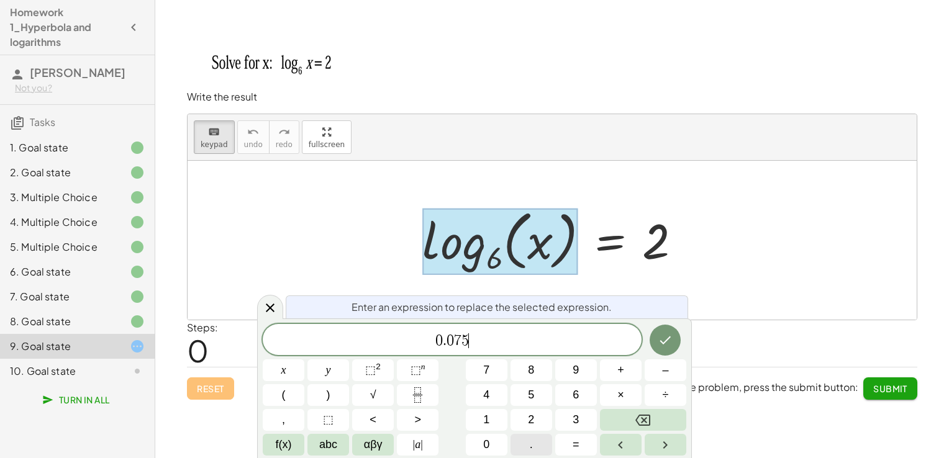
click at [519, 438] on button "." at bounding box center [531, 445] width 42 height 22
click at [655, 346] on button "Done" at bounding box center [665, 340] width 31 height 31
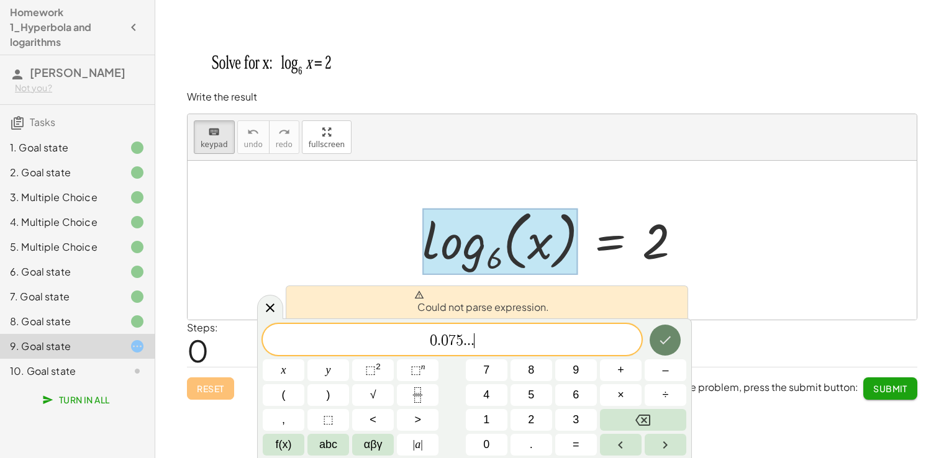
click at [656, 346] on button "Done" at bounding box center [665, 340] width 31 height 31
click at [633, 423] on button "Backspace" at bounding box center [643, 420] width 86 height 22
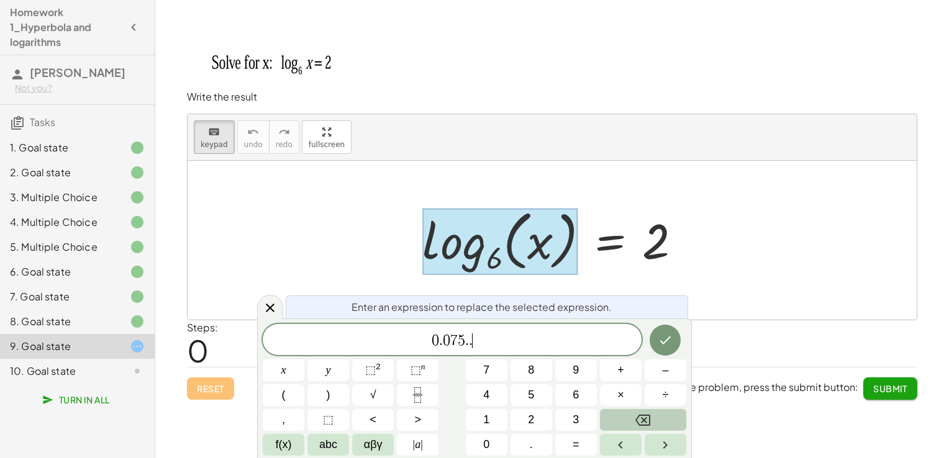
click at [633, 423] on button "Backspace" at bounding box center [643, 420] width 86 height 22
click at [669, 335] on icon "Done" at bounding box center [665, 340] width 15 height 15
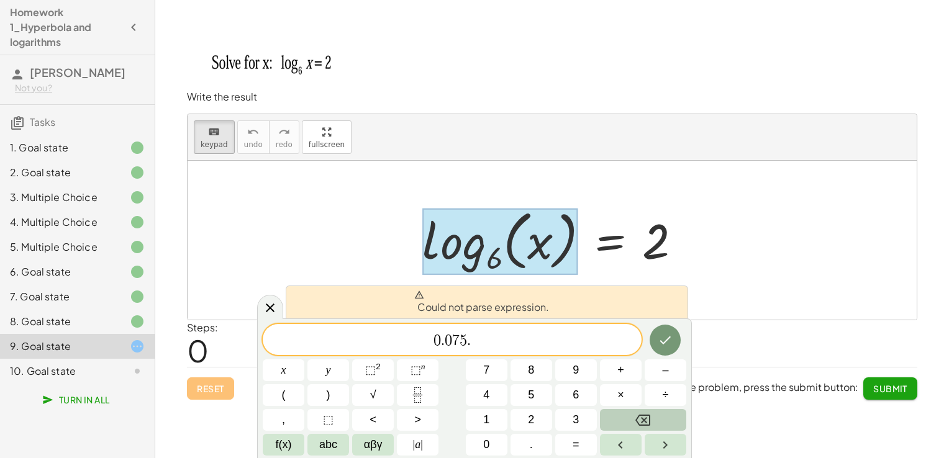
click at [642, 419] on icon "Backspace" at bounding box center [642, 420] width 15 height 15
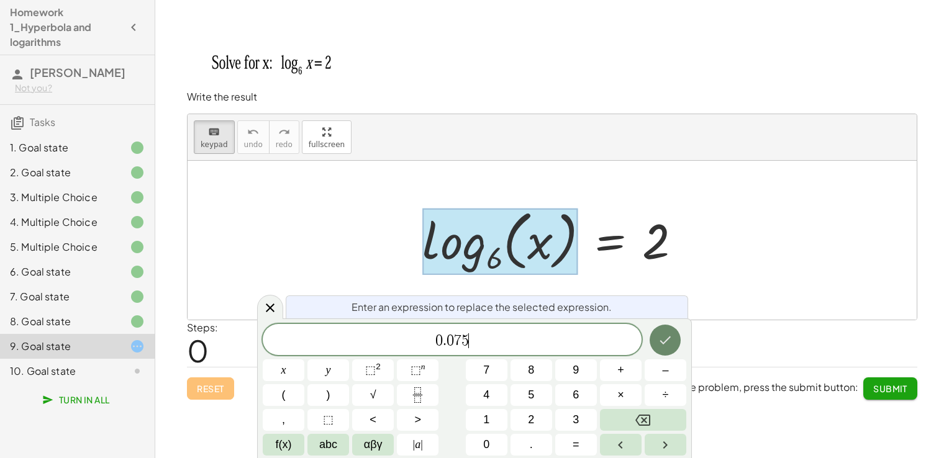
click at [669, 335] on icon "Done" at bounding box center [665, 340] width 15 height 15
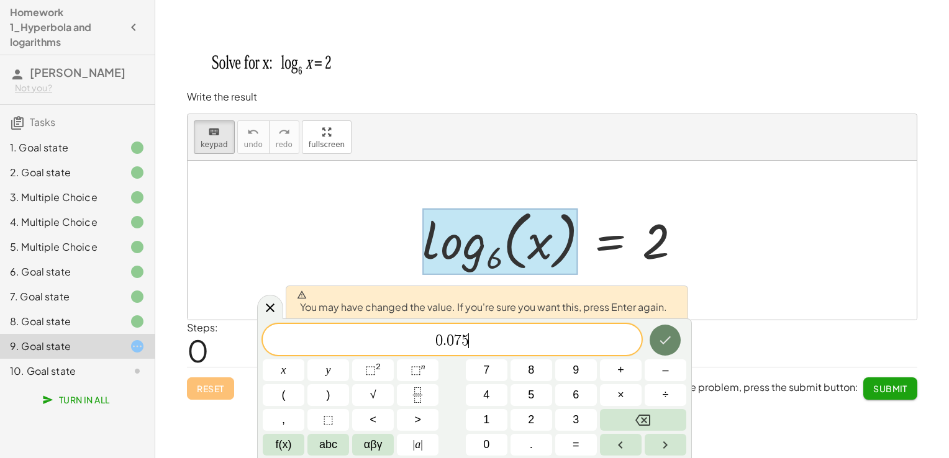
click at [669, 335] on icon "Done" at bounding box center [665, 340] width 15 height 15
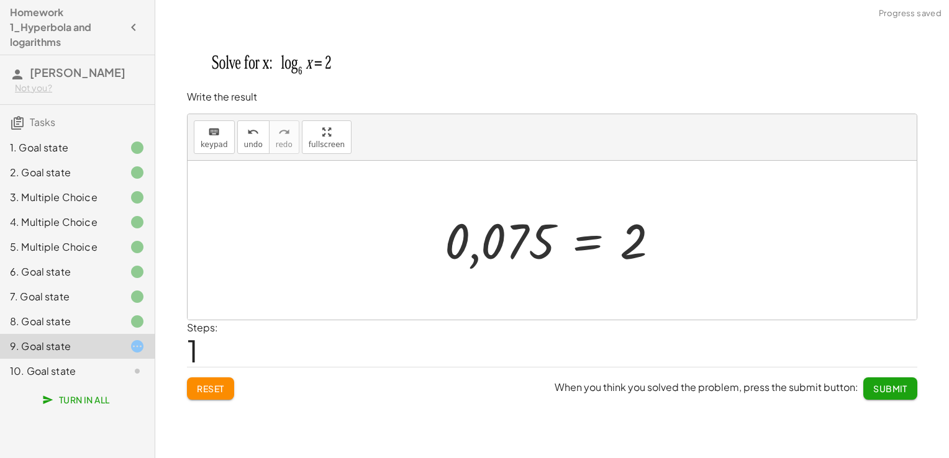
click at [632, 222] on div at bounding box center [556, 240] width 237 height 61
click at [217, 135] on div "keyboard" at bounding box center [214, 131] width 27 height 15
click at [643, 247] on div at bounding box center [633, 241] width 27 height 55
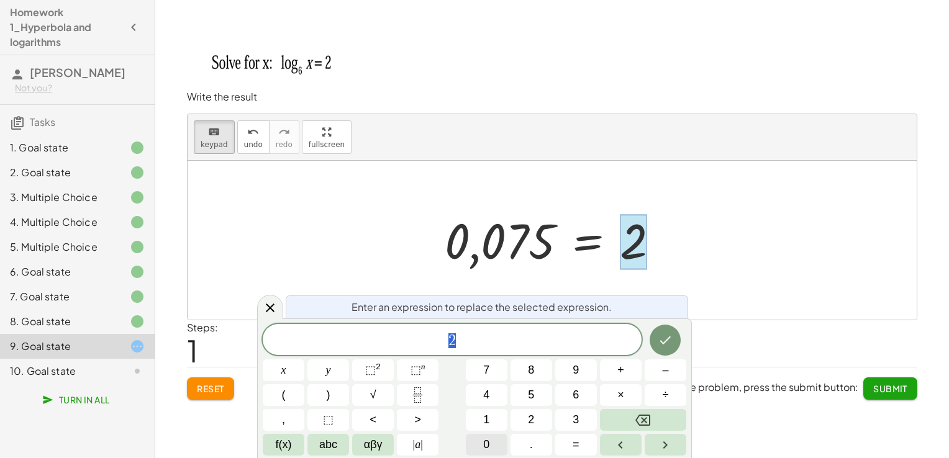
click at [491, 439] on button "0" at bounding box center [487, 445] width 42 height 22
click at [672, 333] on icon "Done" at bounding box center [665, 340] width 15 height 15
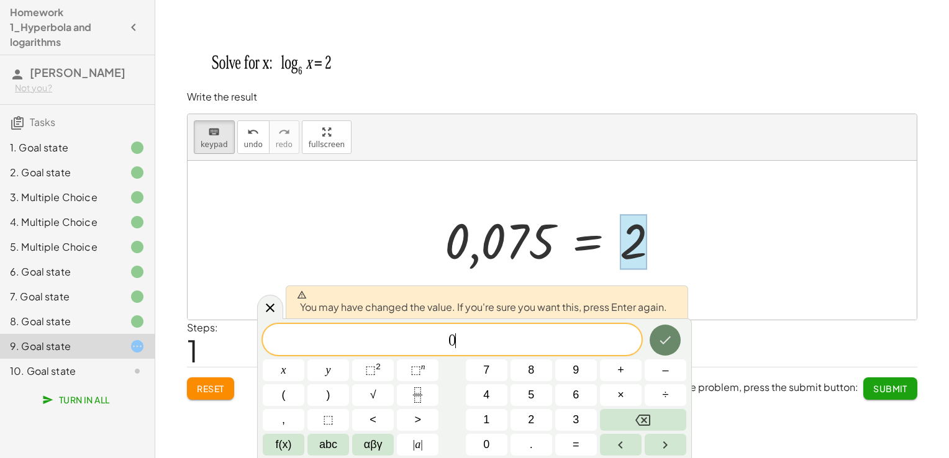
click at [668, 334] on icon "Done" at bounding box center [665, 340] width 15 height 15
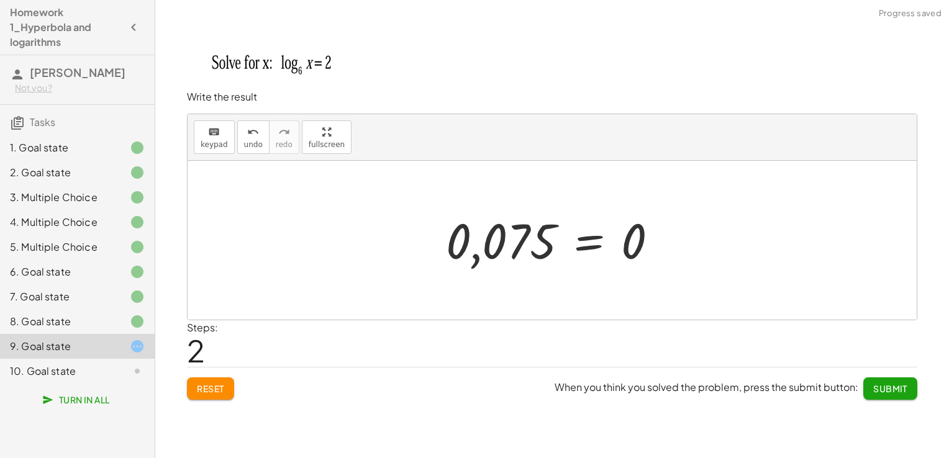
click at [892, 389] on span "Submit" at bounding box center [890, 388] width 34 height 11
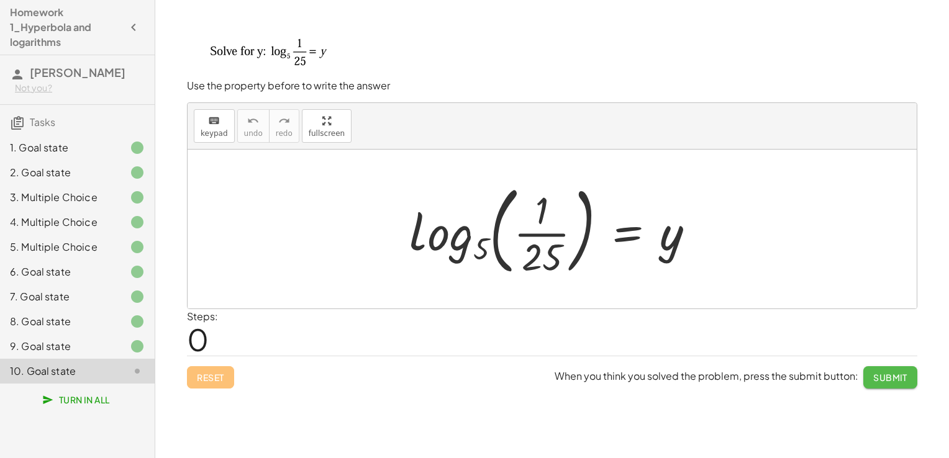
click at [911, 381] on button "Submit" at bounding box center [890, 377] width 54 height 22
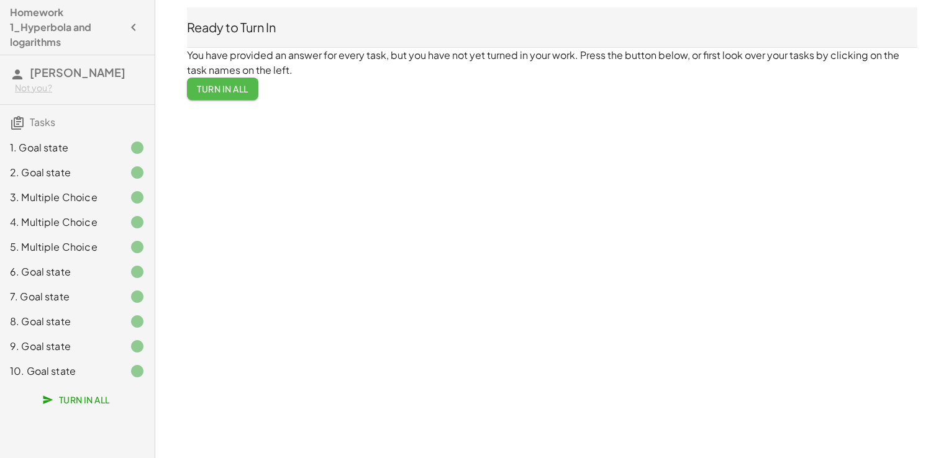
click at [230, 90] on span "Turn In All" at bounding box center [223, 88] width 52 height 11
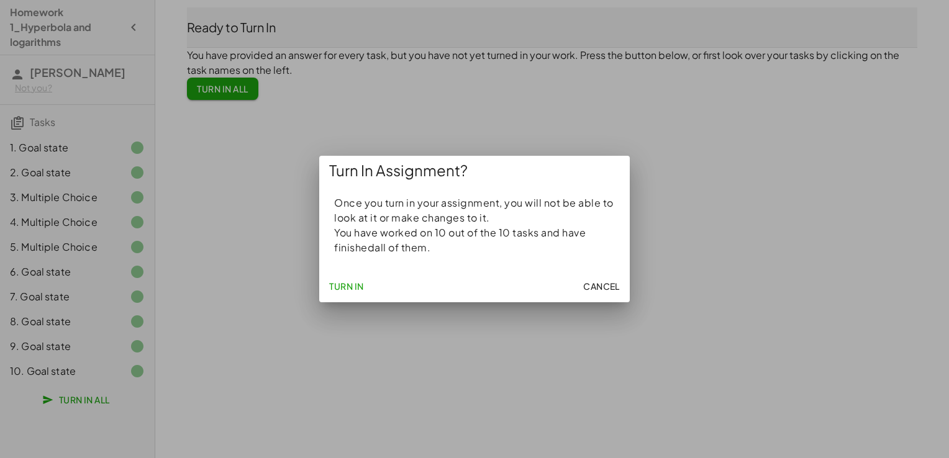
click at [349, 287] on span "Turn In" at bounding box center [346, 286] width 35 height 11
